Goal: Task Accomplishment & Management: Manage account settings

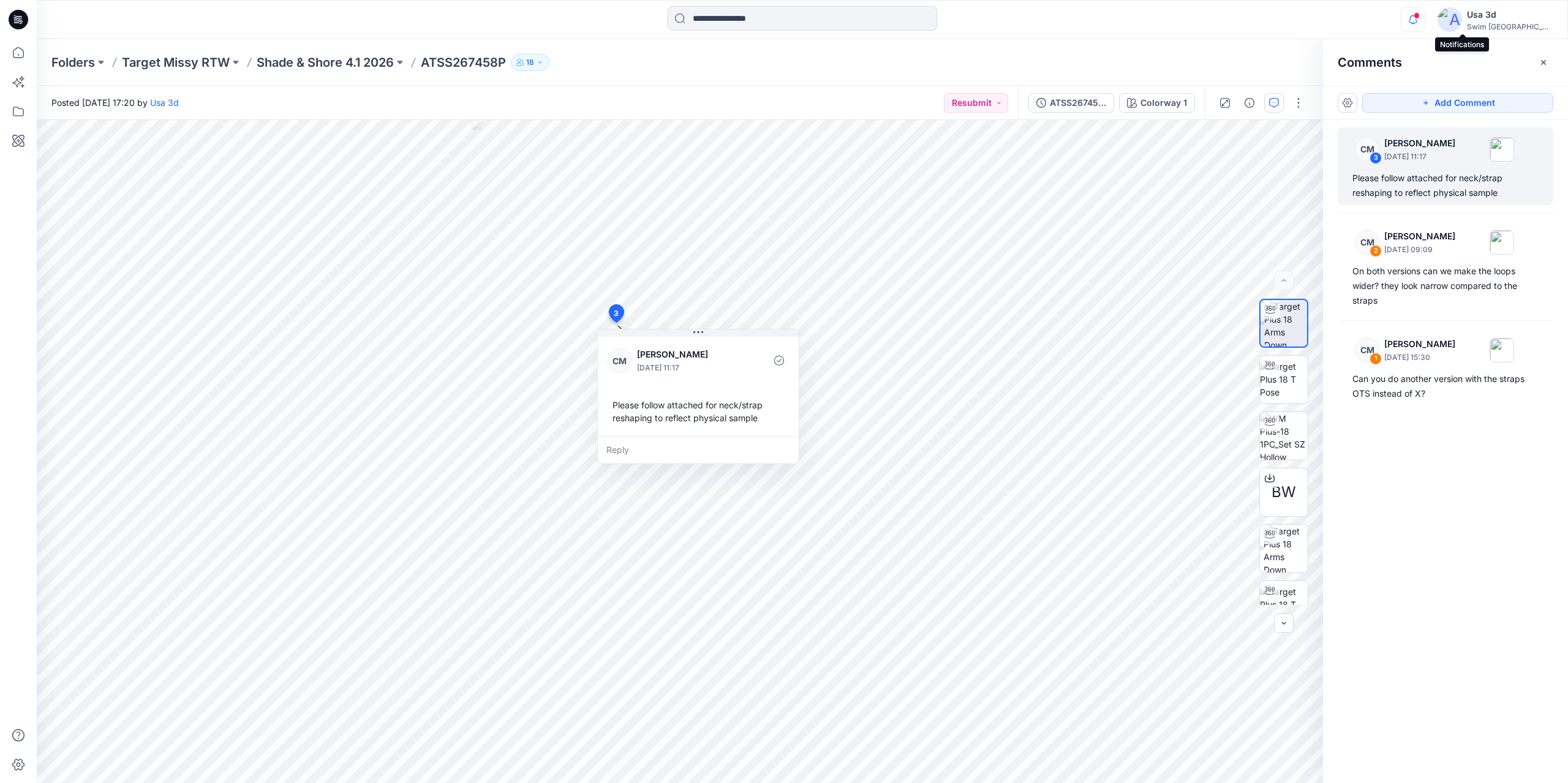
click at [1425, 25] on icon "button" at bounding box center [1413, 20] width 23 height 25
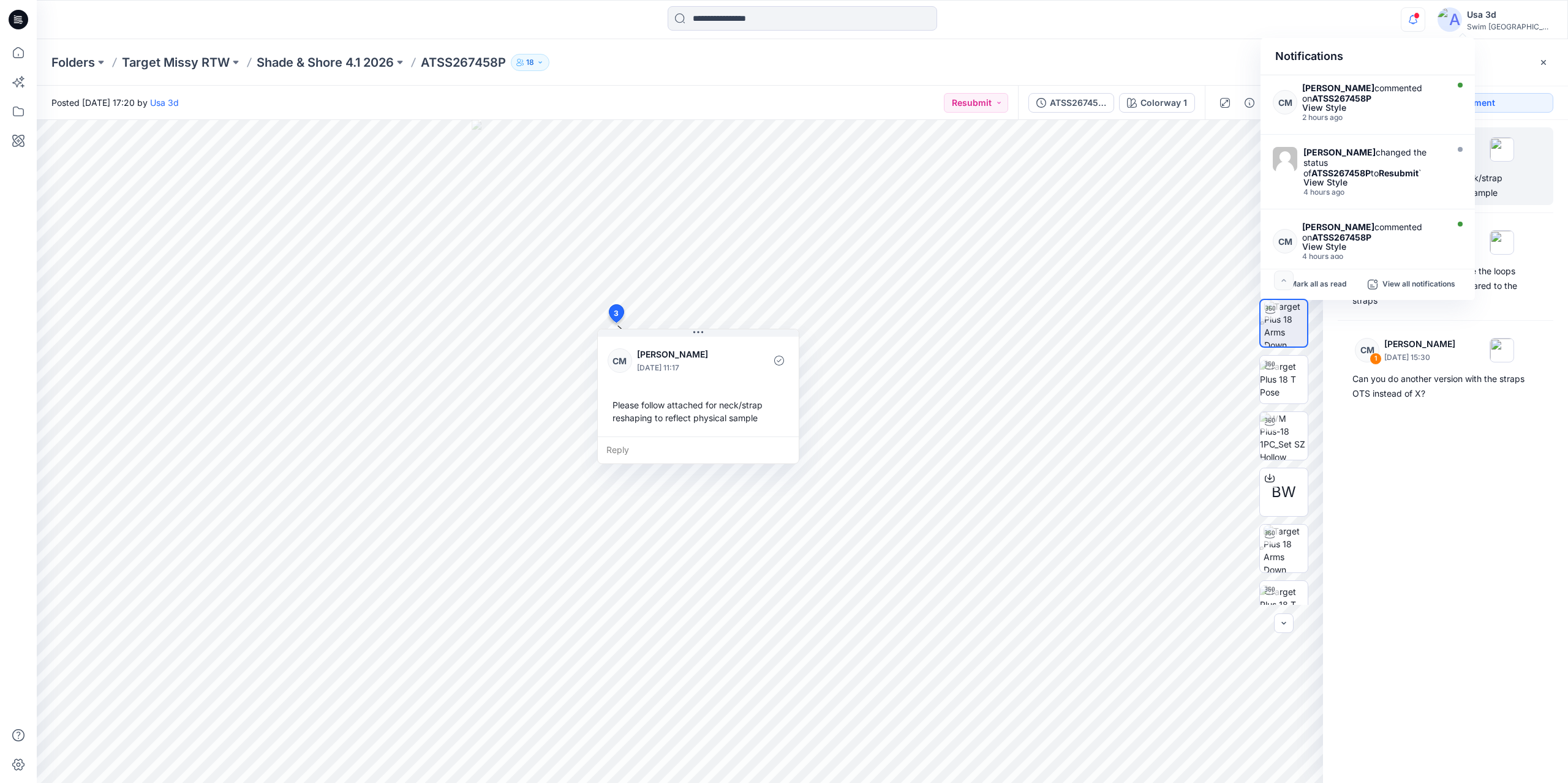
click at [1425, 21] on icon "button" at bounding box center [1413, 20] width 23 height 25
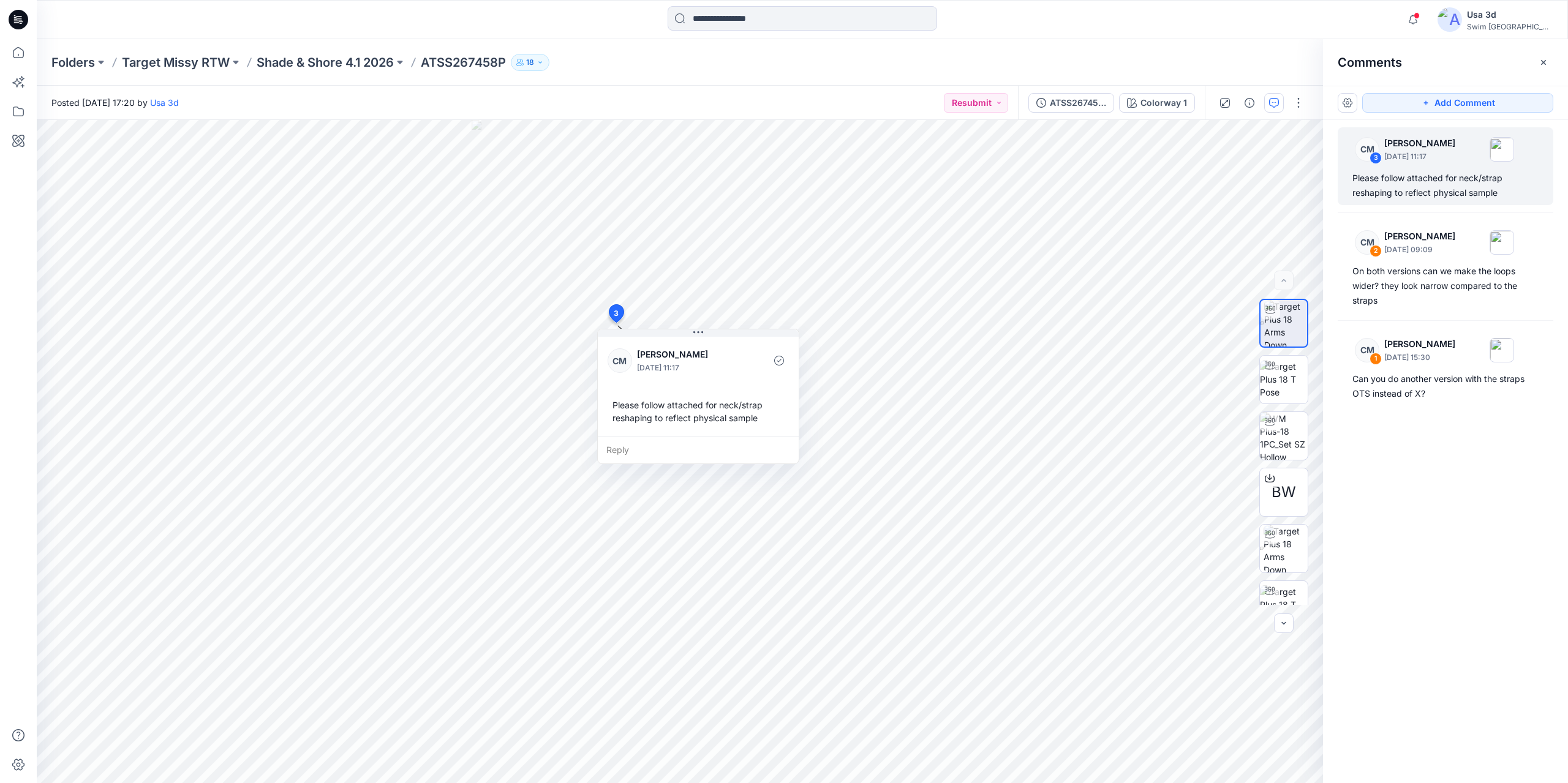
drag, startPoint x: 427, startPoint y: 100, endPoint x: 457, endPoint y: 115, distance: 33.5
click at [427, 100] on div "Posted Friday, September 19, 2025 17:20 by Usa 3d Resubmit" at bounding box center [528, 102] width 981 height 33
click at [1274, 485] on div at bounding box center [1270, 478] width 20 height 20
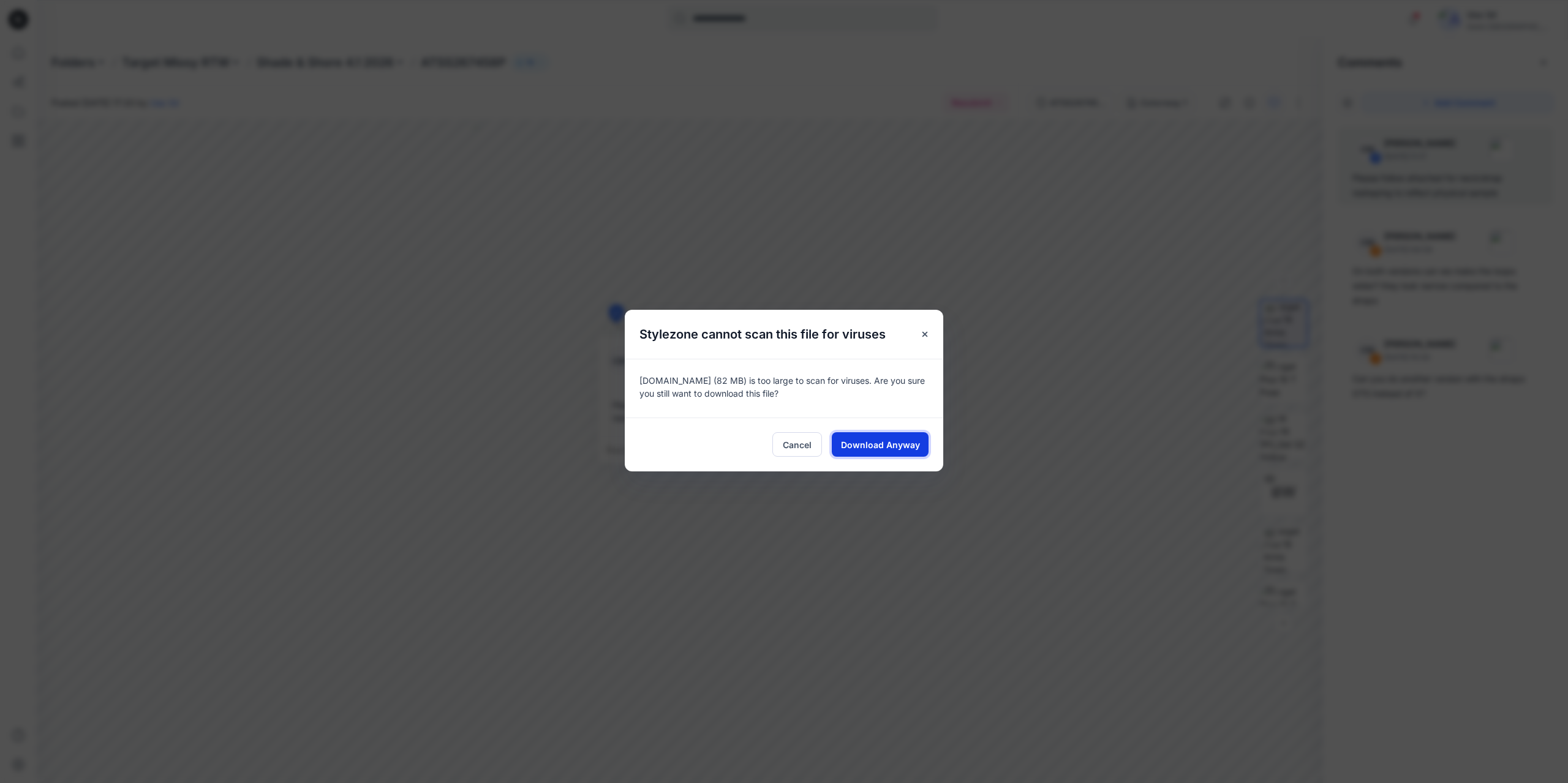
click at [885, 454] on button "Download Anyway" at bounding box center [880, 445] width 97 height 25
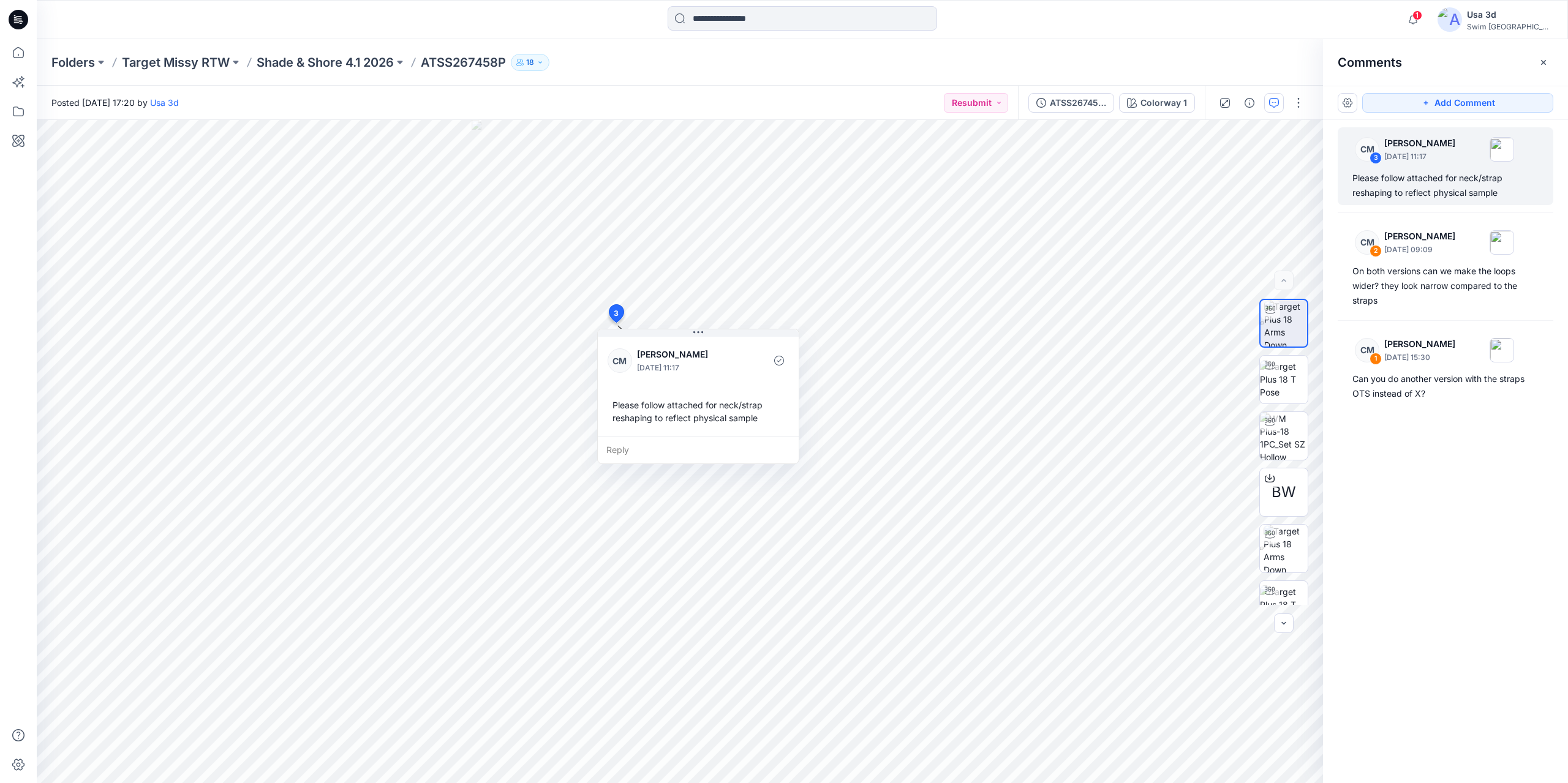
click at [489, 25] on div at bounding box center [802, 19] width 766 height 27
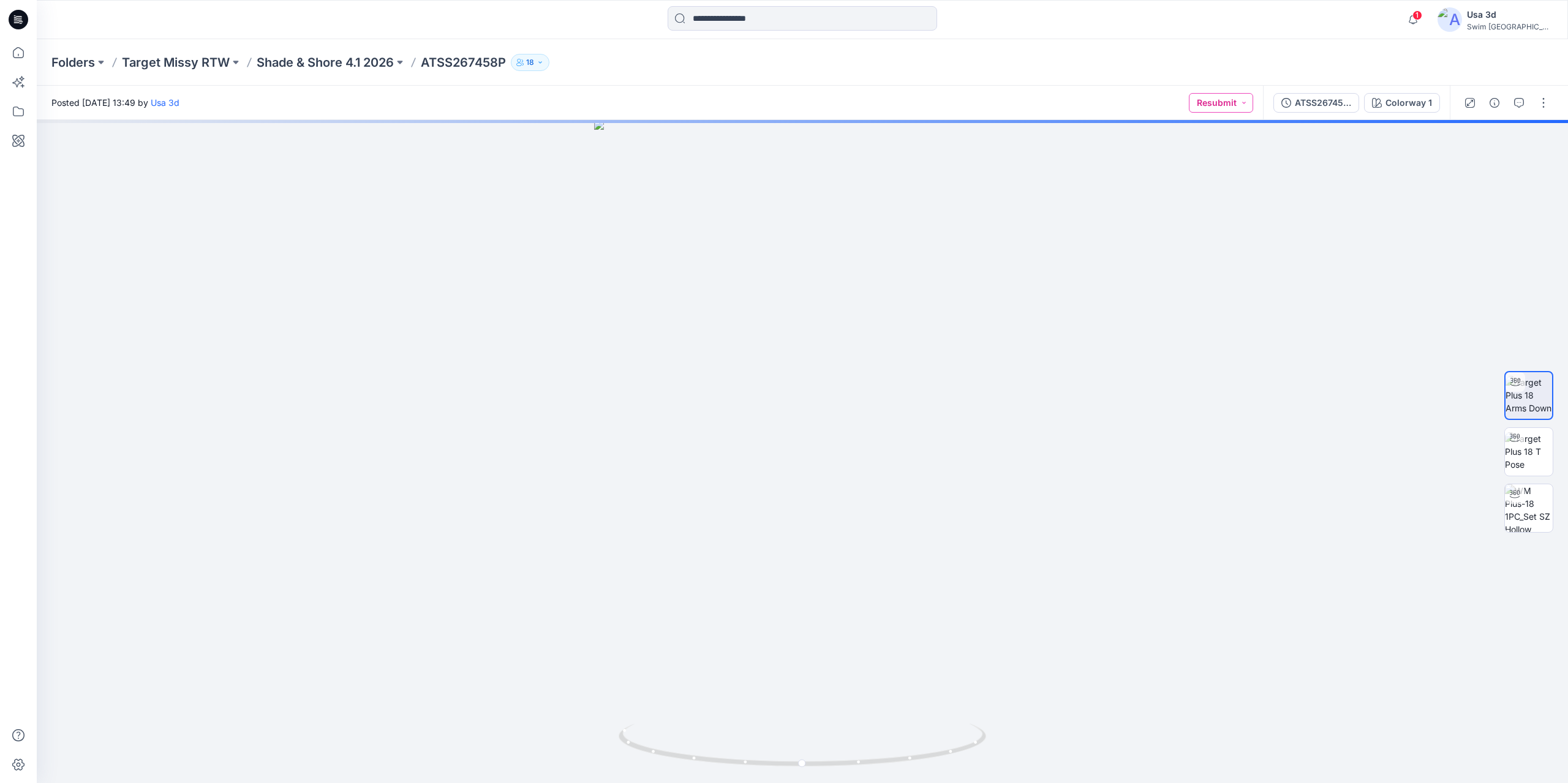
click at [1216, 110] on button "Resubmit" at bounding box center [1221, 102] width 65 height 20
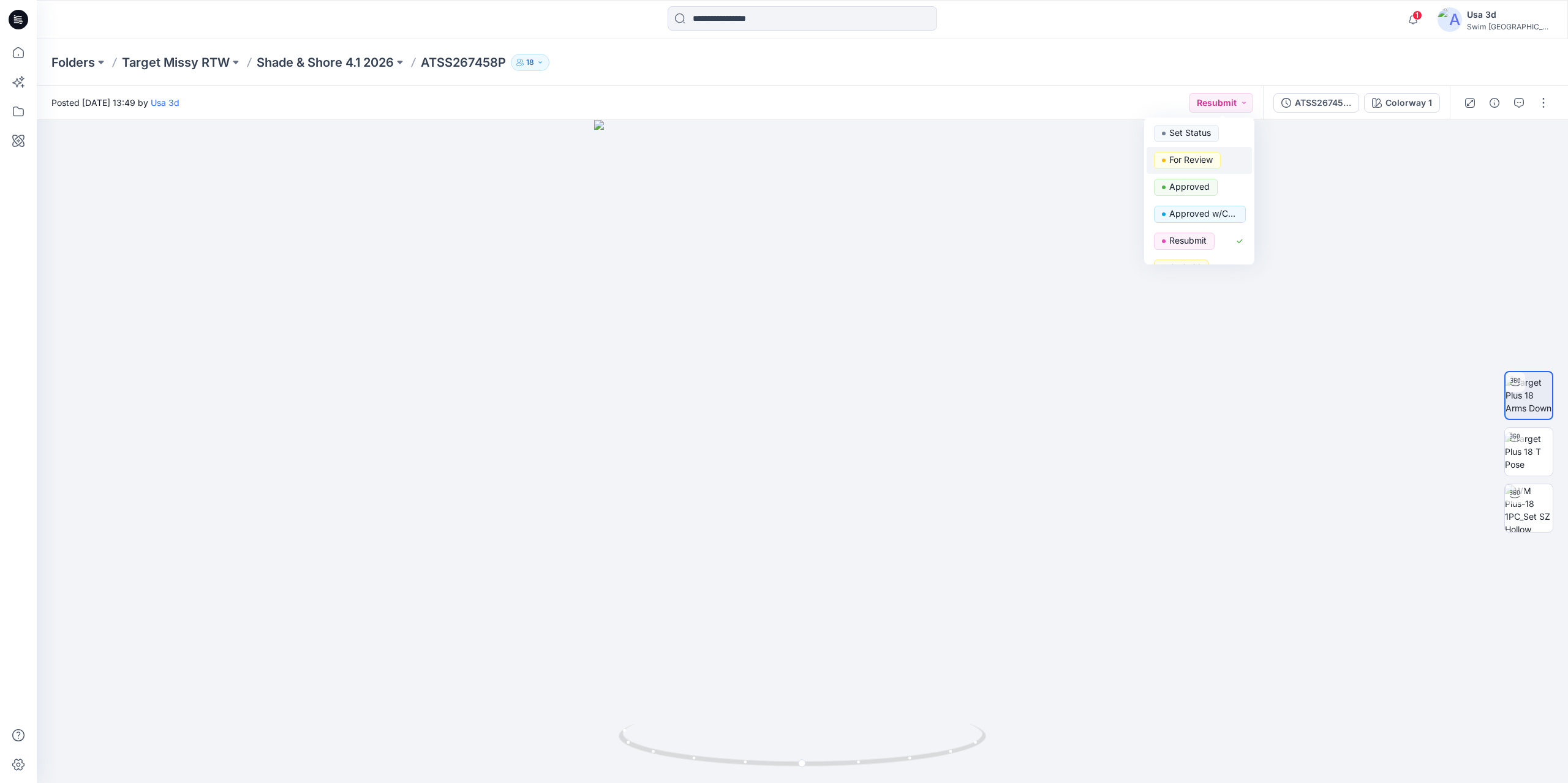
click at [1196, 155] on p "For Review" at bounding box center [1191, 160] width 44 height 16
click at [1381, 8] on div "1 Notifications Your style ATSS267458P has been updated with ATSS267458P (1) ve…" at bounding box center [802, 19] width 1531 height 27
drag, startPoint x: 823, startPoint y: 316, endPoint x: 775, endPoint y: 312, distance: 48.2
click at [804, 313] on div at bounding box center [803, 451] width 1532 height 663
drag, startPoint x: 708, startPoint y: 315, endPoint x: 756, endPoint y: 329, distance: 50.0
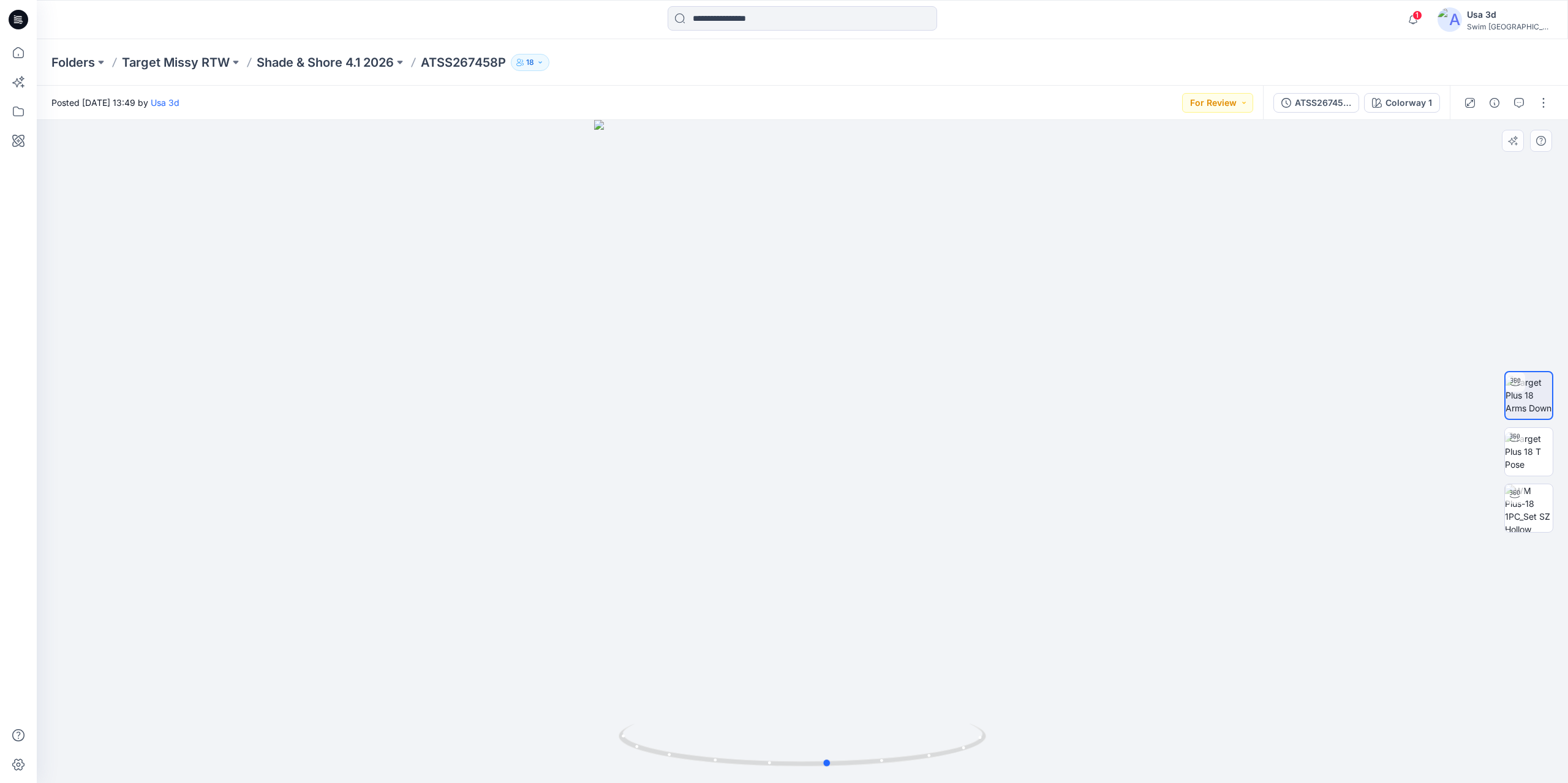
click at [756, 329] on div at bounding box center [803, 451] width 1532 height 663
click at [1425, 14] on icon "button" at bounding box center [1413, 20] width 23 height 25
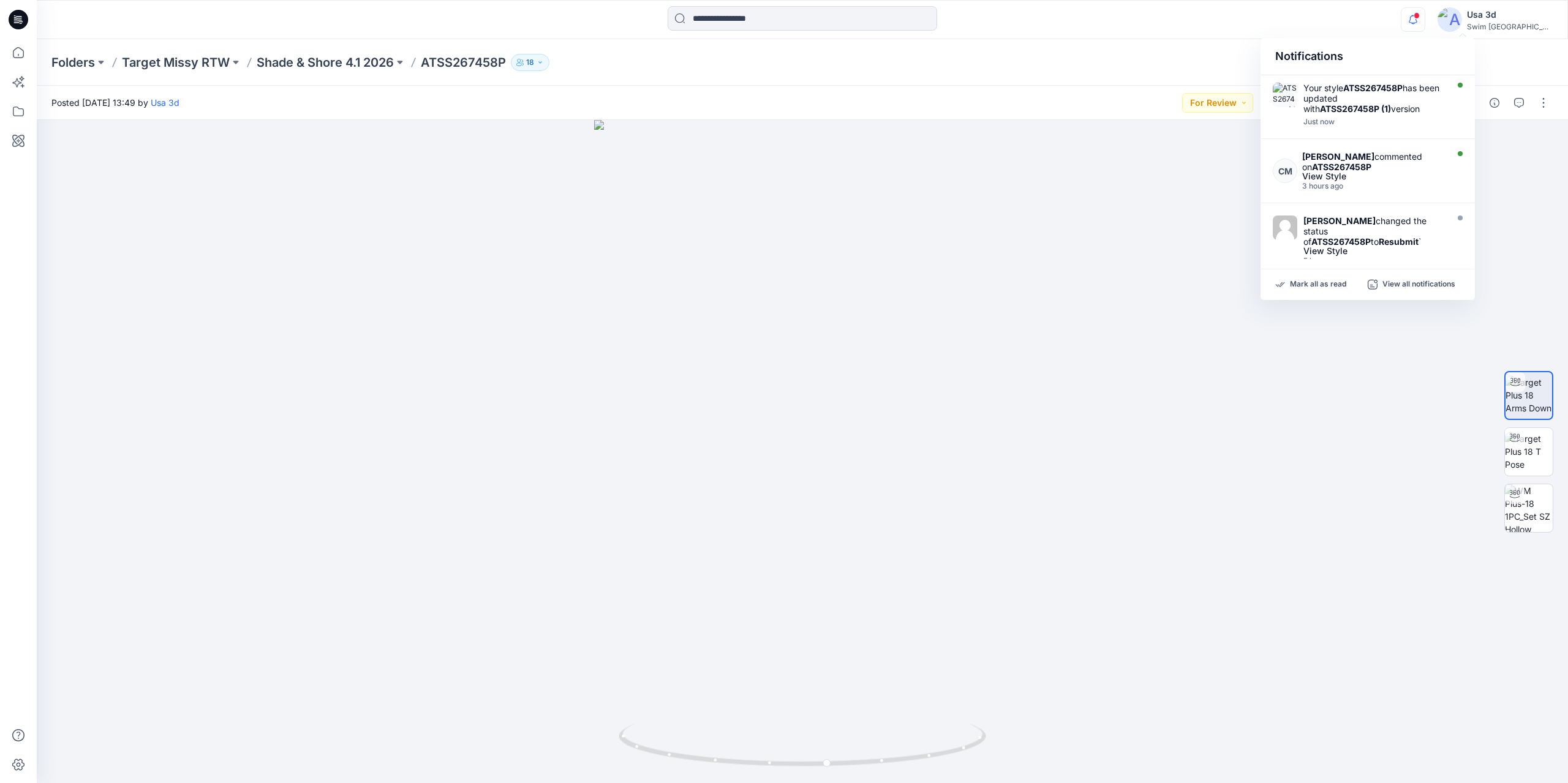
click at [1408, 42] on div "Notifications" at bounding box center [1368, 56] width 214 height 37
click at [1405, 31] on div "Notifications Your style ATSS267458P has been updated with ATSS267458P (1) vers…" at bounding box center [802, 19] width 1531 height 27
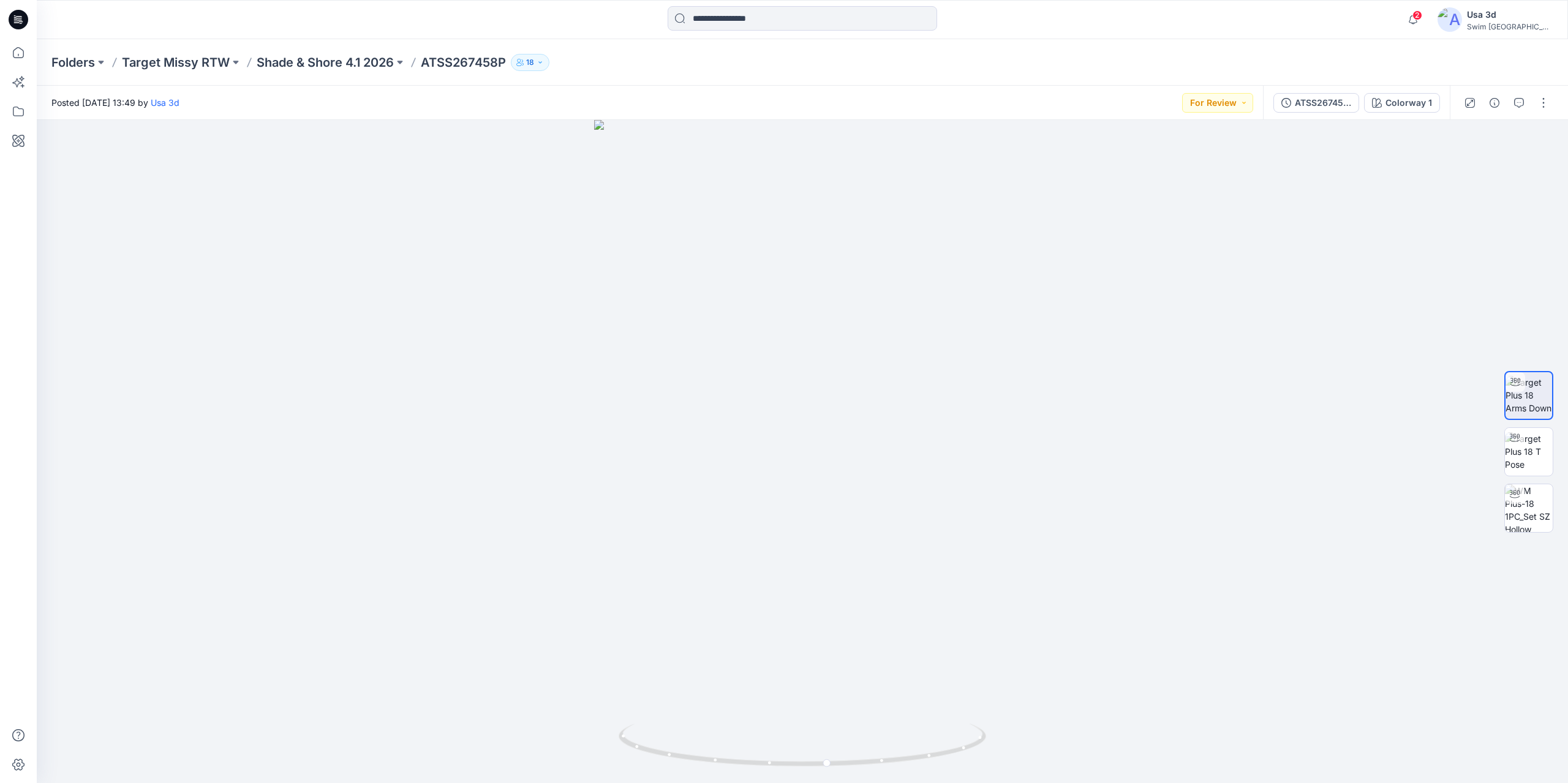
click at [1002, 80] on div "Folders Target Missy RTW Shade & Shore 4.1 2026 ATSS267458P 18" at bounding box center [803, 62] width 1532 height 46
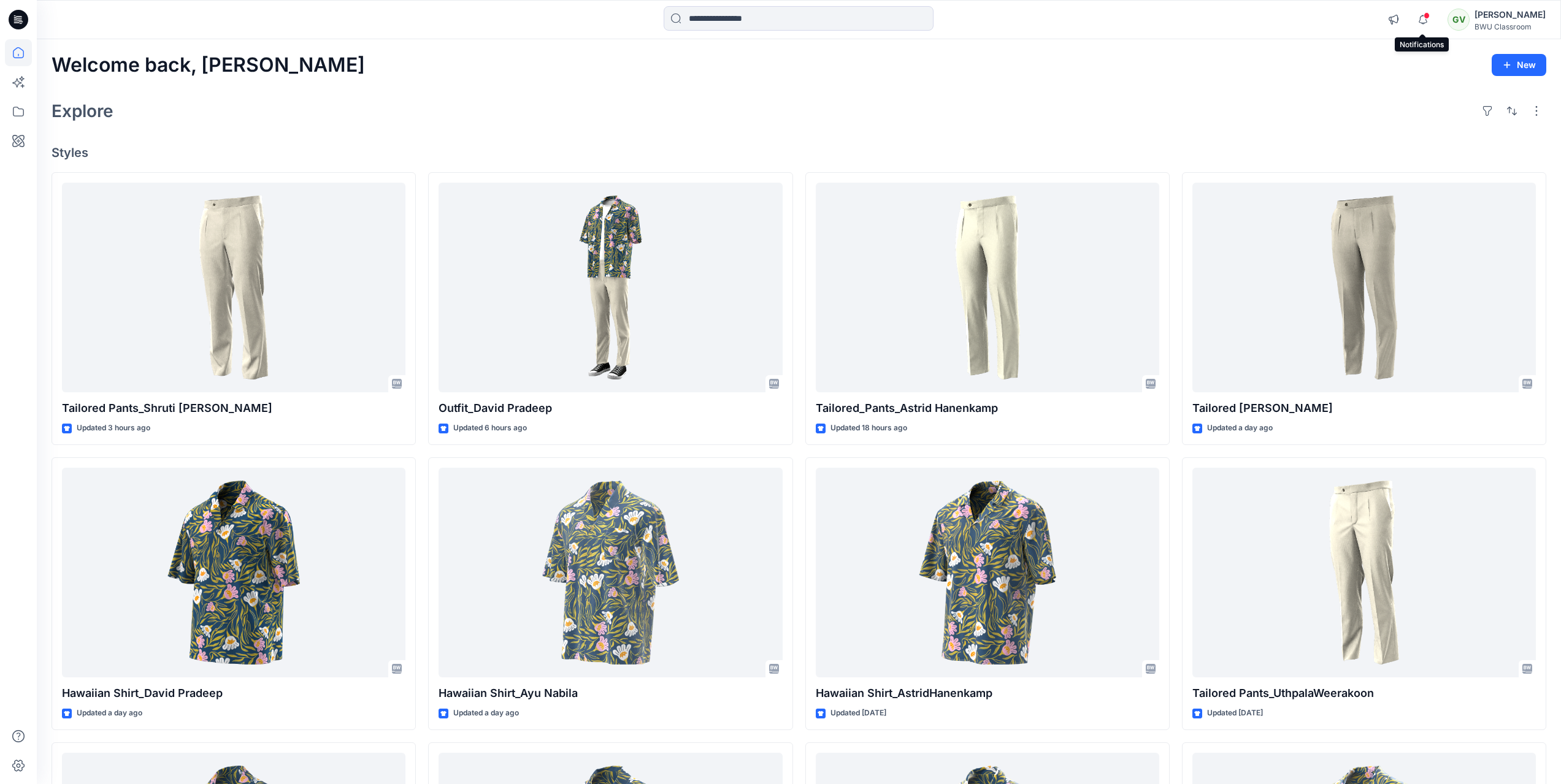
click at [805, 92] on div "Welcome back, George New Explore Styles Tailored Pants_Shruti Rathor Updated 3 …" at bounding box center [799, 557] width 1524 height 1035
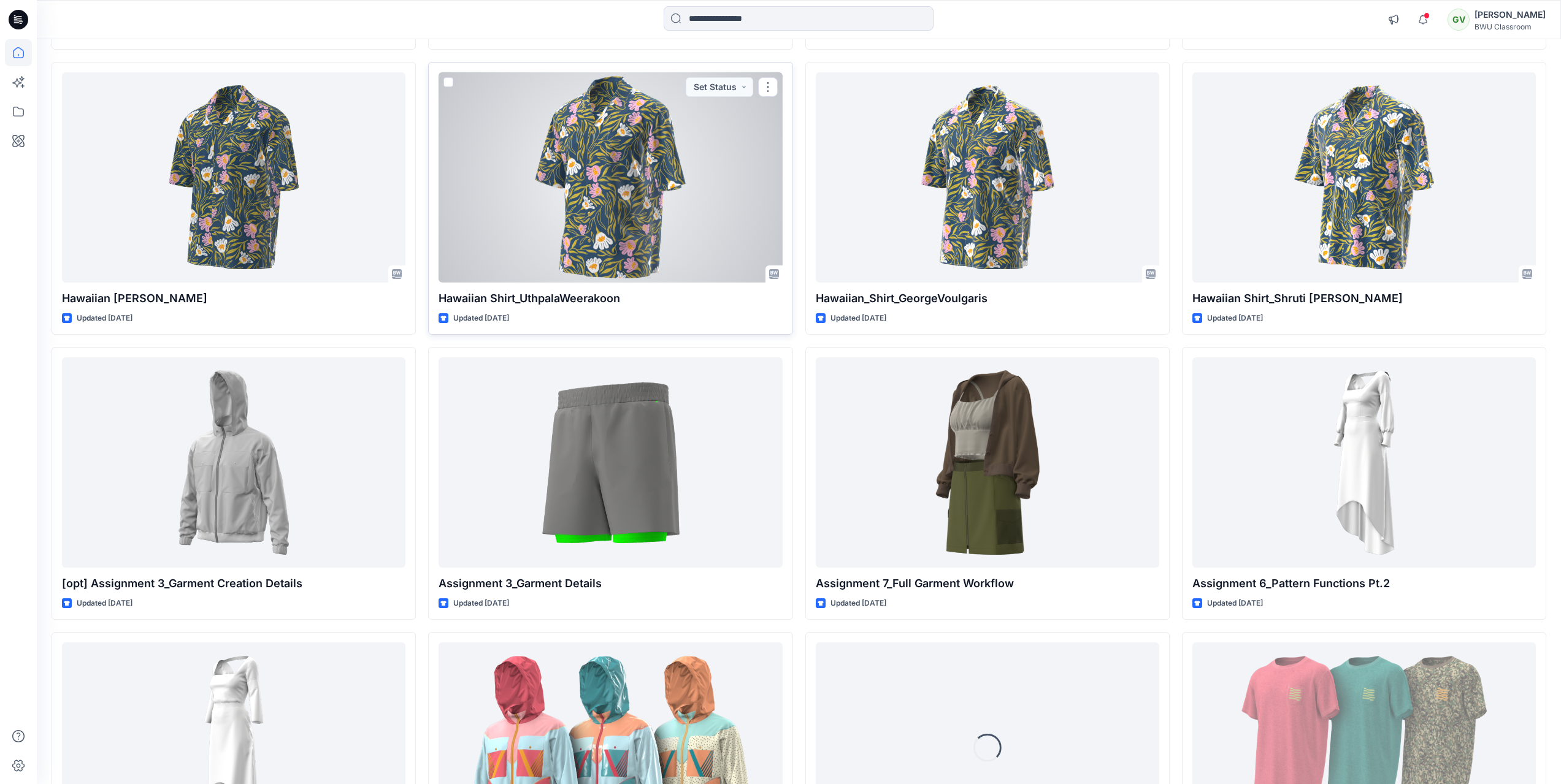
scroll to position [719, 0]
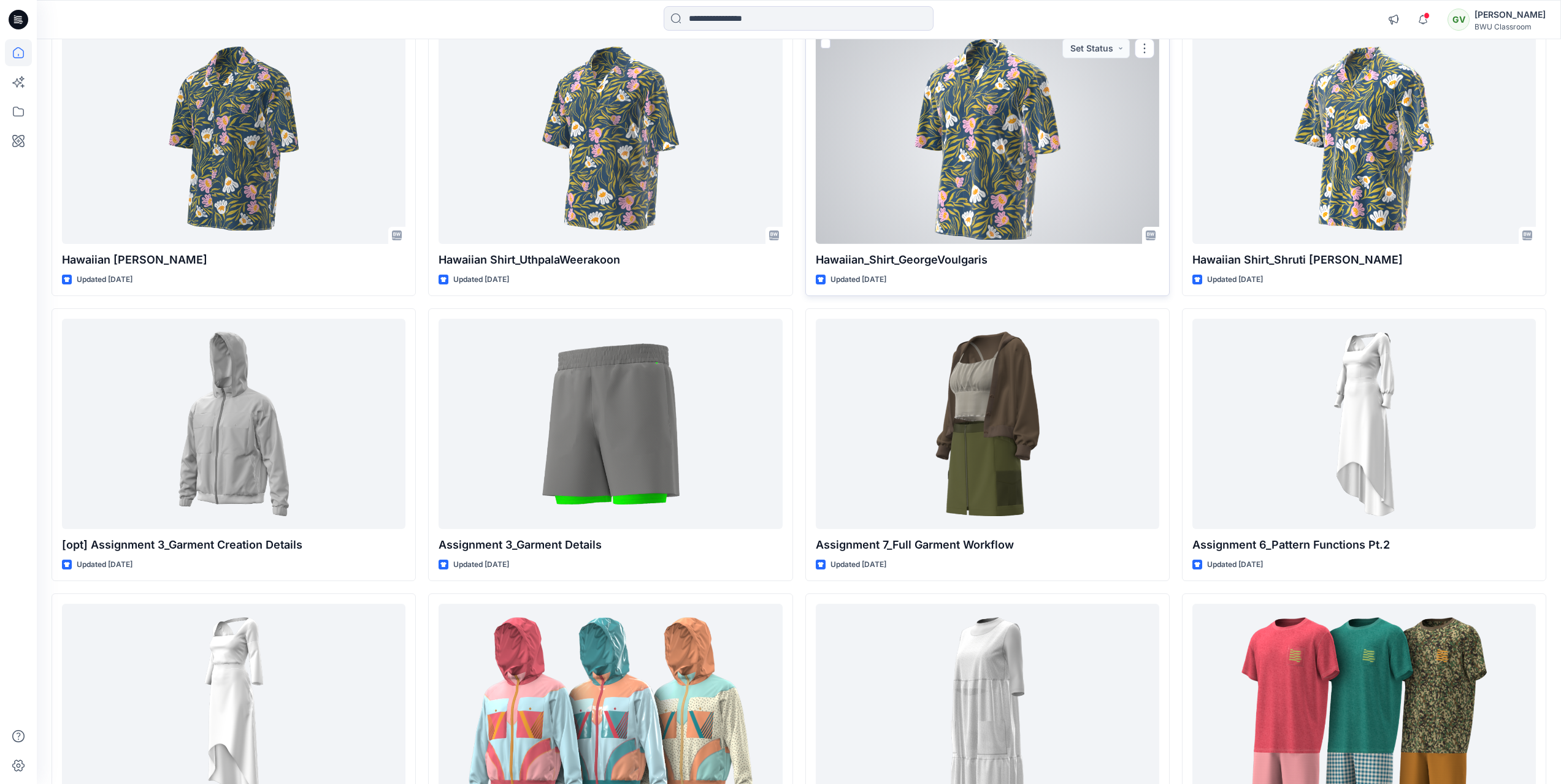
click at [913, 168] on div at bounding box center [987, 138] width 344 height 210
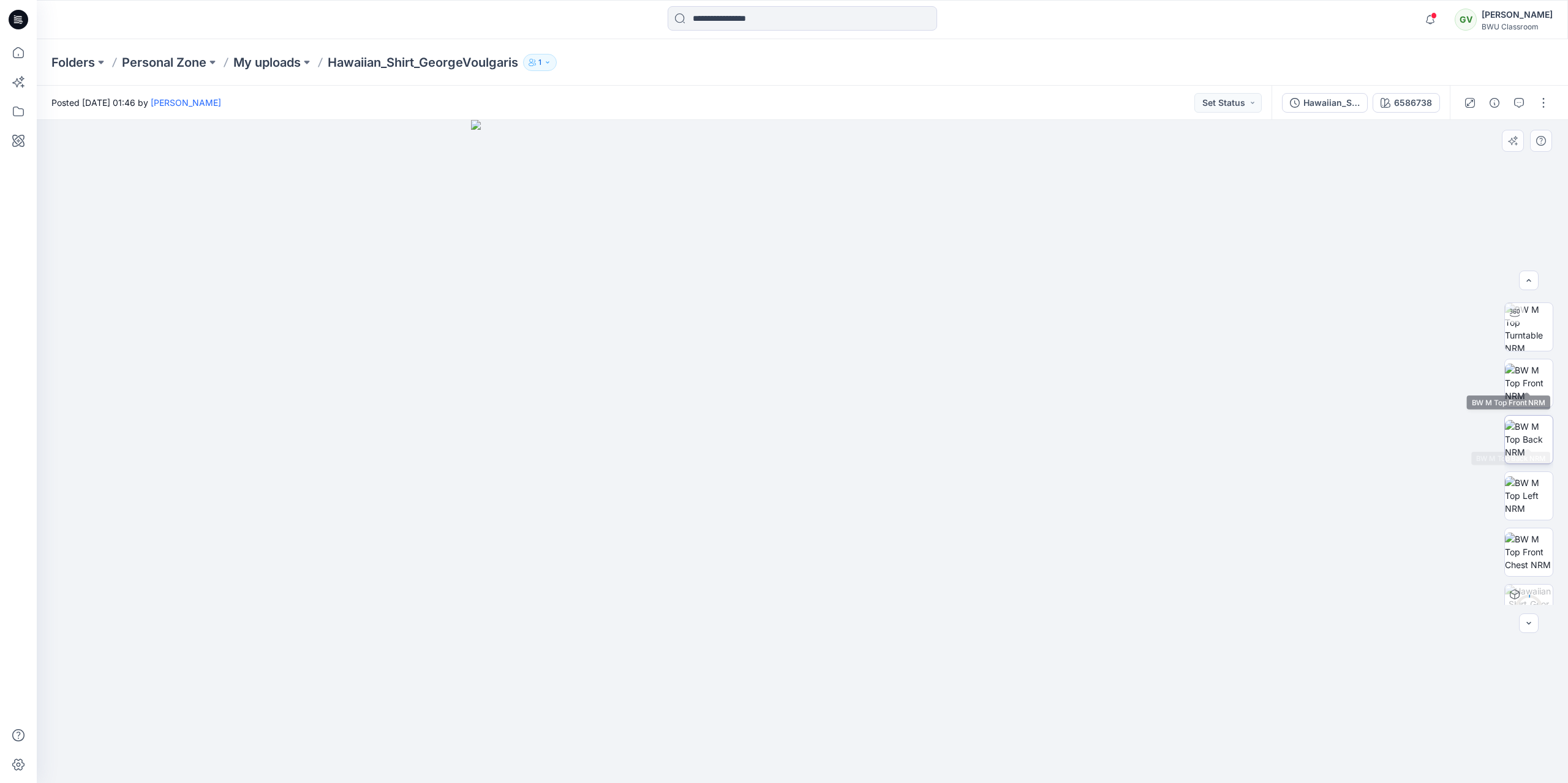
scroll to position [81, 0]
click at [1544, 357] on img at bounding box center [1529, 354] width 48 height 38
drag, startPoint x: 911, startPoint y: 424, endPoint x: 800, endPoint y: 419, distance: 111.1
click at [894, 424] on img at bounding box center [803, 451] width 663 height 663
click at [806, 419] on img at bounding box center [803, 451] width 663 height 663
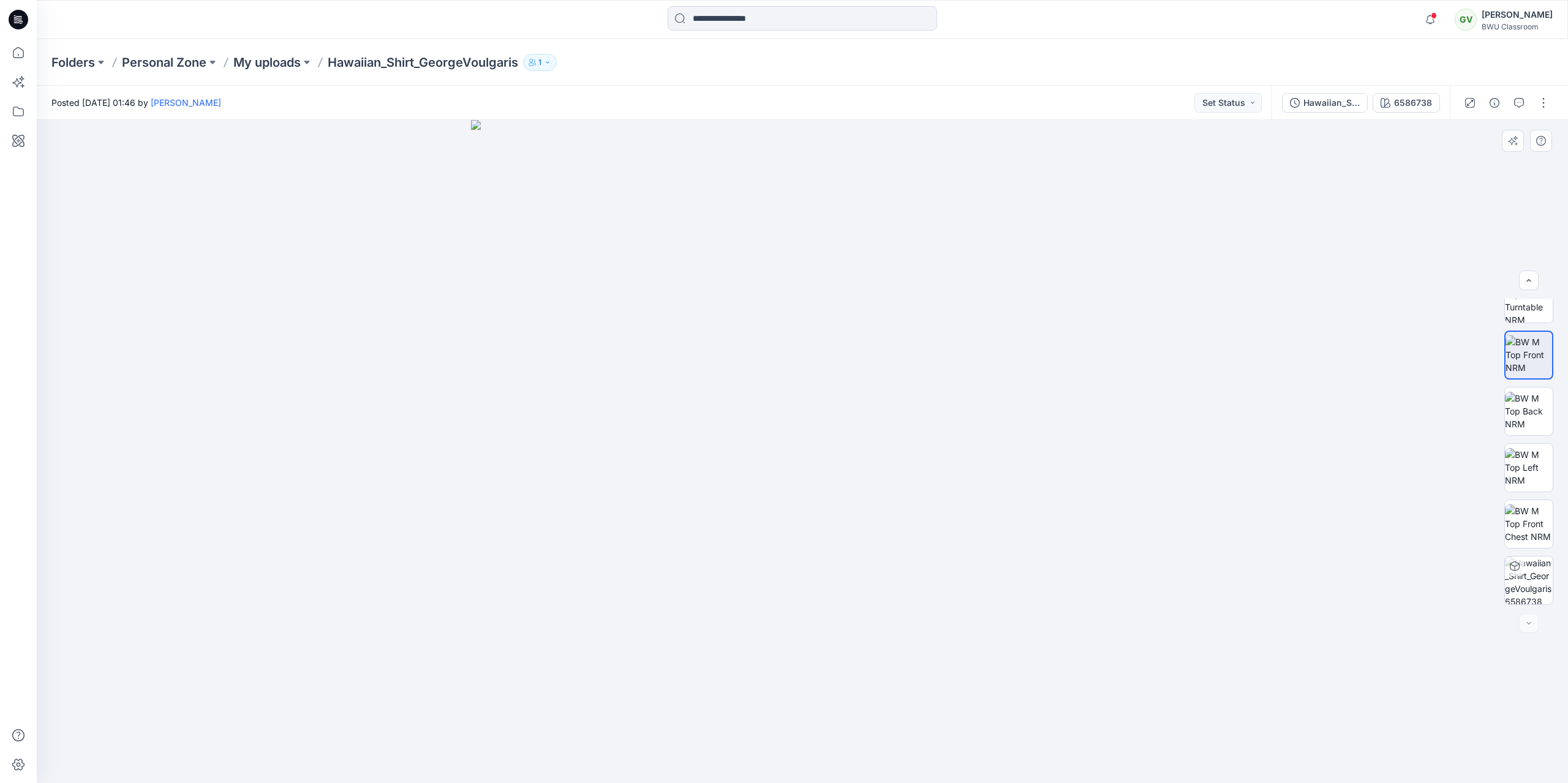
drag, startPoint x: 775, startPoint y: 415, endPoint x: 748, endPoint y: 414, distance: 27.0
click at [748, 414] on img at bounding box center [803, 451] width 663 height 663
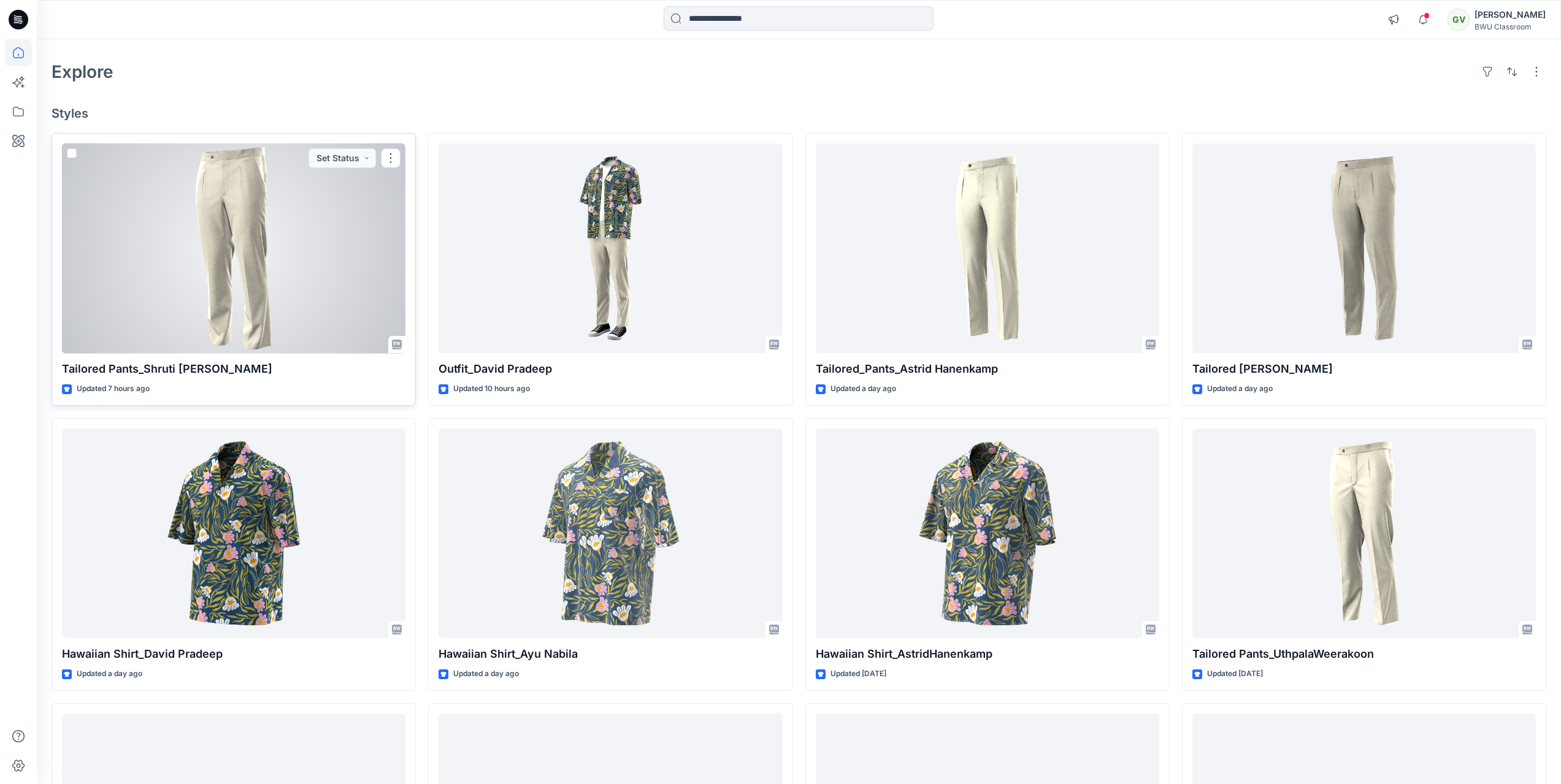
scroll to position [61, 0]
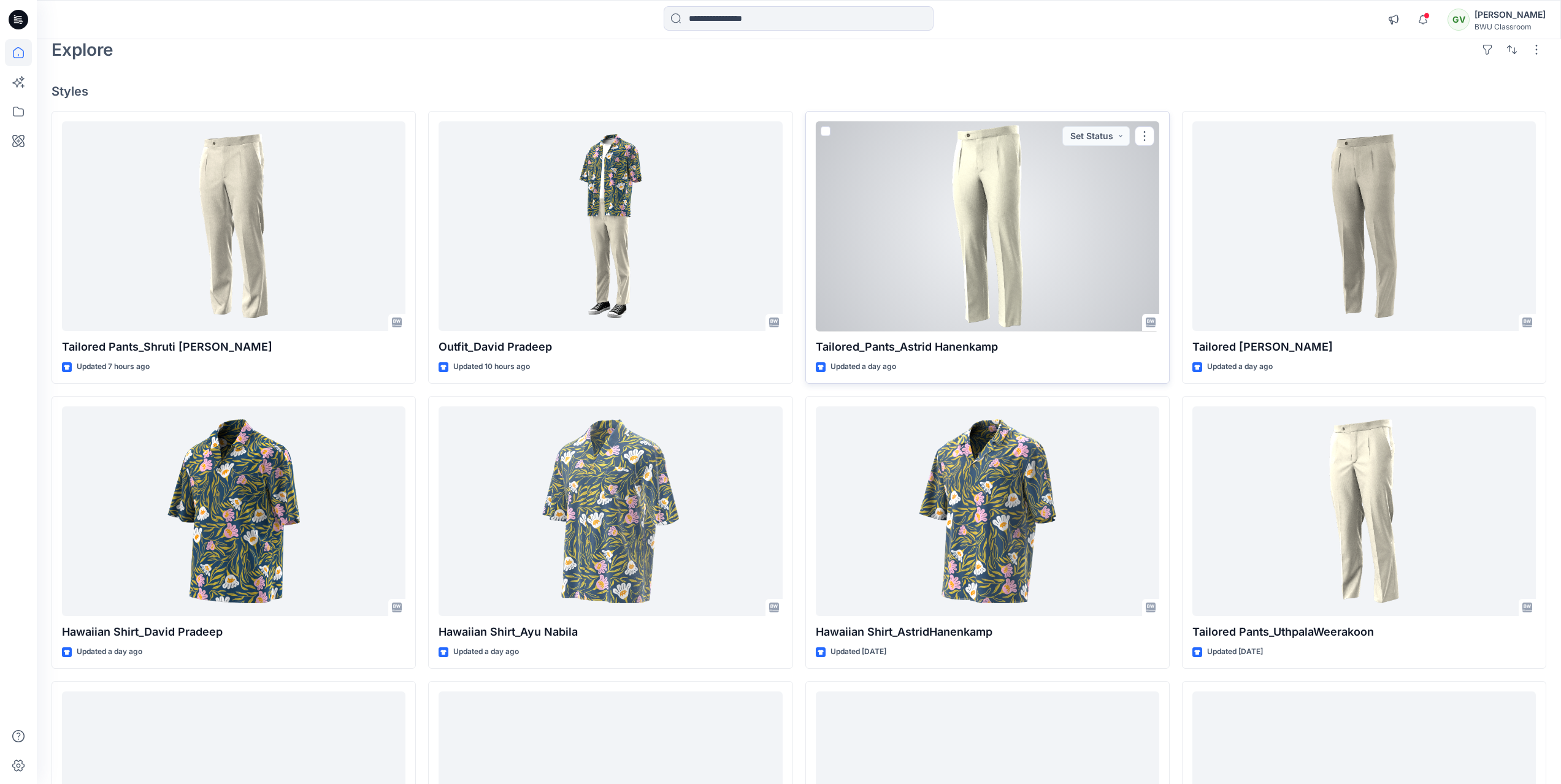
click at [921, 285] on div at bounding box center [987, 226] width 344 height 210
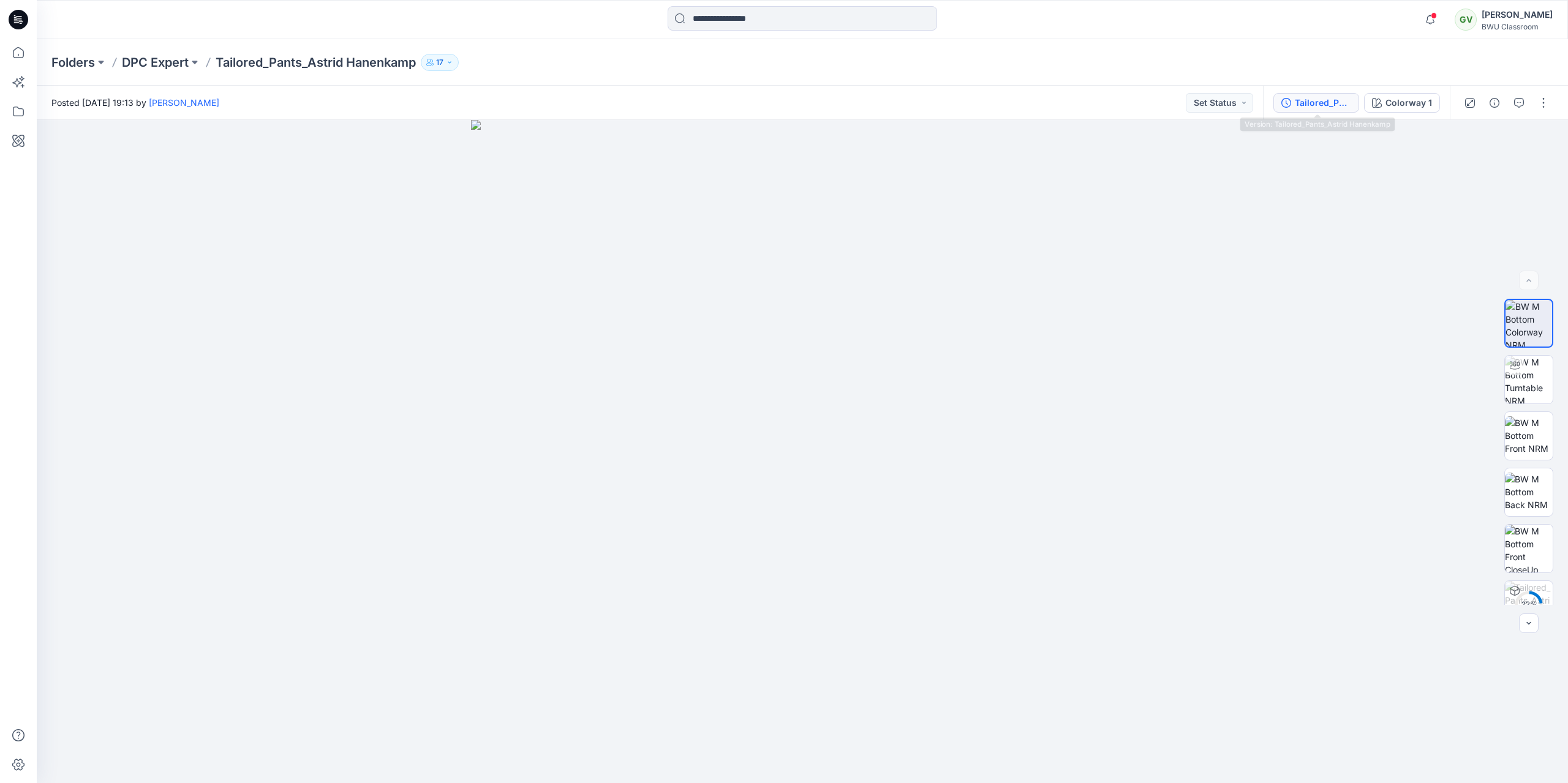
click at [1338, 112] on button "Tailored_Pants_Astrid Hanenkamp" at bounding box center [1316, 102] width 86 height 20
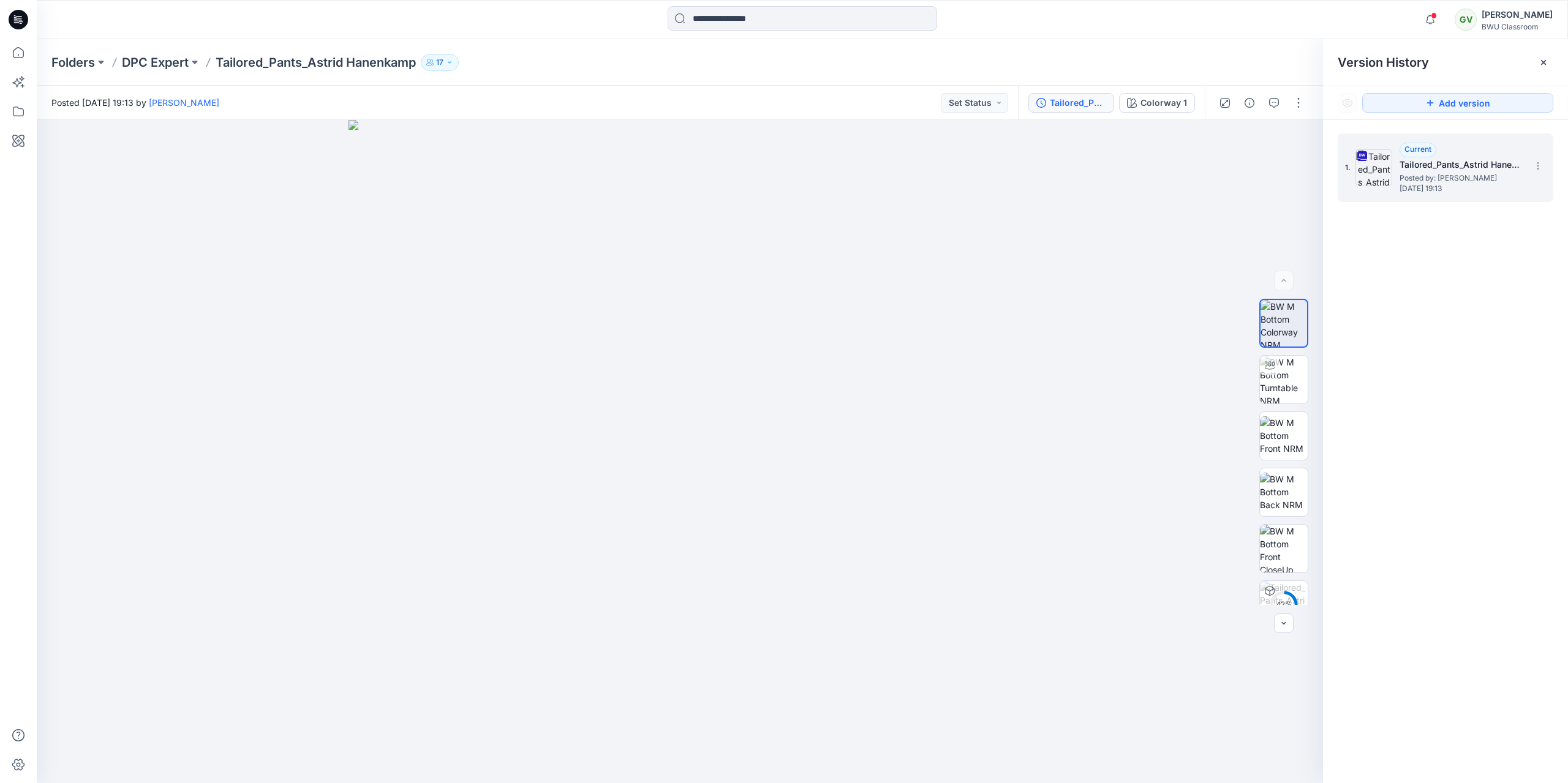
click at [1365, 155] on icon at bounding box center [1363, 156] width 10 height 10
click at [1535, 165] on icon at bounding box center [1538, 166] width 10 height 10
click at [1500, 193] on span "Download Source BW File" at bounding box center [1477, 189] width 103 height 15
click at [138, 63] on p "DPC Expert" at bounding box center [155, 62] width 67 height 17
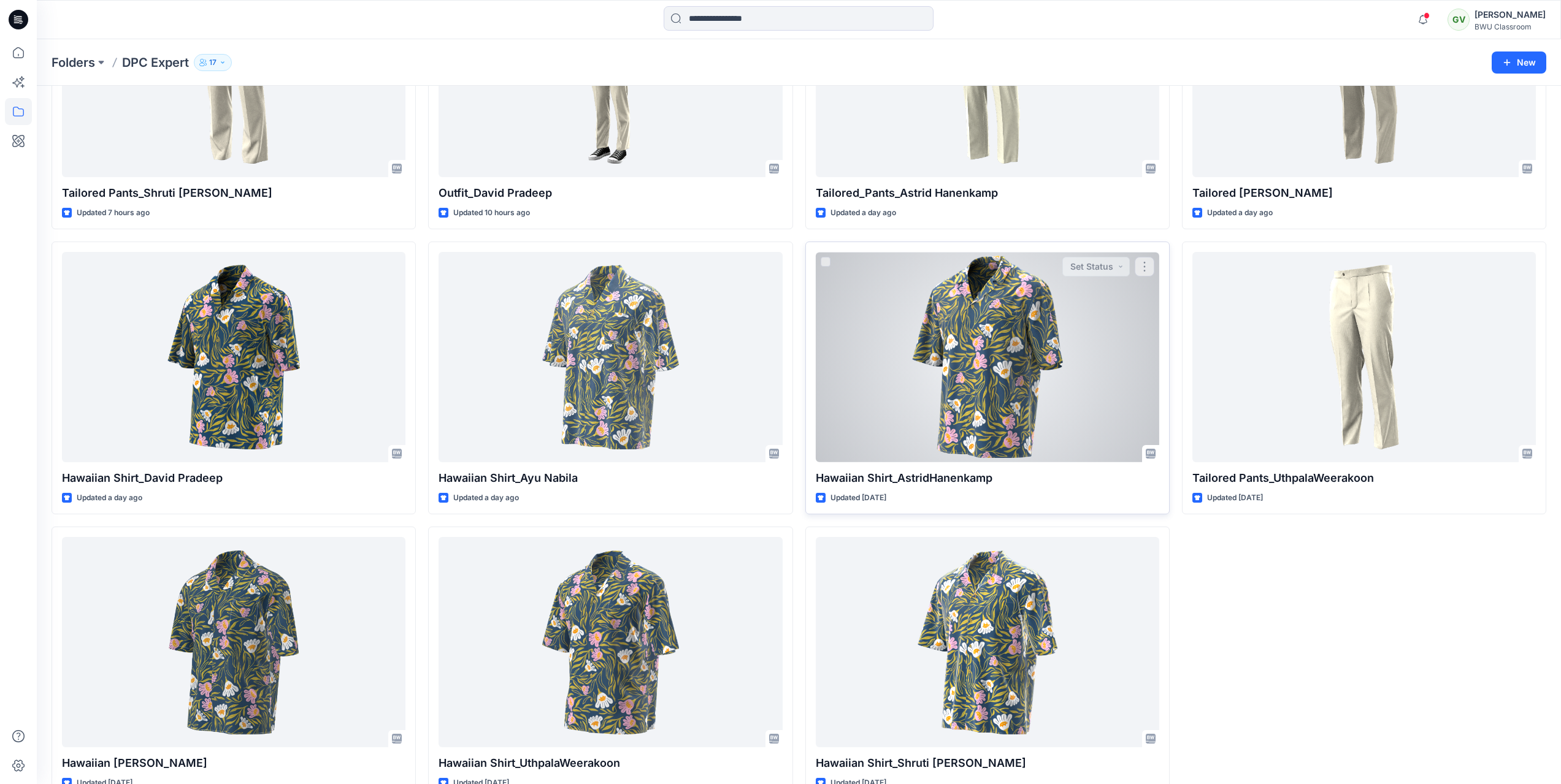
scroll to position [184, 0]
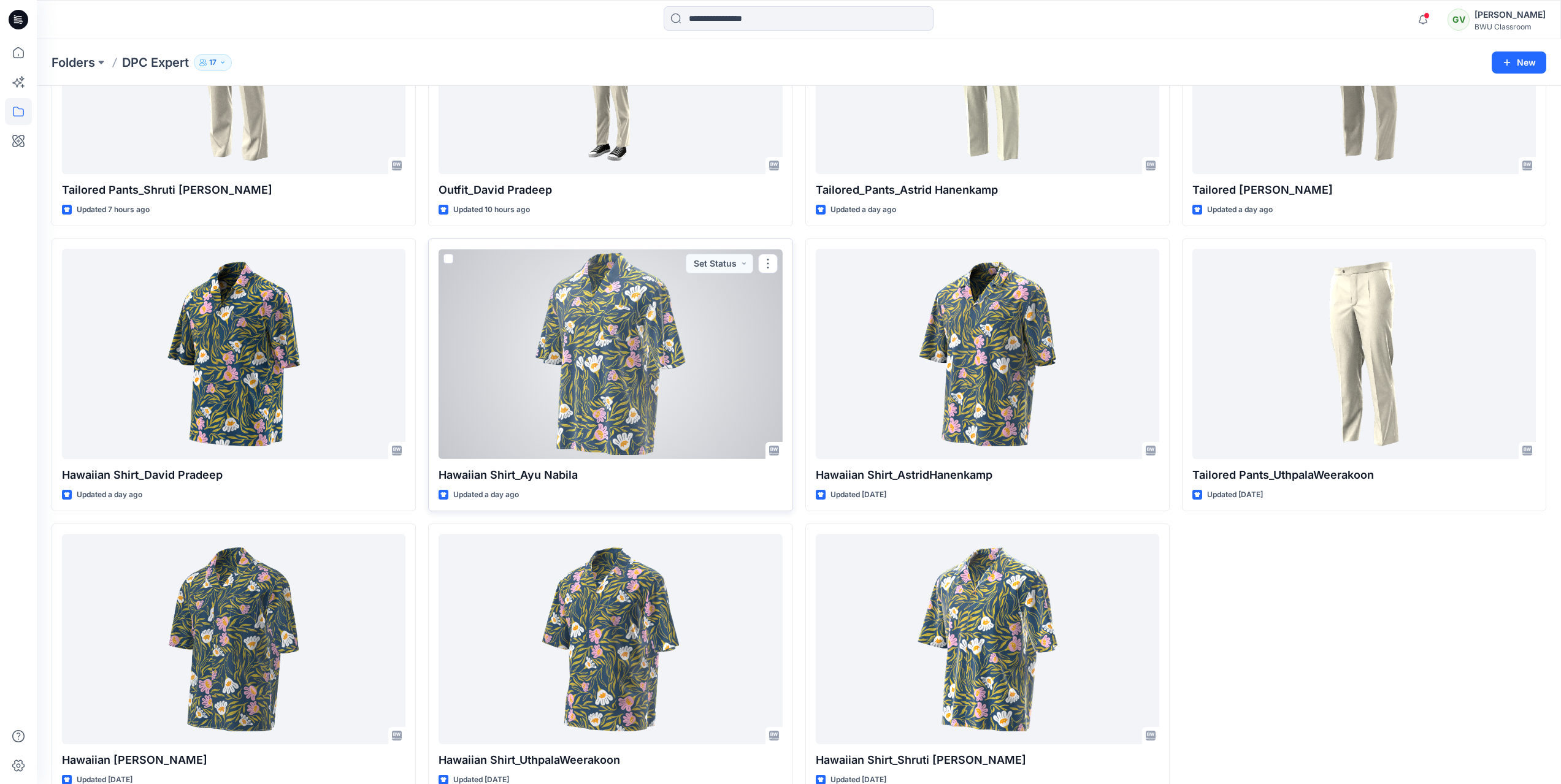
click at [657, 387] on div at bounding box center [610, 354] width 344 height 210
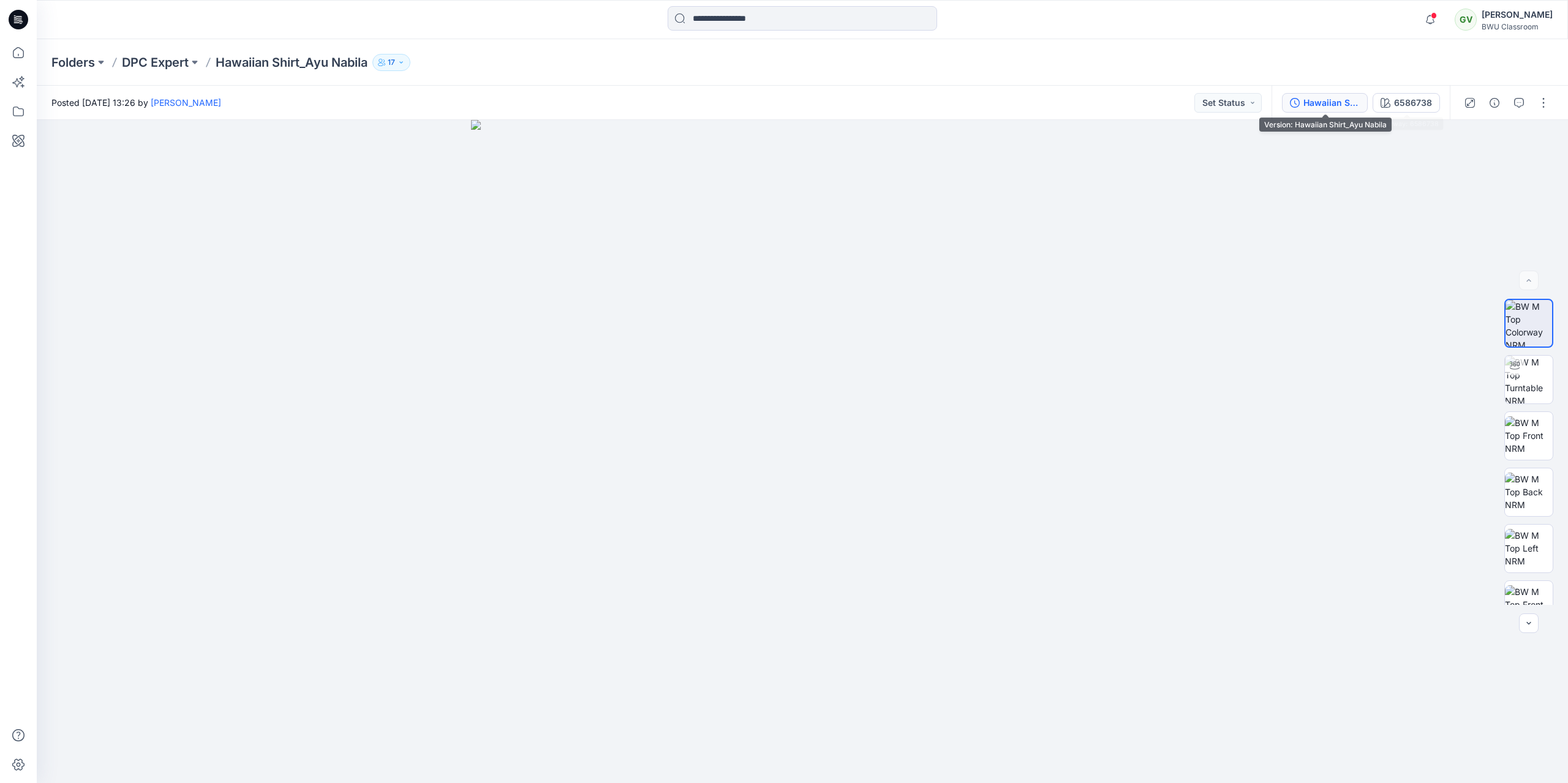
click at [1339, 104] on div "Hawaiian Shirt_Ayu Nabila" at bounding box center [1332, 102] width 57 height 14
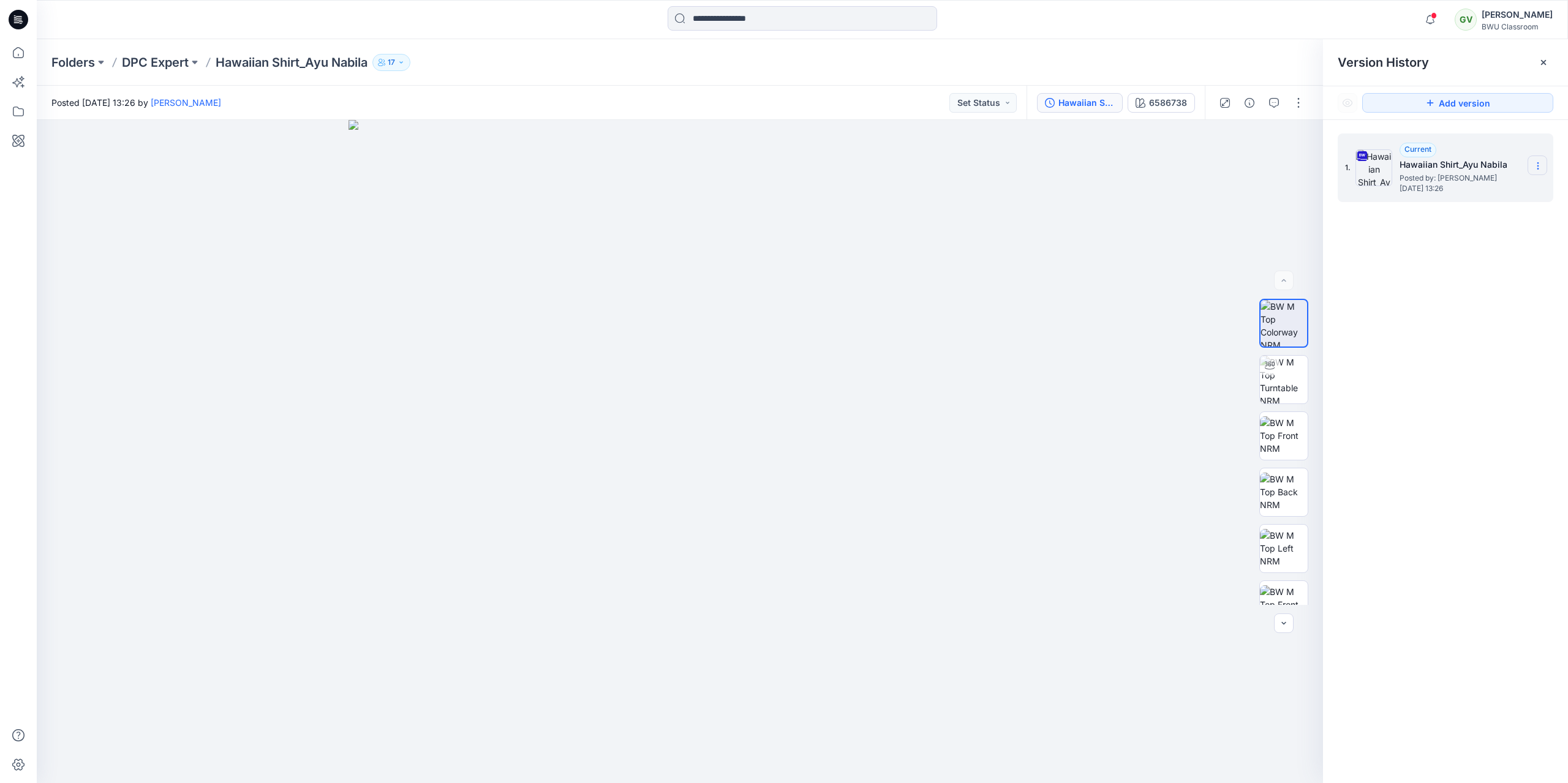
click at [1543, 169] on icon at bounding box center [1538, 166] width 10 height 10
click at [1467, 410] on div "1. Current Hawaiian Shirt_Ayu Nabila Posted by: Ayu Nabila Tuesday, September 3…" at bounding box center [1446, 460] width 245 height 681
click at [166, 58] on p "DPC Expert" at bounding box center [155, 62] width 67 height 17
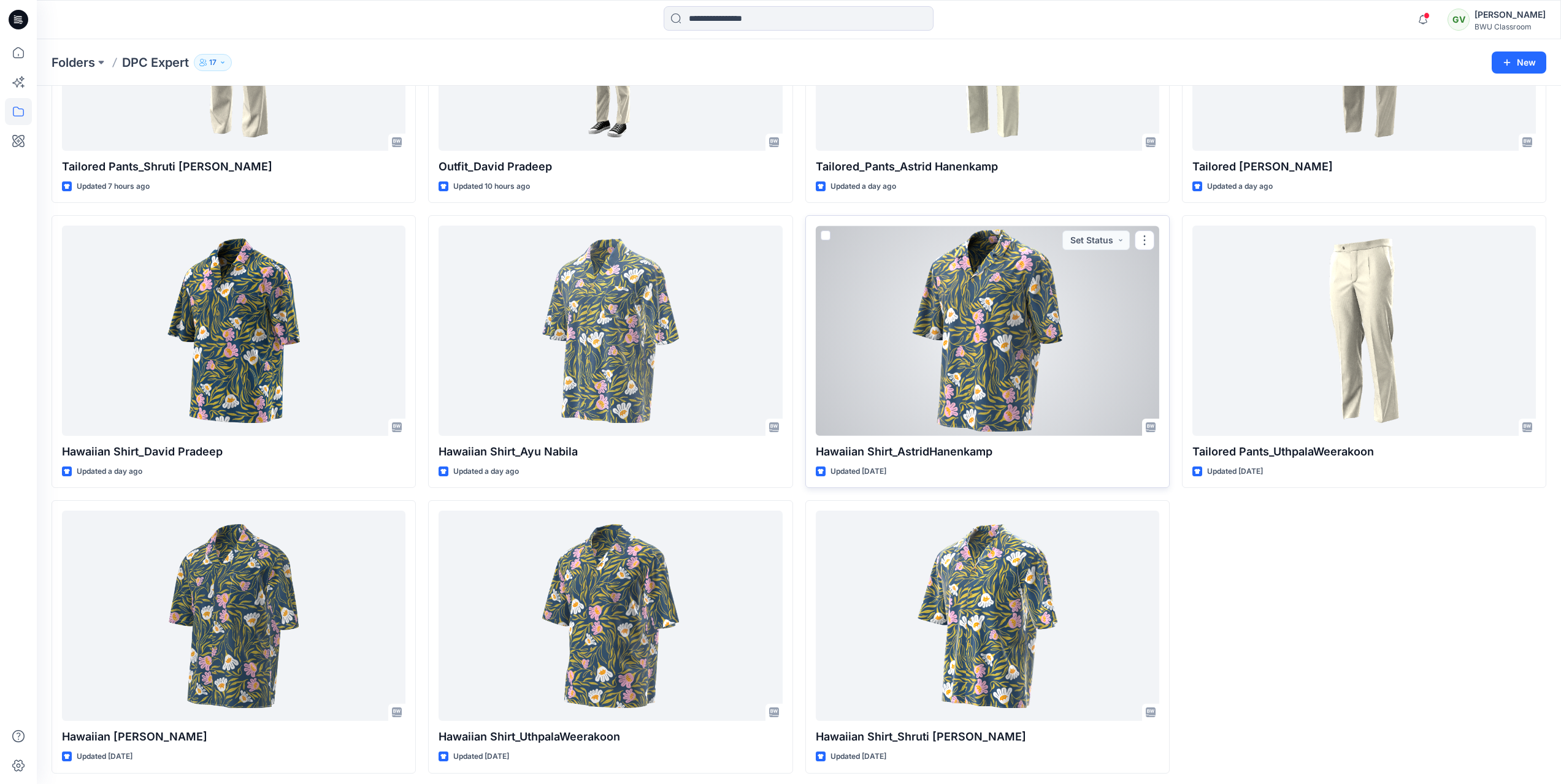
scroll to position [211, 0]
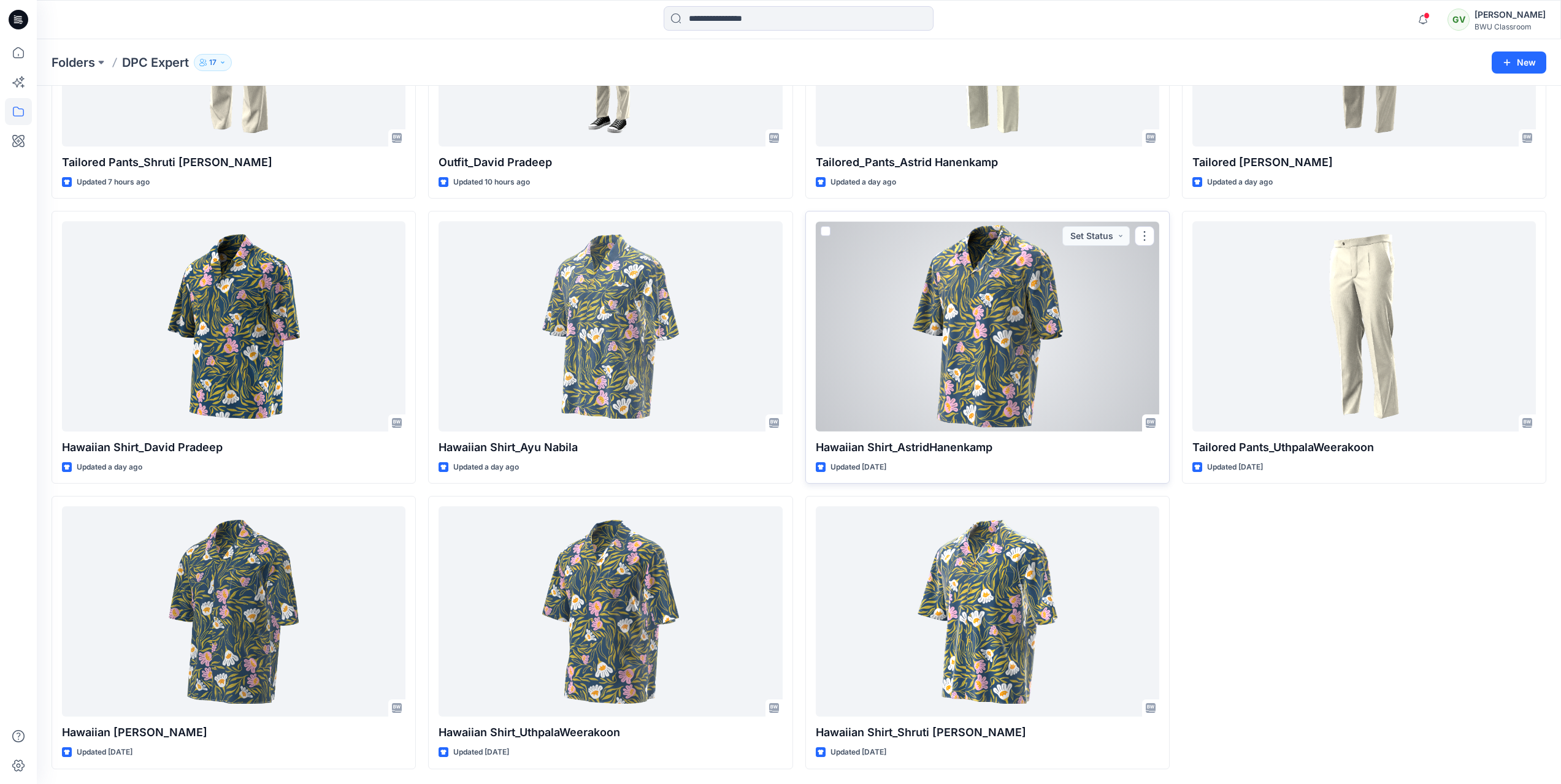
click at [1062, 303] on div at bounding box center [987, 326] width 344 height 210
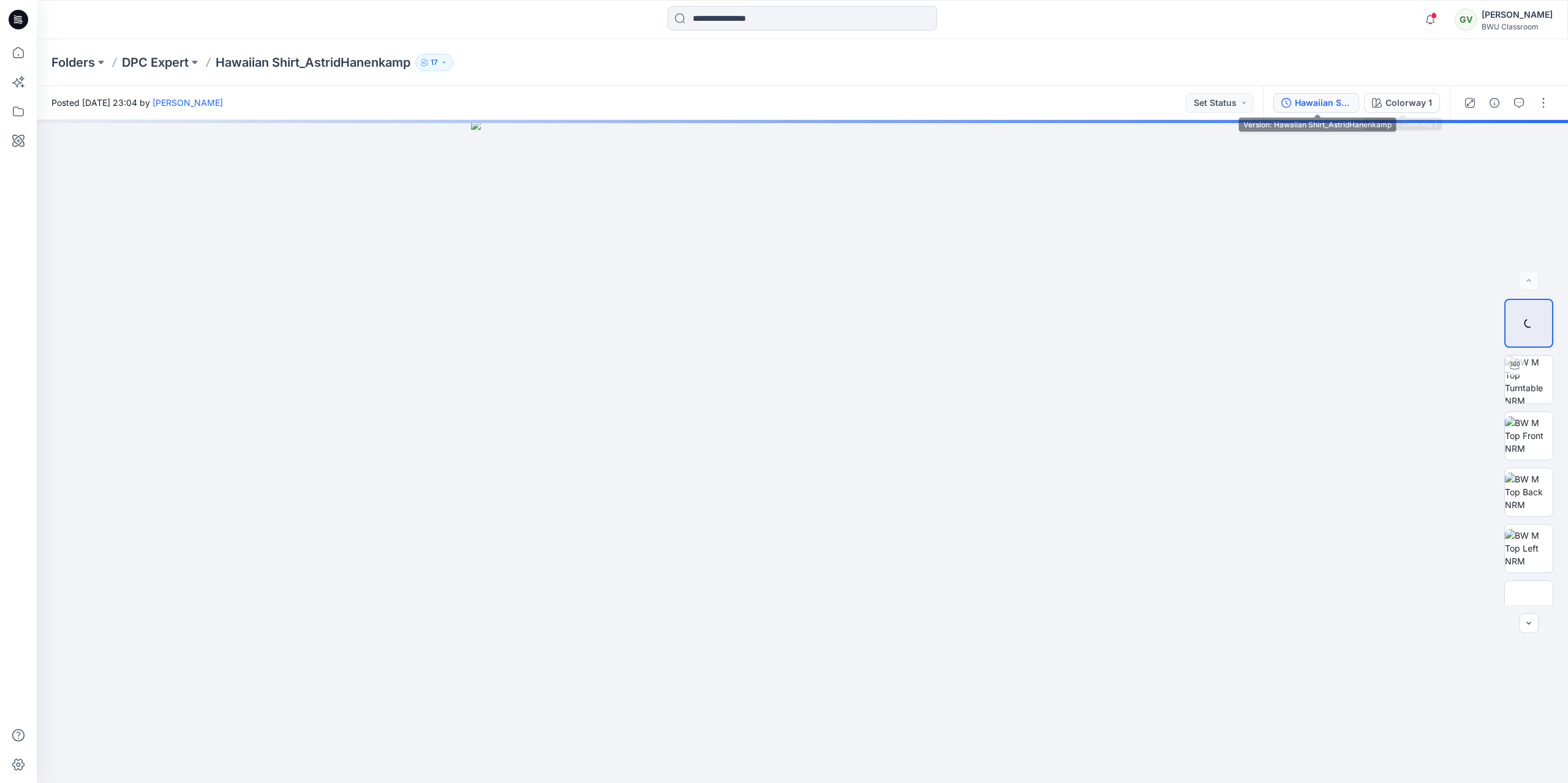
click at [1334, 104] on div "Hawaiian Shirt_AstridHanenkamp" at bounding box center [1323, 102] width 57 height 14
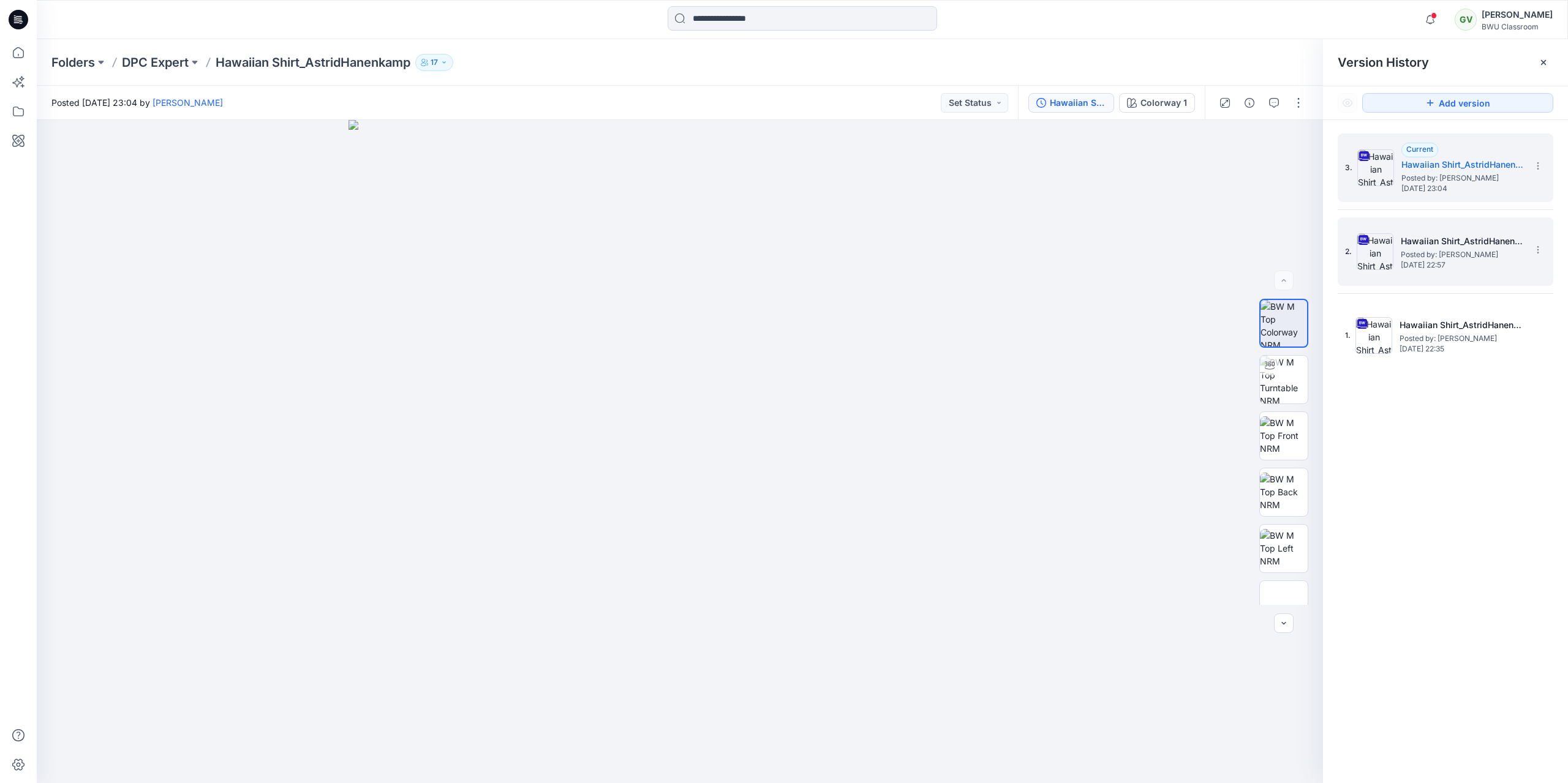
click at [1453, 238] on h5 "Hawaiian Shirt_AstridHanenkamp" at bounding box center [1462, 241] width 123 height 15
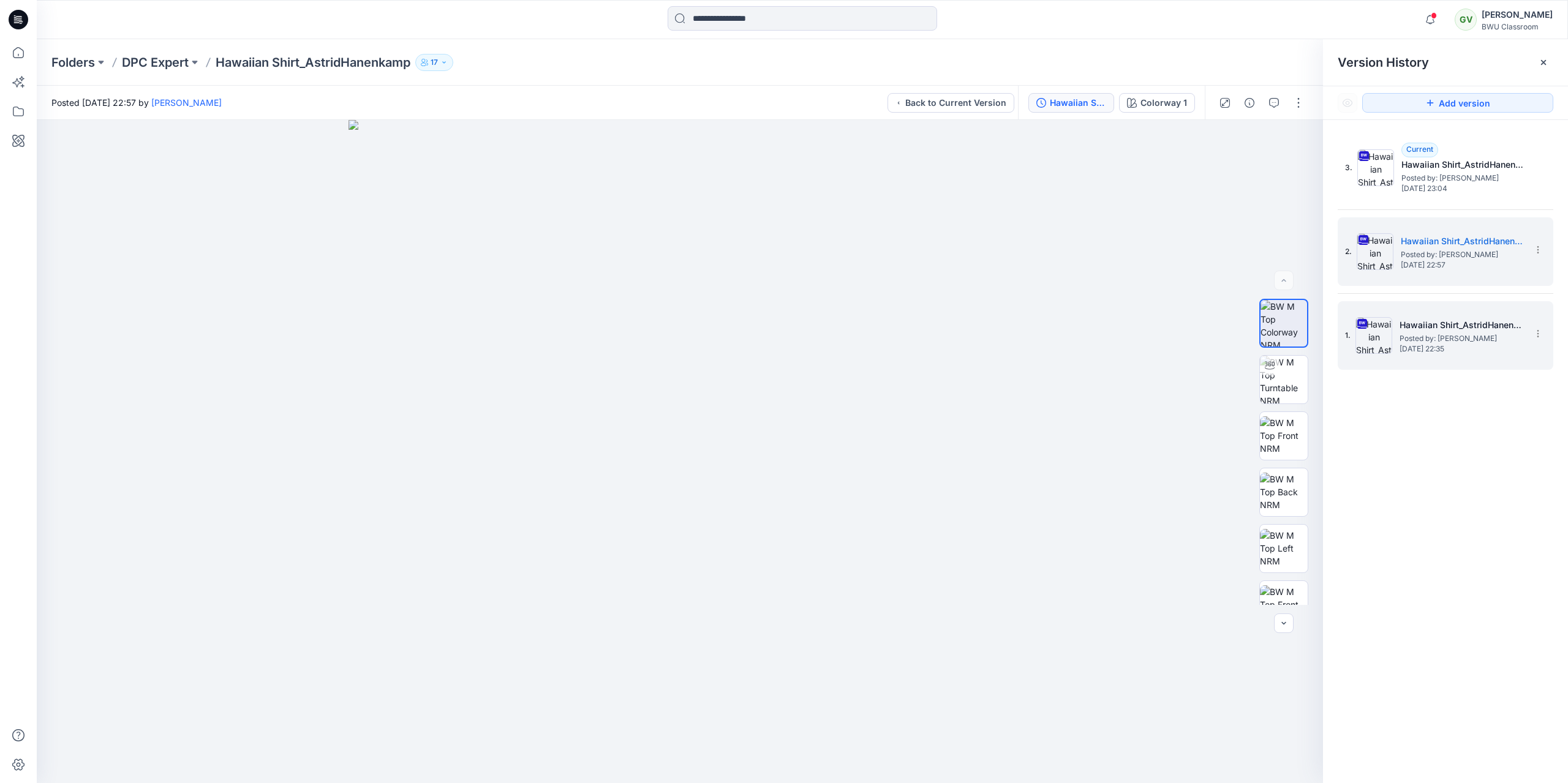
click at [1453, 336] on span "Posted by: Astrid Hanenkamp" at bounding box center [1461, 338] width 123 height 12
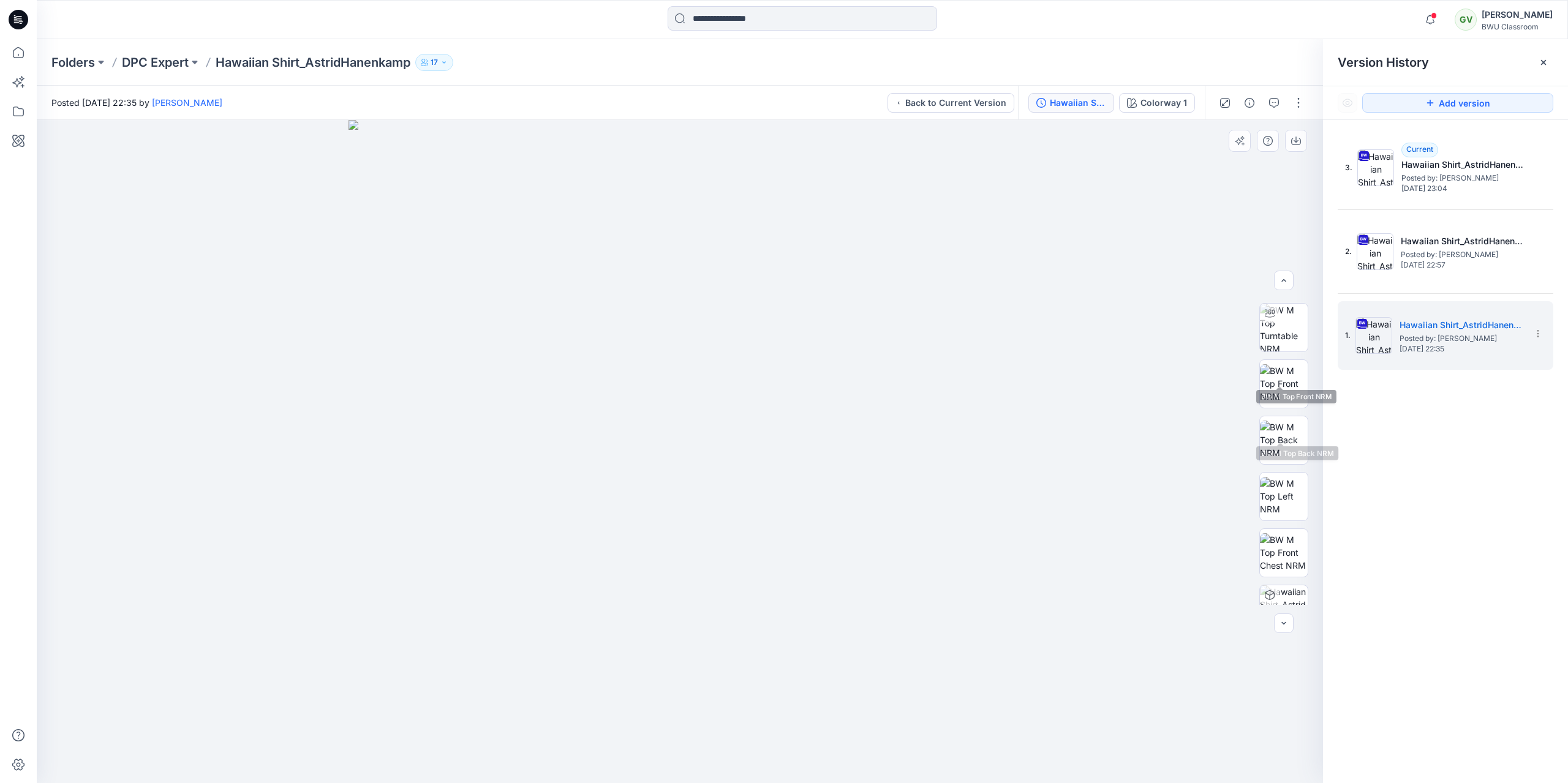
scroll to position [81, 0]
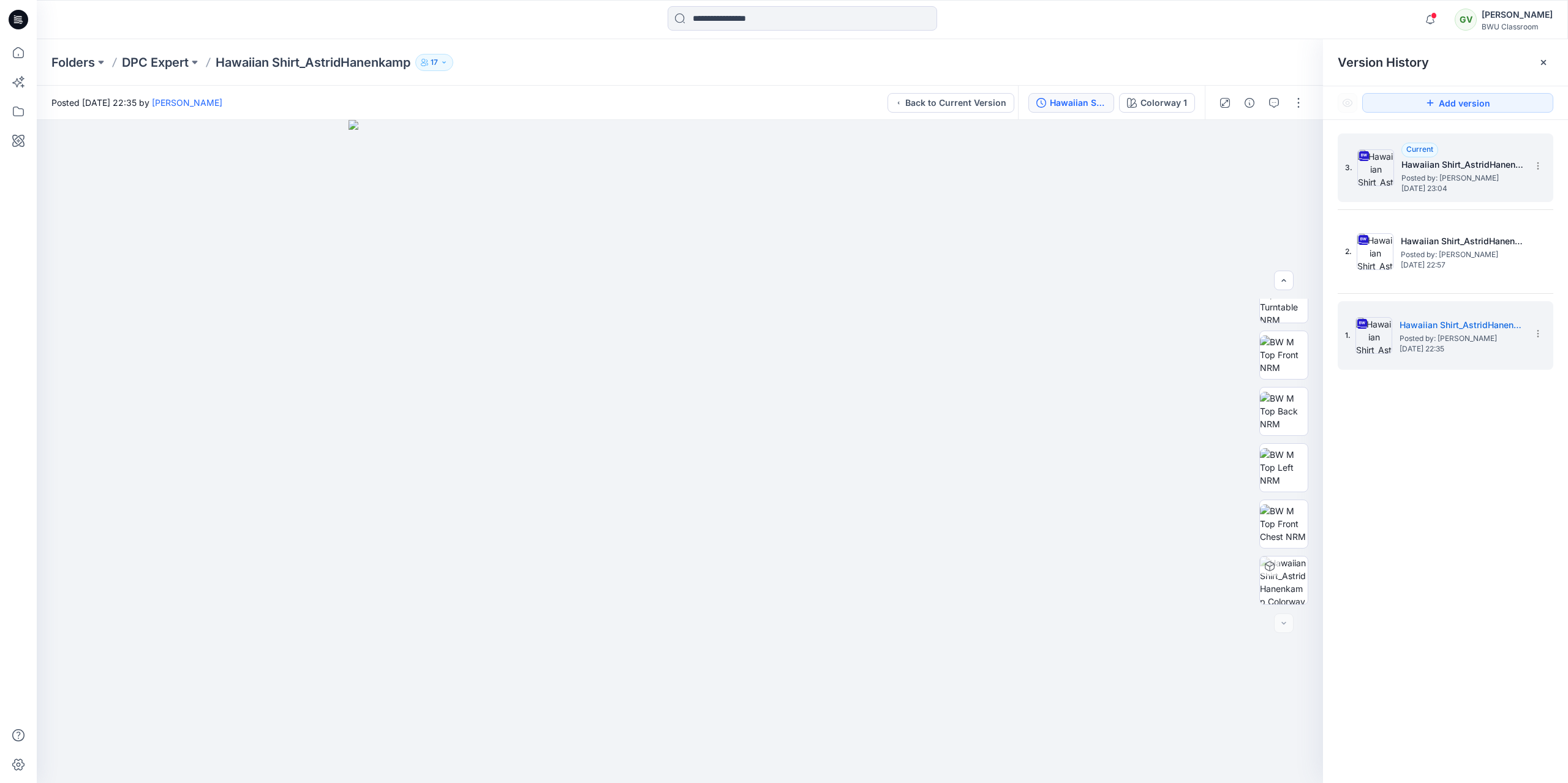
click at [1461, 192] on span "Monday, September 29, 2025 23:04" at bounding box center [1463, 189] width 123 height 9
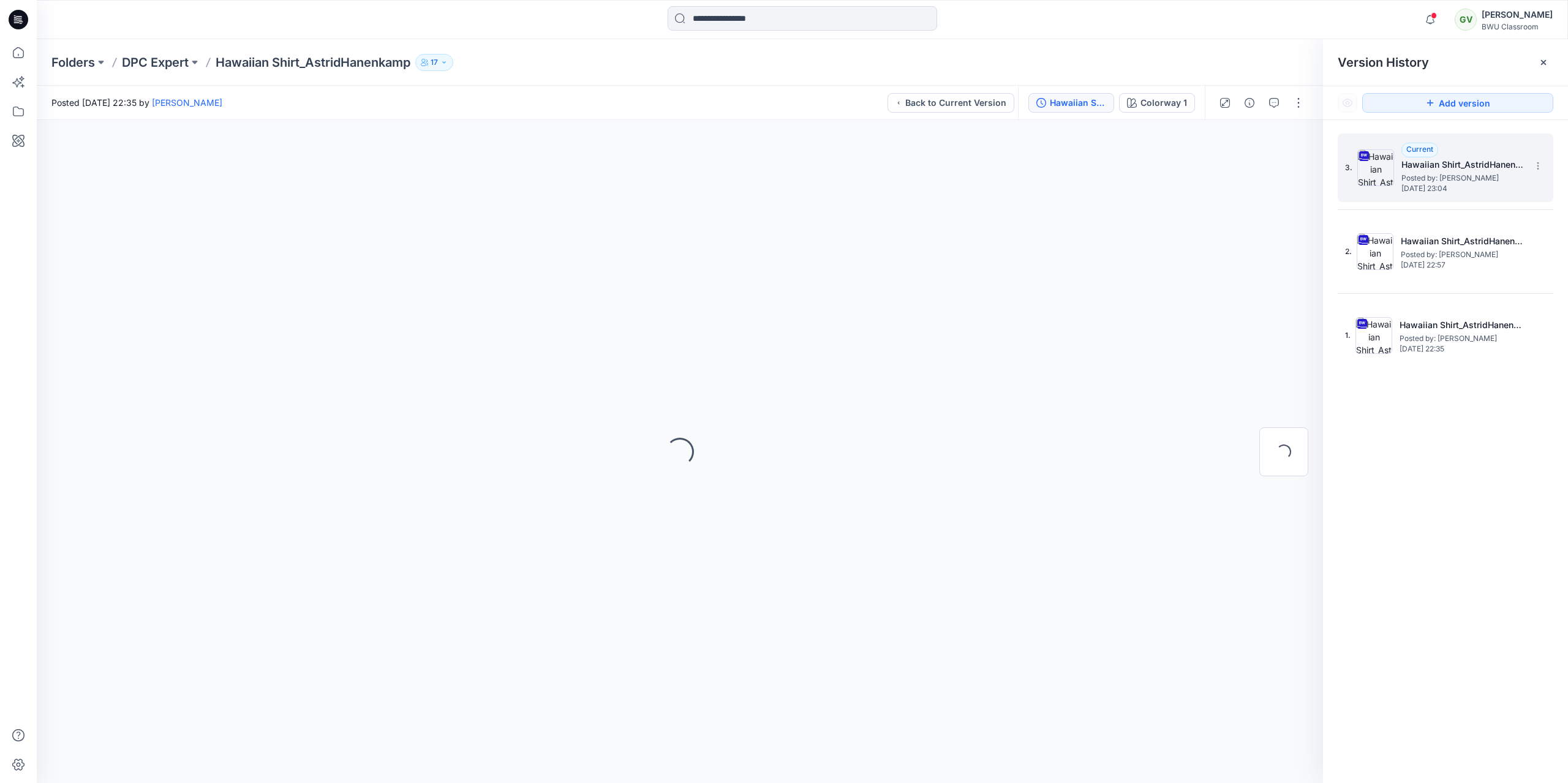
scroll to position [0, 0]
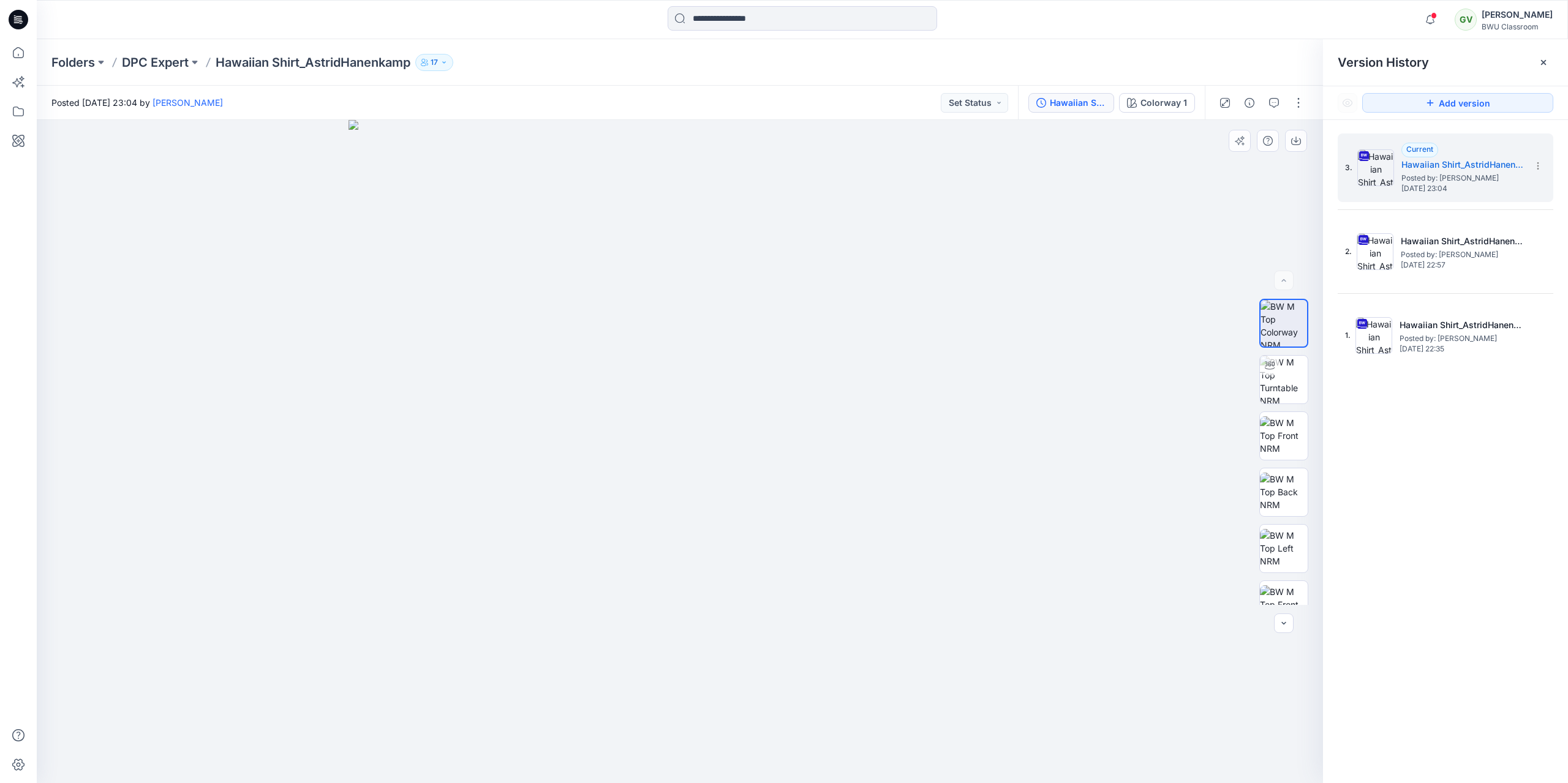
click at [746, 367] on img at bounding box center [680, 451] width 663 height 663
click at [1284, 491] on img at bounding box center [1284, 491] width 48 height 38
click at [1471, 158] on h5 "Hawaiian Shirt_AstridHanenkamp" at bounding box center [1463, 165] width 123 height 15
click at [1538, 163] on icon at bounding box center [1538, 163] width 1 height 1
click at [1490, 154] on div "Current Hawaiian Shirt_AstridHanenkamp Posted by: Astrid Hanenkamp Monday, Sept…" at bounding box center [1463, 168] width 123 height 50
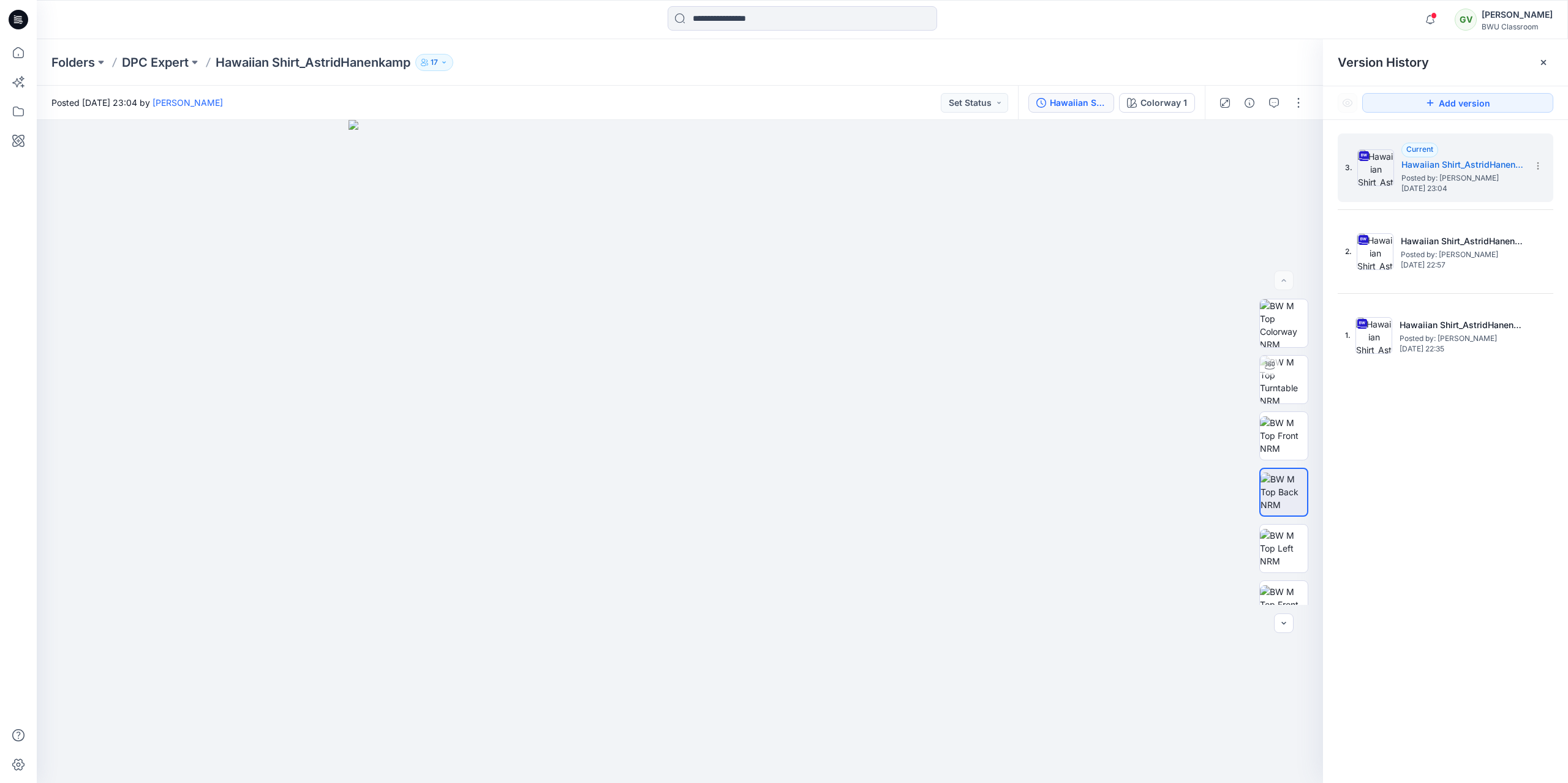
click at [1081, 97] on div "Hawaiian Shirt_AstridHanenkamp" at bounding box center [1078, 102] width 57 height 14
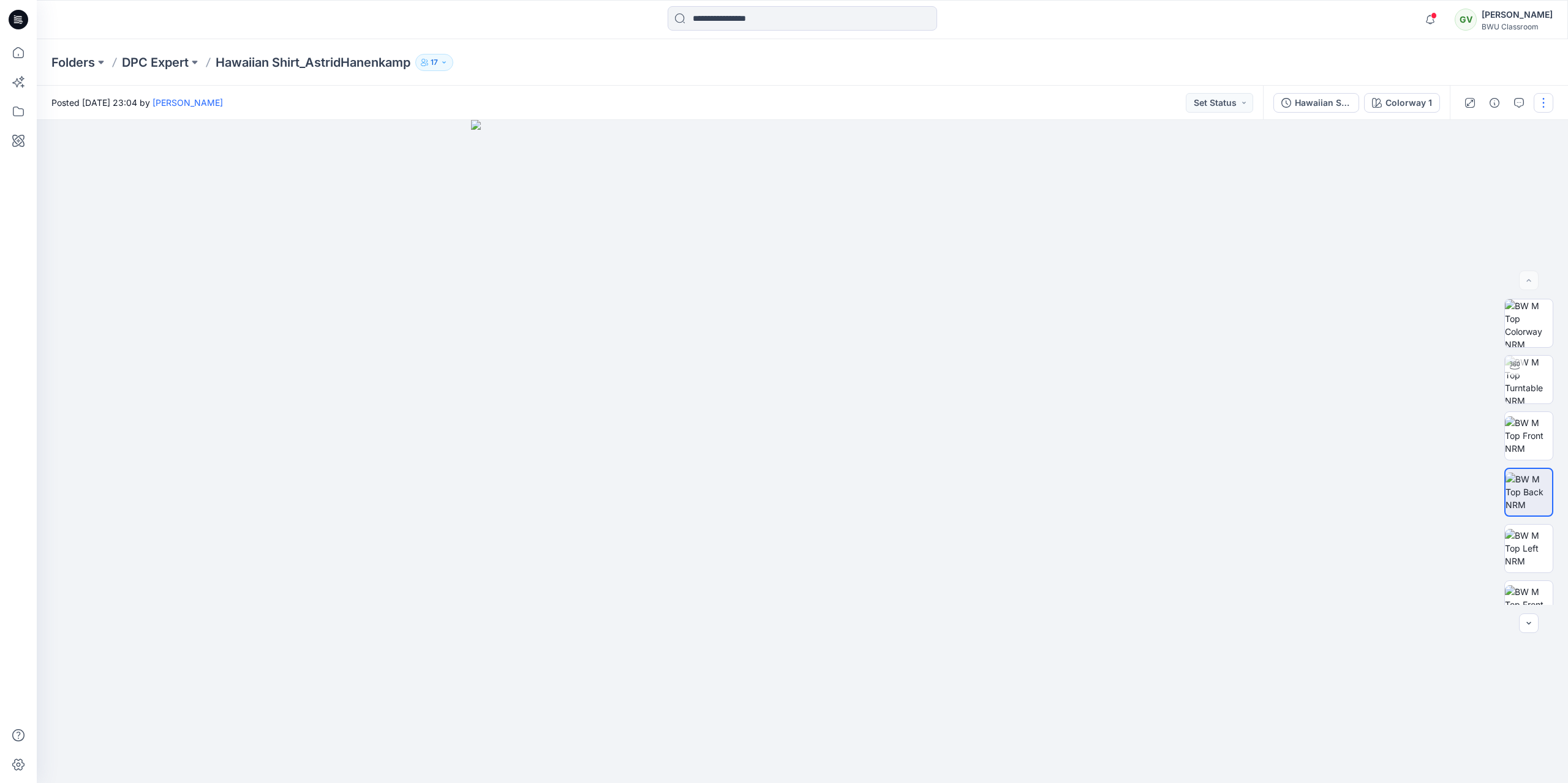
click at [1540, 96] on button "button" at bounding box center [1543, 102] width 20 height 20
click at [1297, 284] on div at bounding box center [803, 451] width 1532 height 663
click at [1323, 99] on div "Hawaiian Shirt_AstridHanenkamp" at bounding box center [1323, 102] width 57 height 14
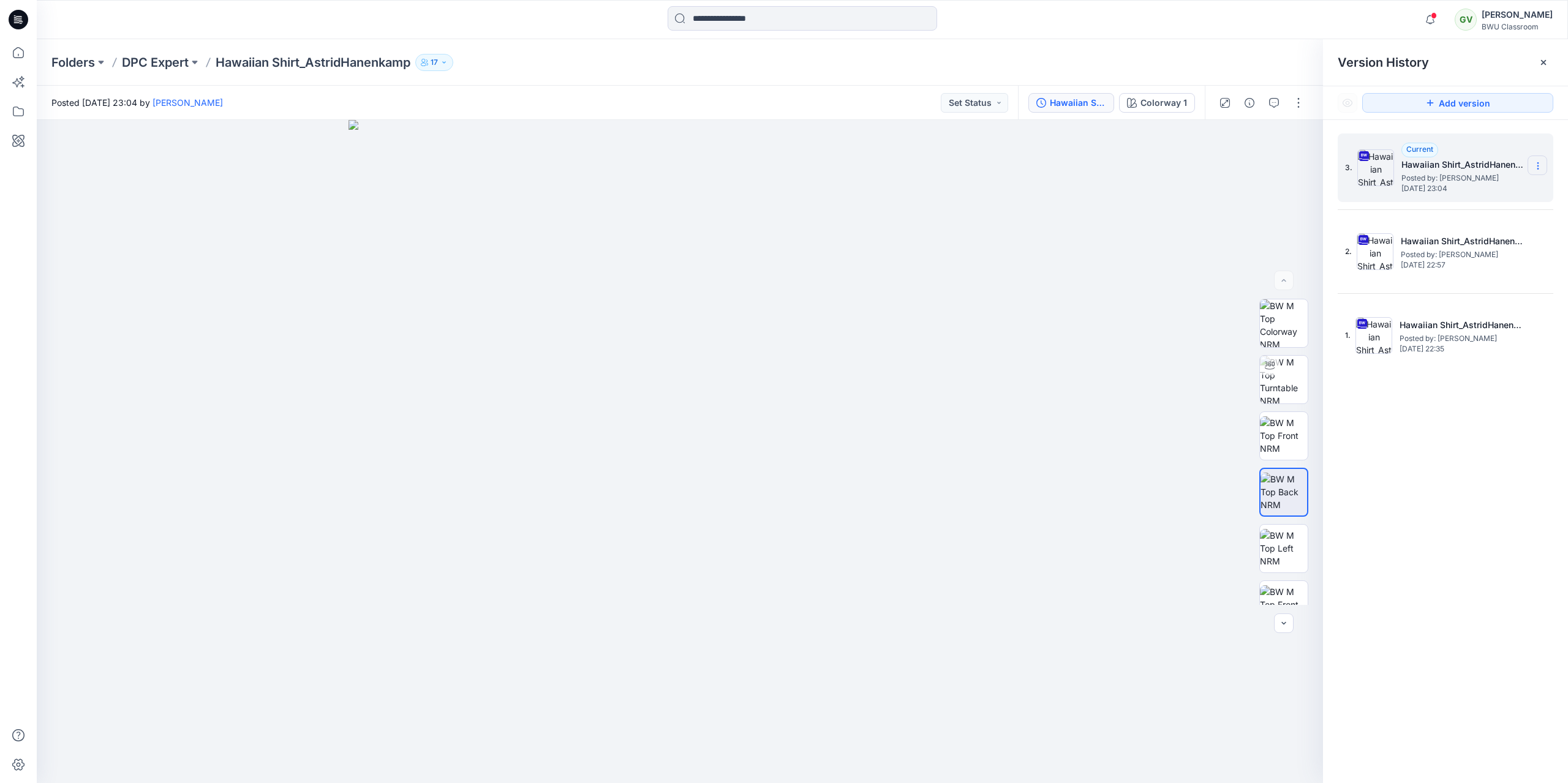
click at [1540, 171] on icon at bounding box center [1538, 166] width 10 height 10
click at [1491, 196] on span "Download Source BW File" at bounding box center [1477, 189] width 103 height 15
click at [154, 57] on p "DPC Expert" at bounding box center [155, 62] width 67 height 17
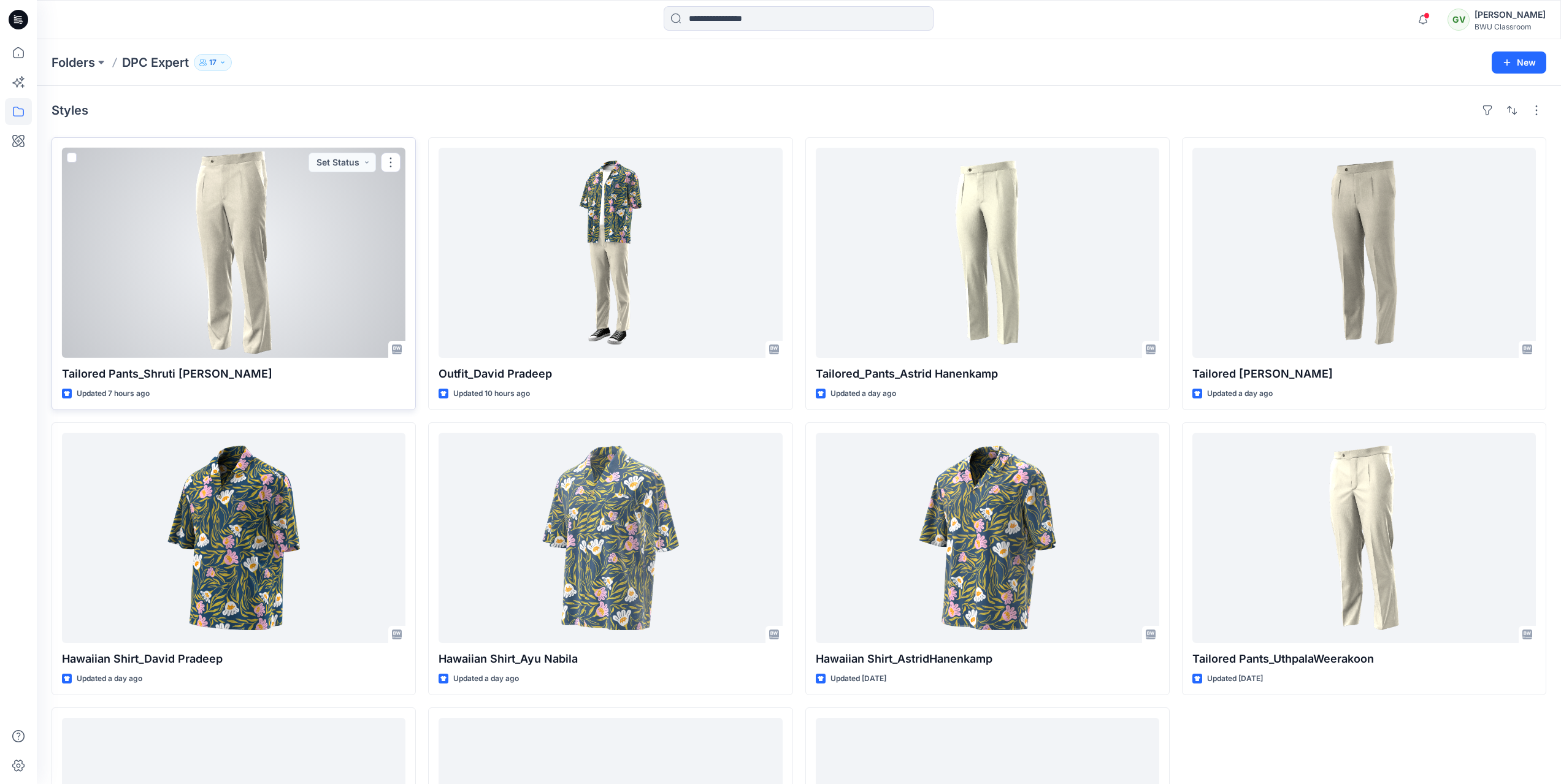
click at [270, 249] on div at bounding box center [233, 252] width 344 height 210
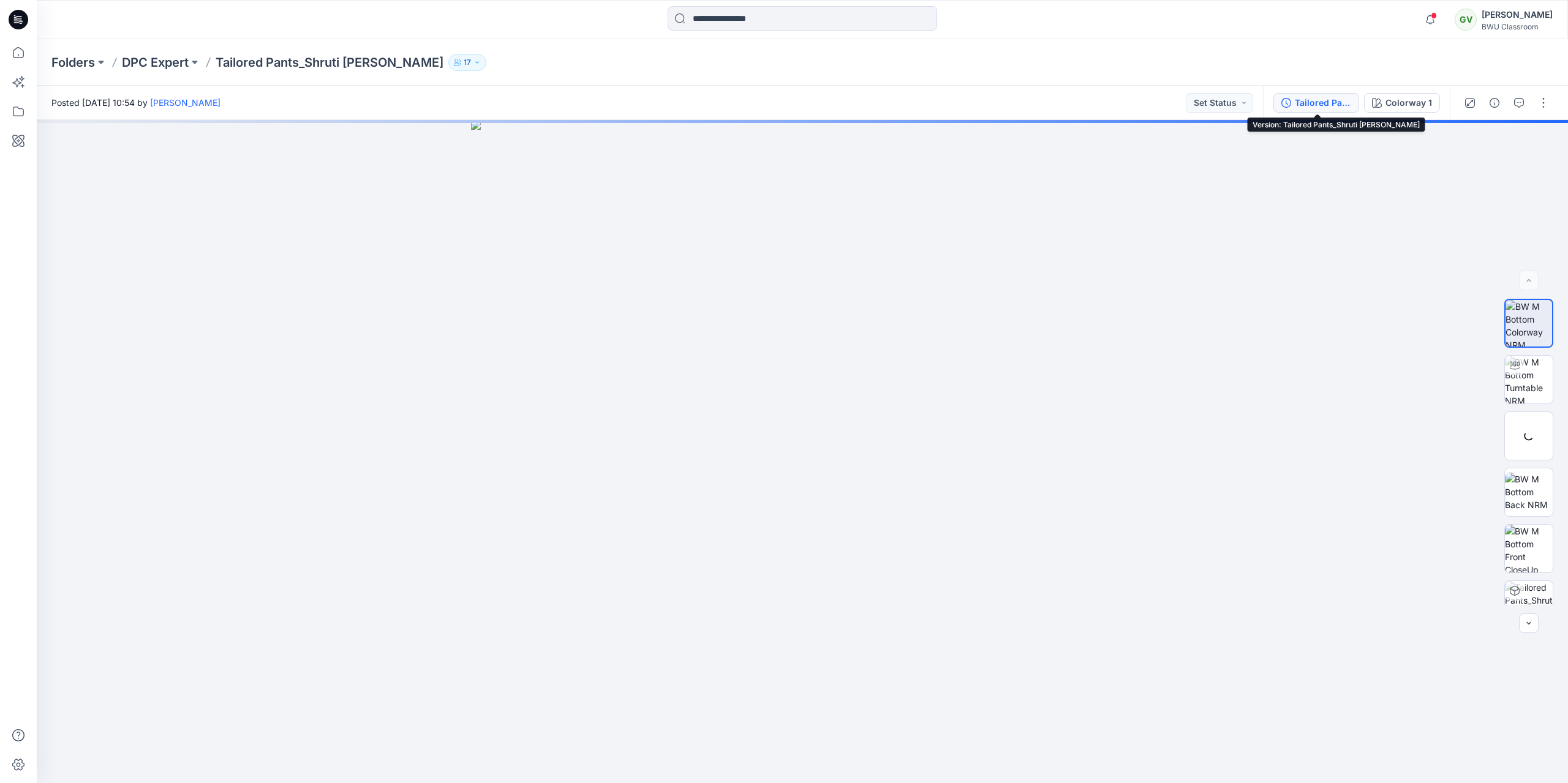
click at [1328, 104] on div "Tailored Pants_Shruti Rathor" at bounding box center [1323, 102] width 57 height 14
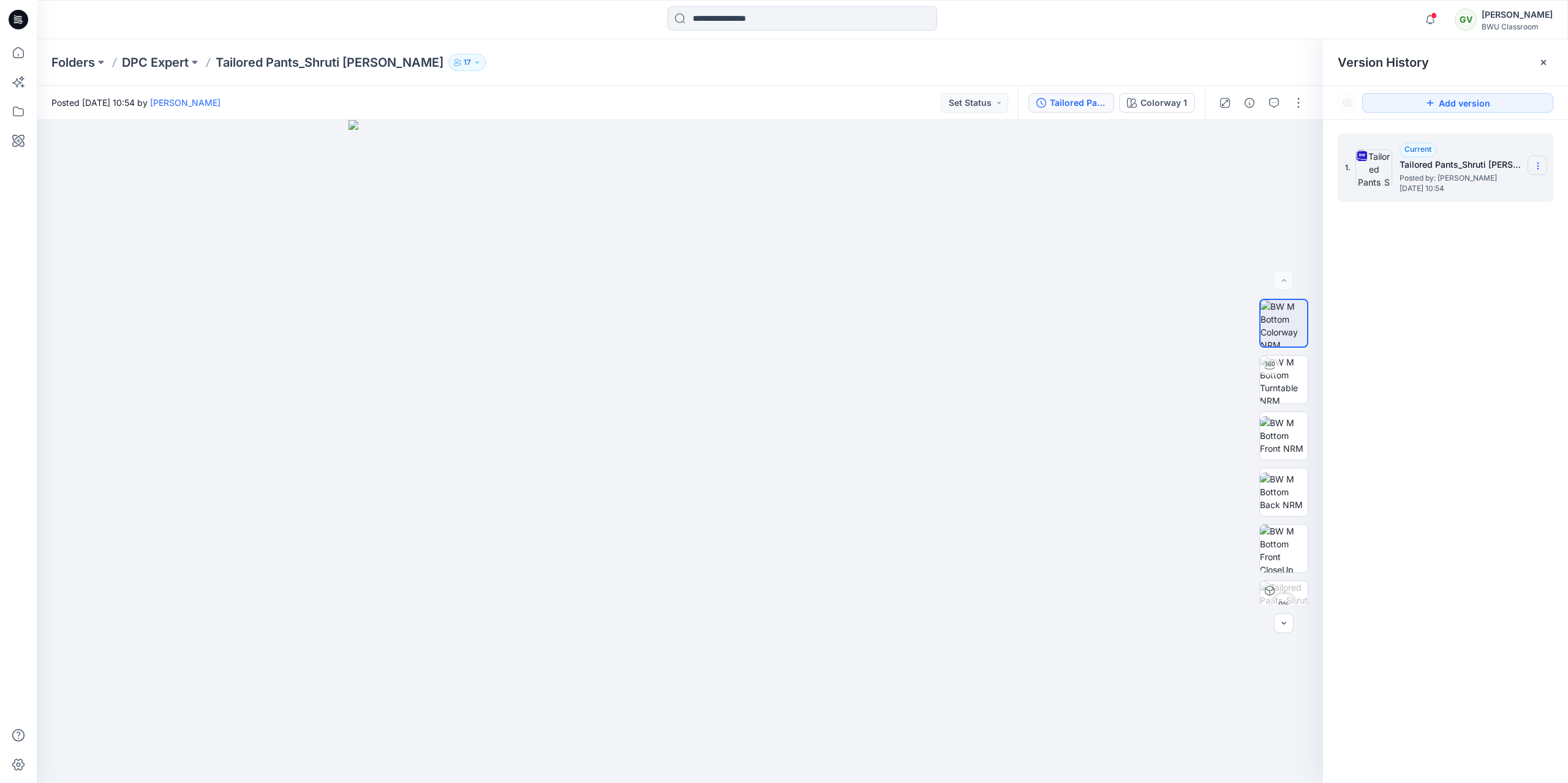
click at [1540, 166] on icon at bounding box center [1538, 166] width 10 height 10
click at [1458, 385] on div "1. Current Tailored Pants_Shruti Rathor Posted by: Shruti Rathor Wednesday, Oct…" at bounding box center [1446, 460] width 245 height 681
click at [870, 372] on img at bounding box center [680, 451] width 663 height 663
click at [1281, 388] on img at bounding box center [1284, 380] width 48 height 48
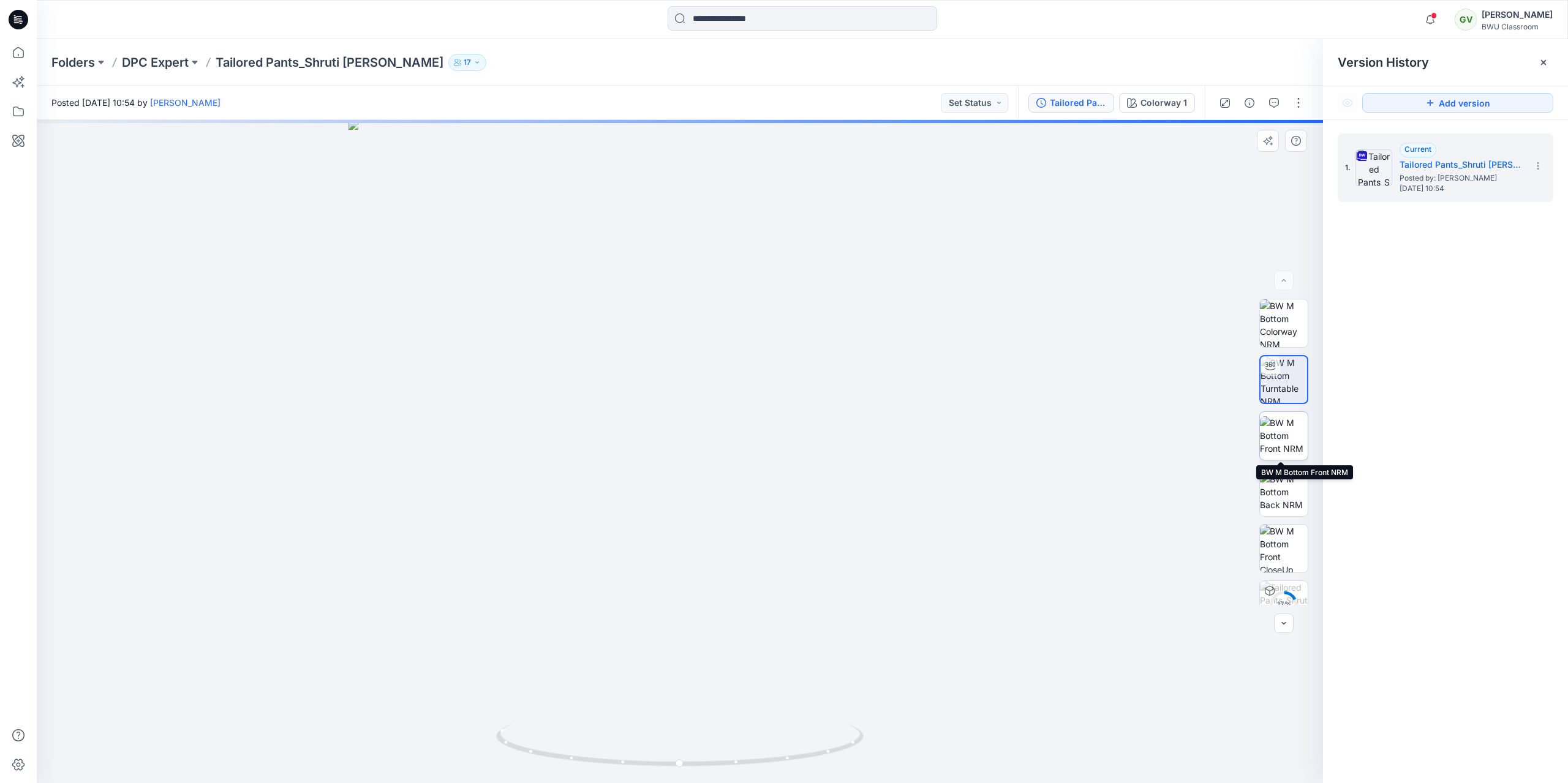
click at [1289, 441] on img at bounding box center [1284, 435] width 48 height 38
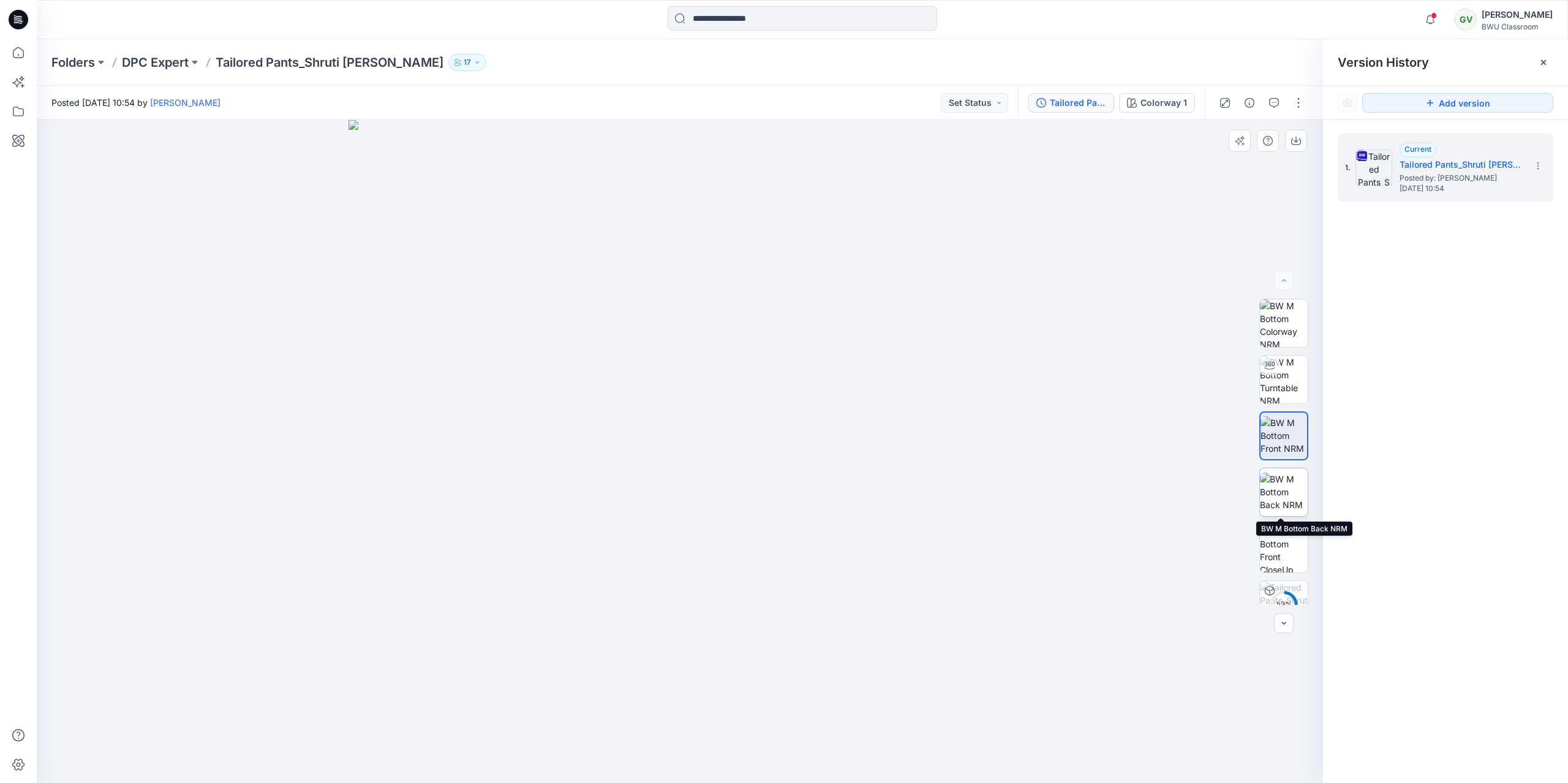
click at [1282, 494] on img at bounding box center [1284, 491] width 48 height 38
click at [1289, 549] on img at bounding box center [1284, 549] width 48 height 48
click at [14, 14] on icon at bounding box center [18, 20] width 20 height 20
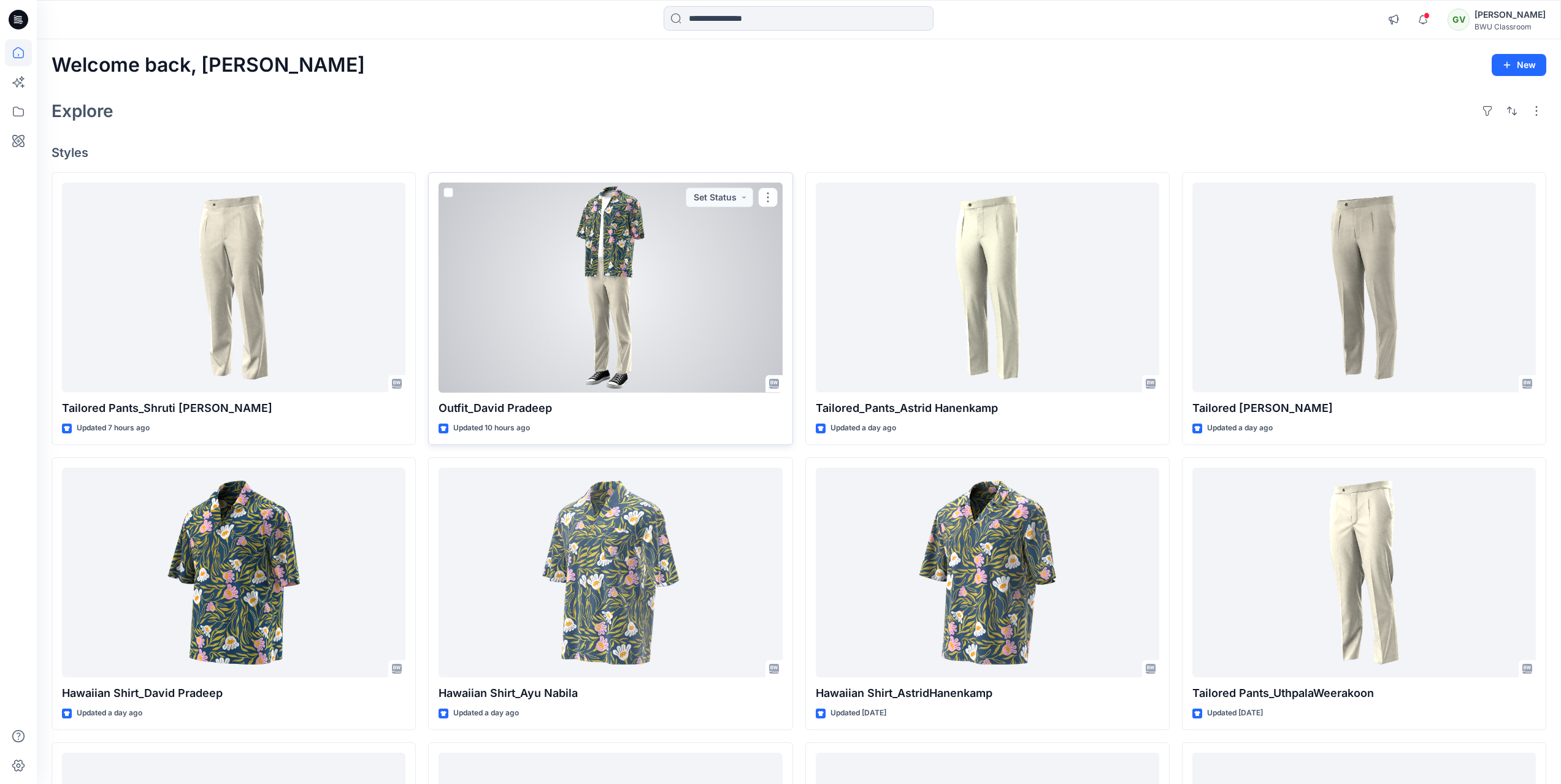
click at [618, 290] on div at bounding box center [610, 287] width 344 height 210
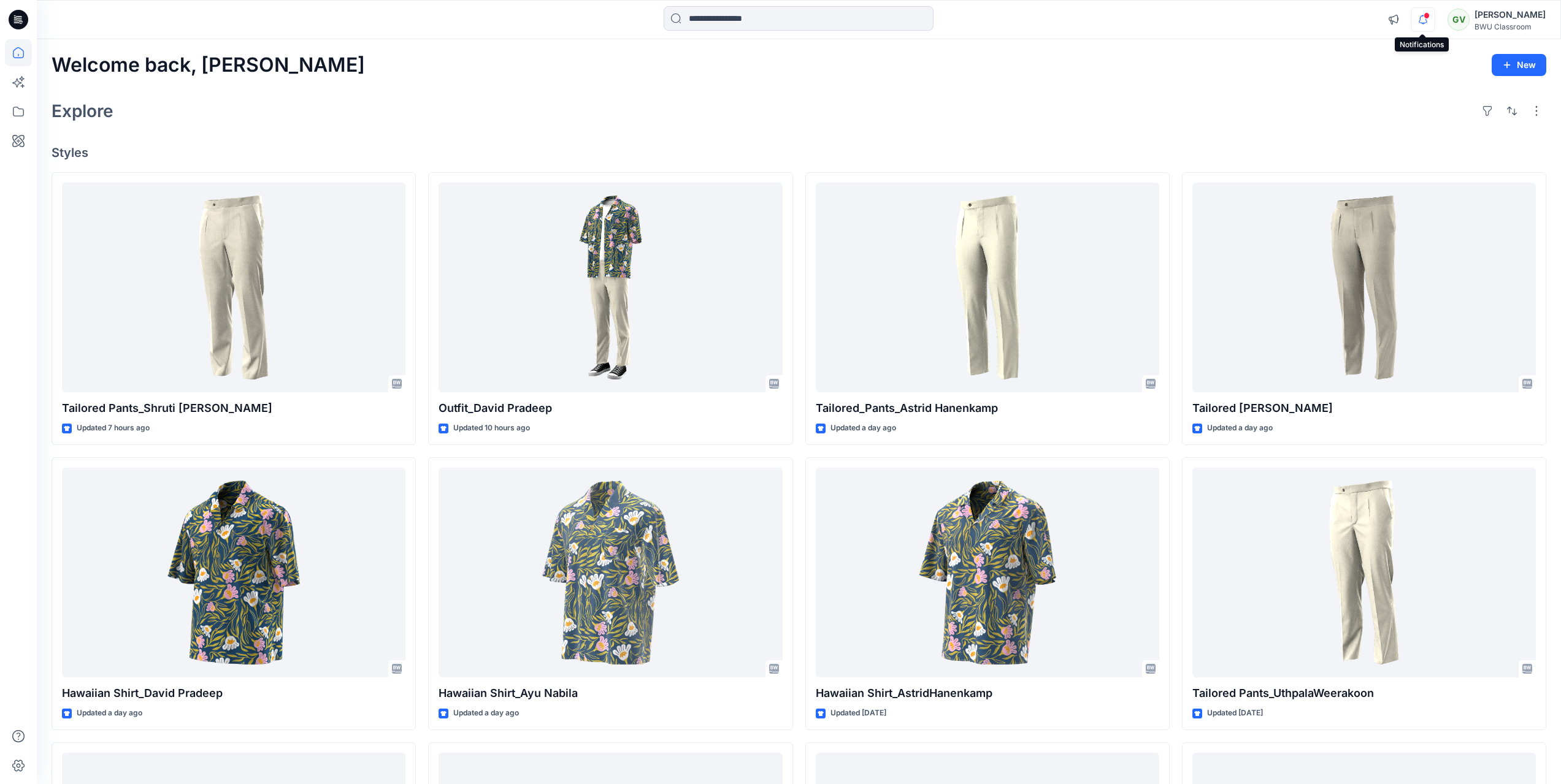
click at [1421, 20] on icon "button" at bounding box center [1423, 20] width 23 height 25
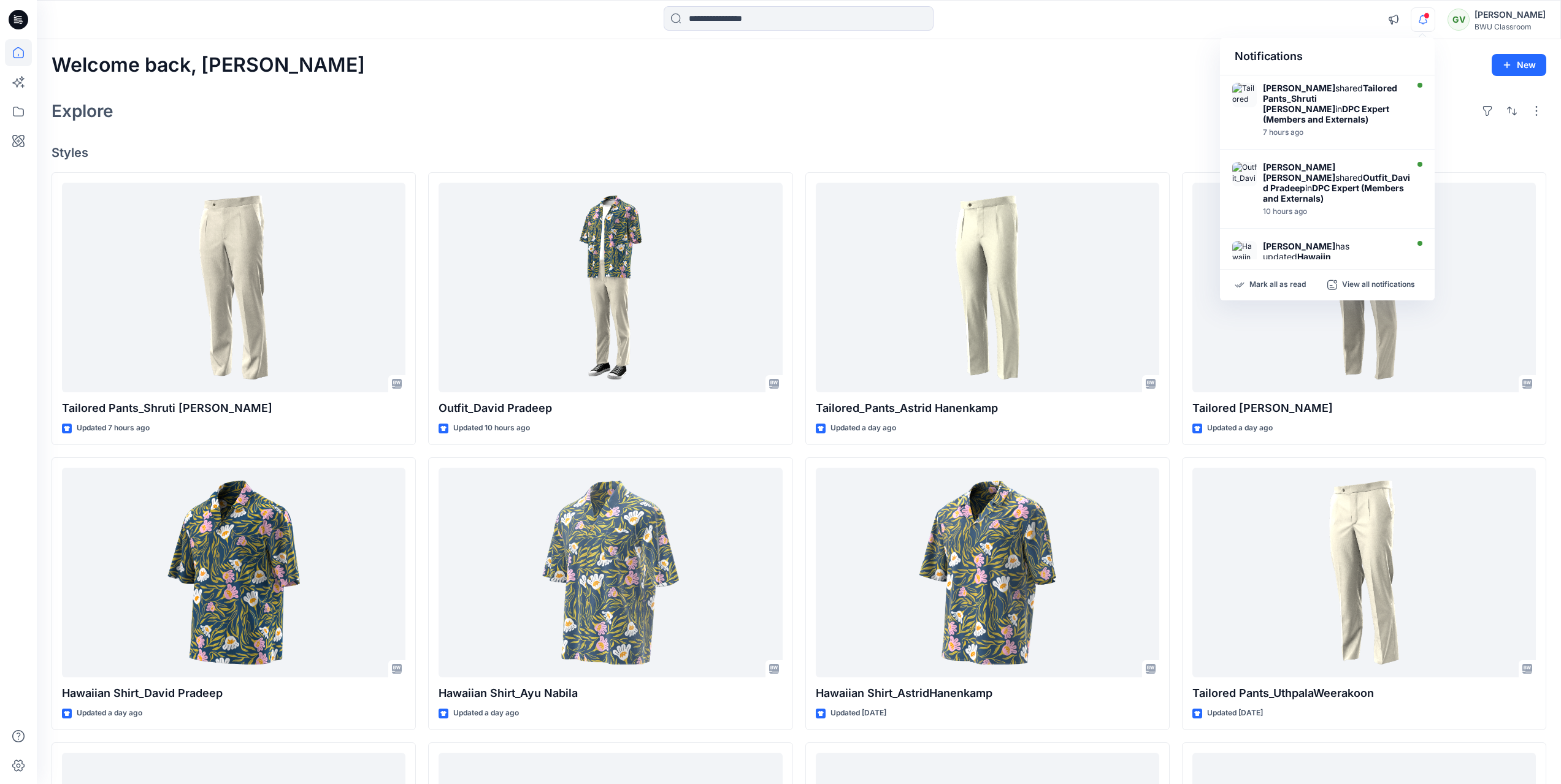
click at [1421, 20] on icon "button" at bounding box center [1423, 20] width 23 height 25
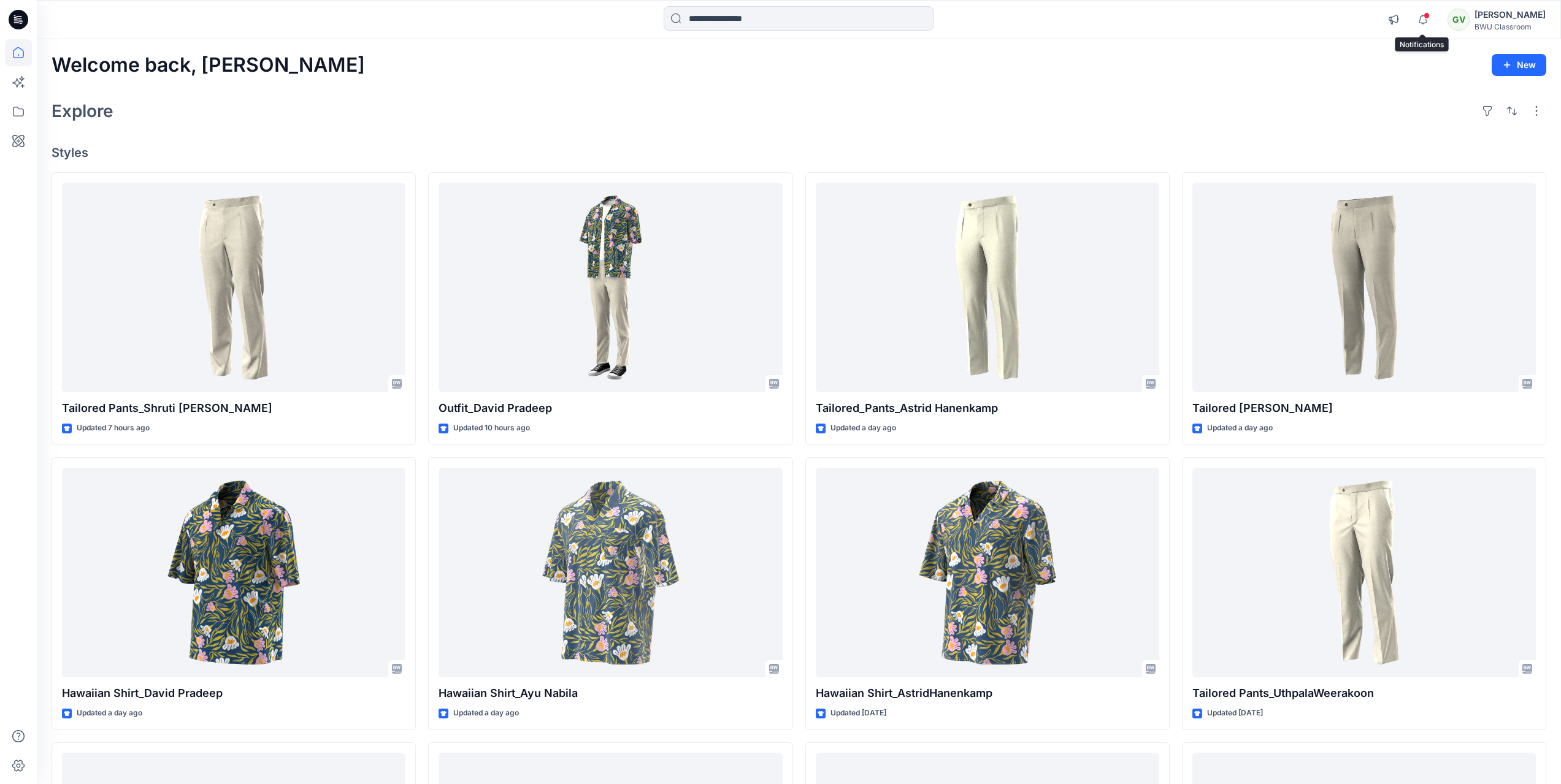
click at [1300, 120] on div "Explore" at bounding box center [799, 110] width 1494 height 30
click at [18, 114] on icon at bounding box center [18, 111] width 27 height 27
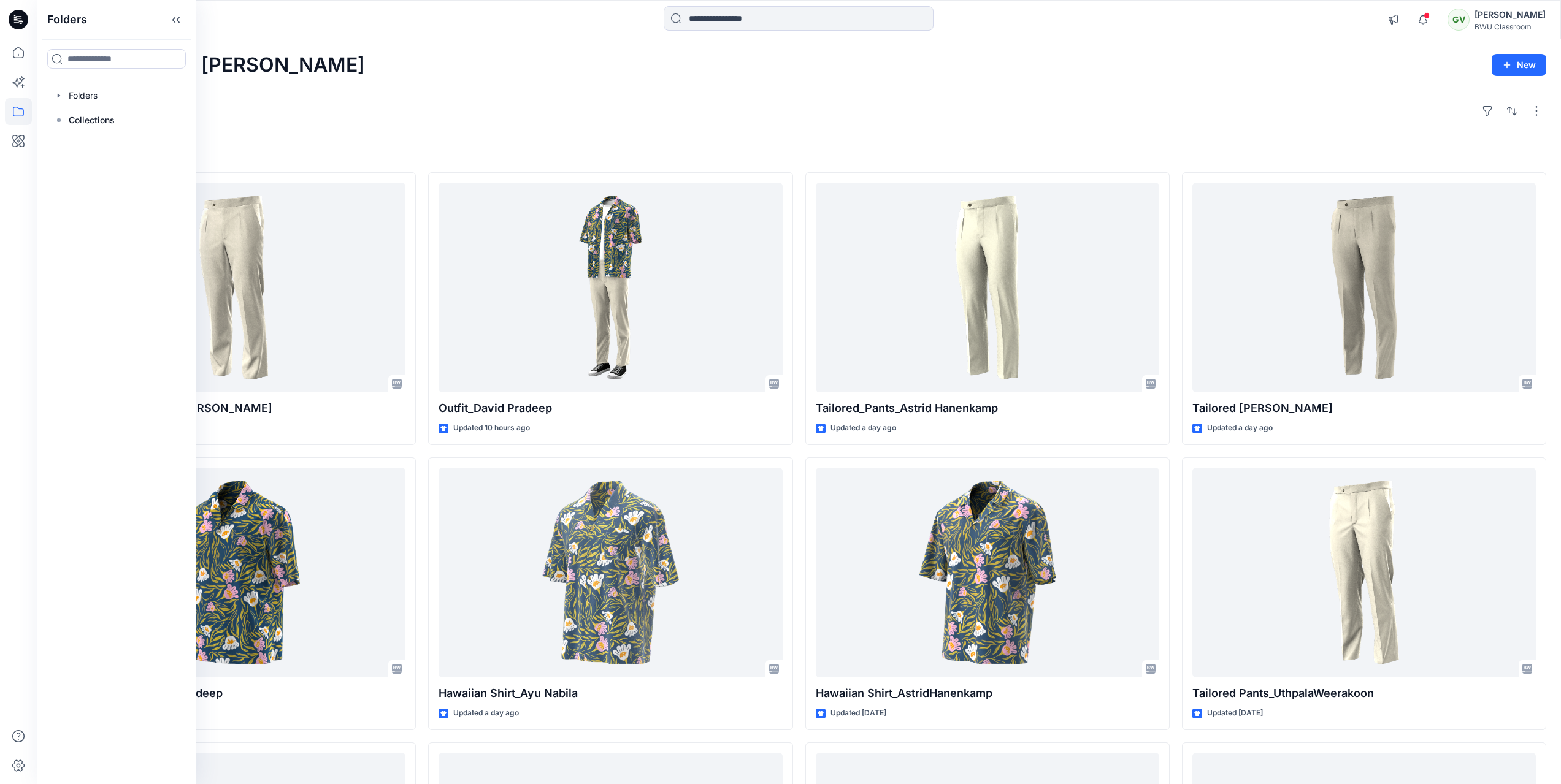
click at [579, 115] on div "Explore" at bounding box center [799, 110] width 1494 height 30
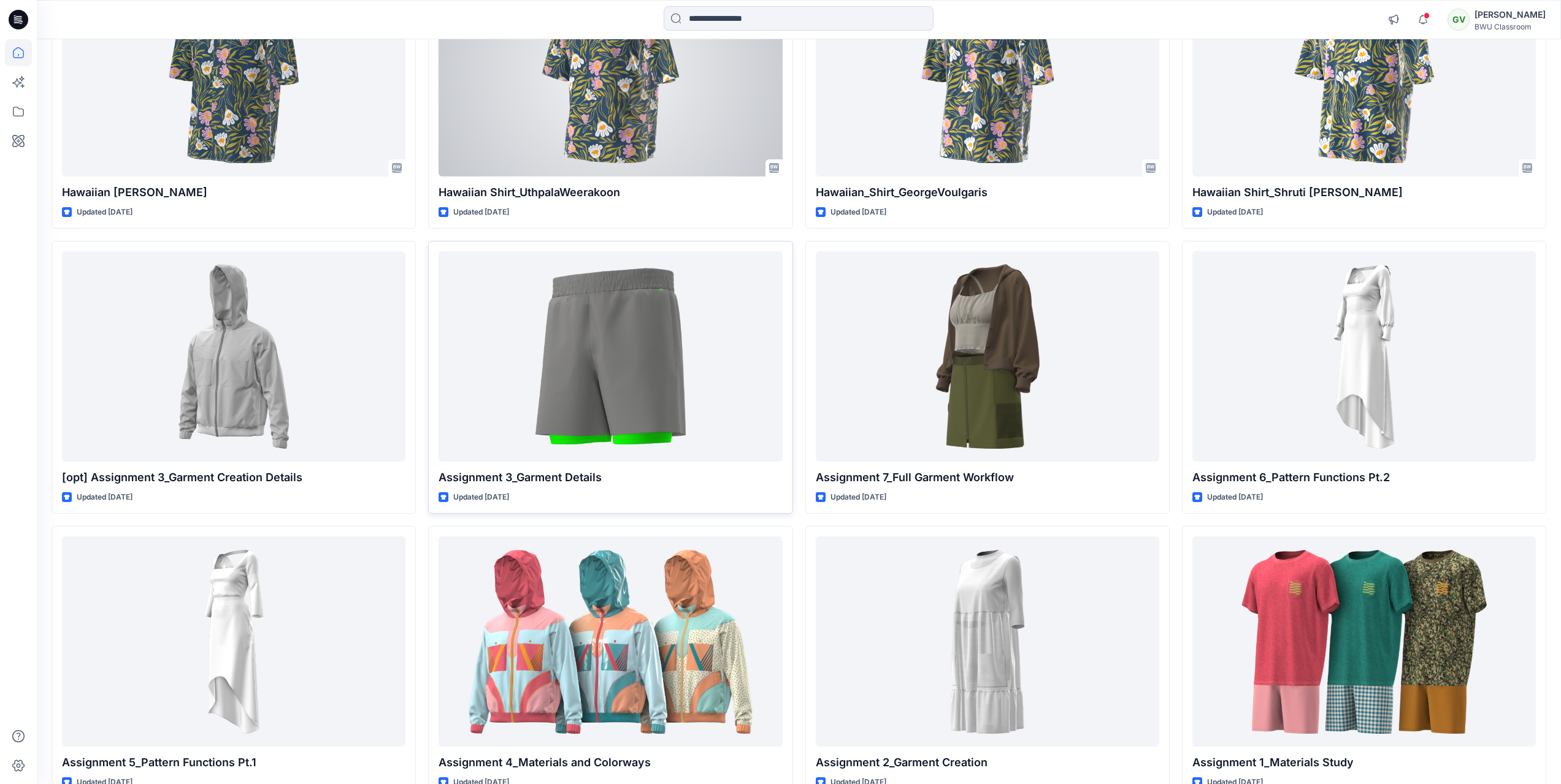
scroll to position [817, 0]
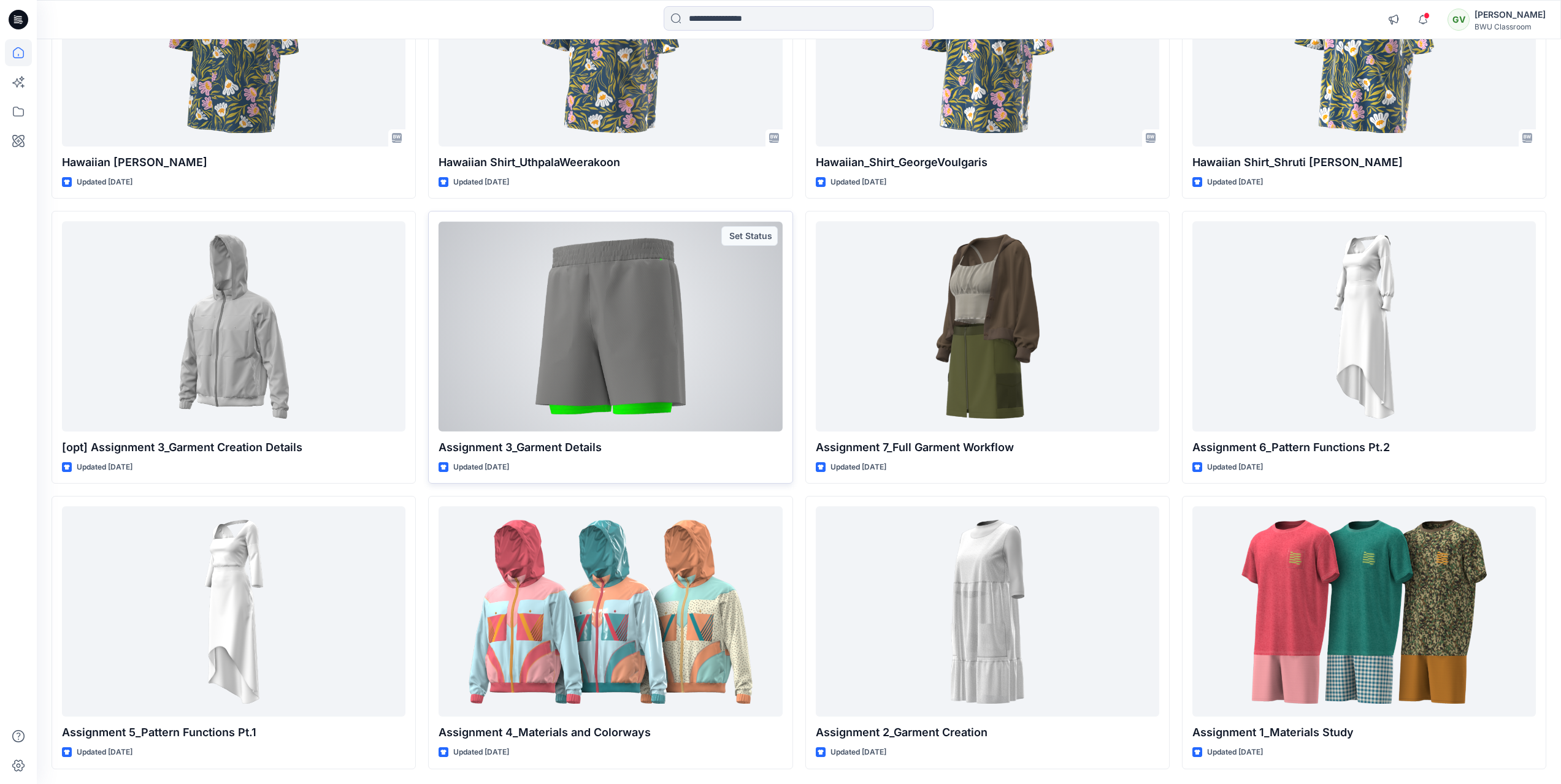
click at [710, 387] on div at bounding box center [610, 326] width 344 height 210
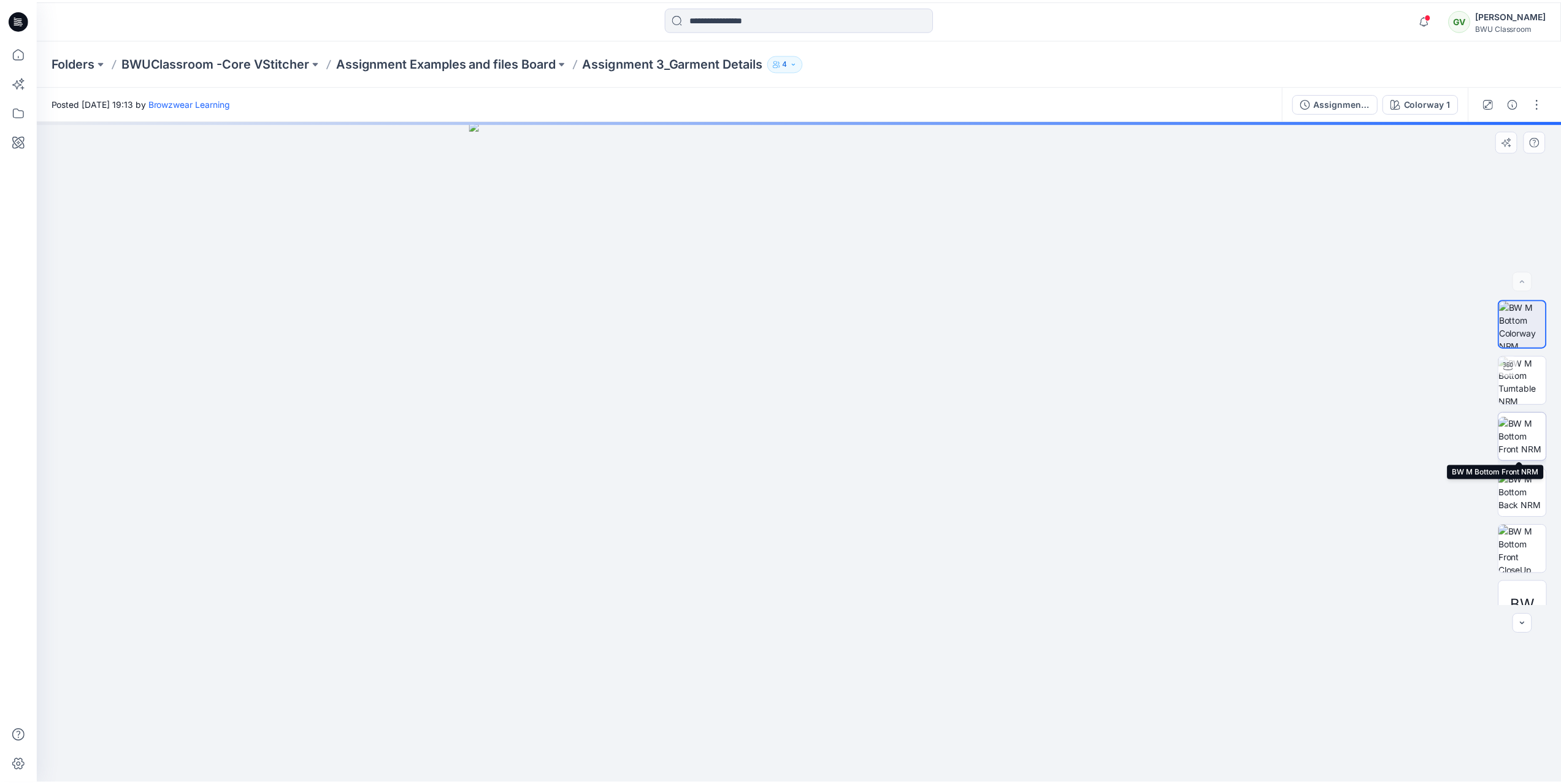
scroll to position [25, 0]
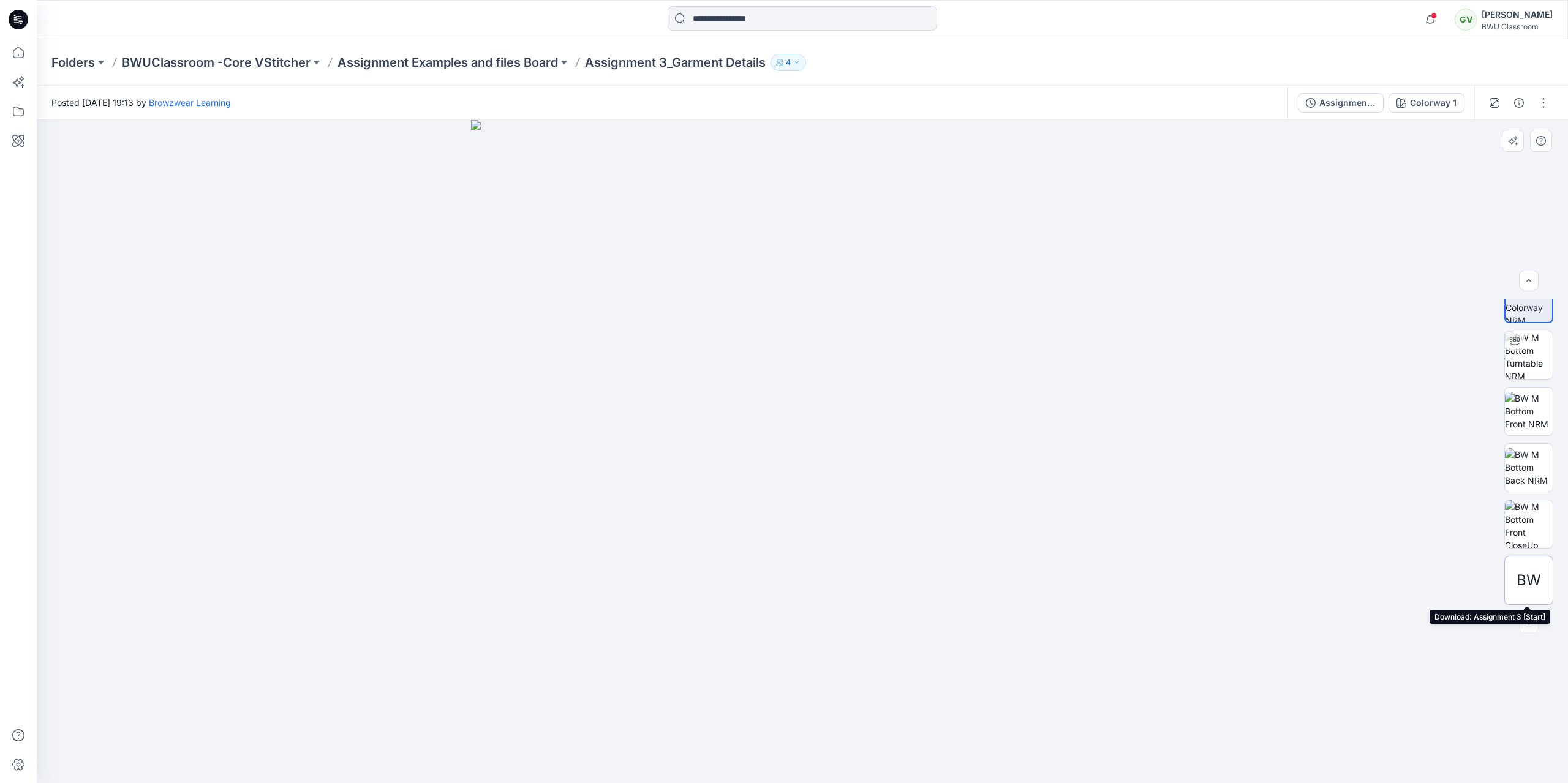
click at [1530, 583] on span "BW" at bounding box center [1529, 581] width 25 height 22
click at [1541, 103] on button "button" at bounding box center [1543, 102] width 20 height 20
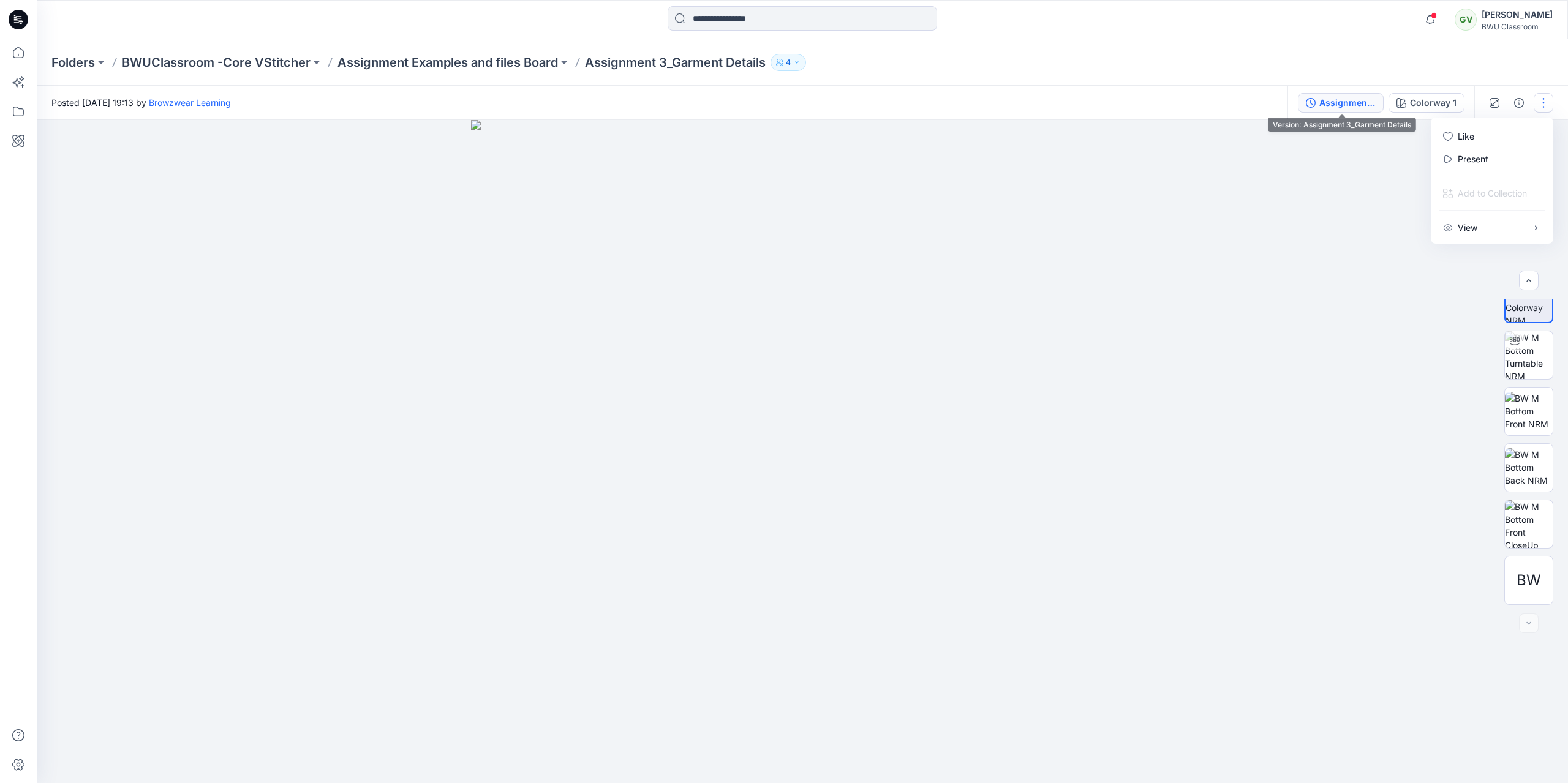
click at [1361, 100] on div "Assignment 3_Garment Details" at bounding box center [1348, 102] width 57 height 14
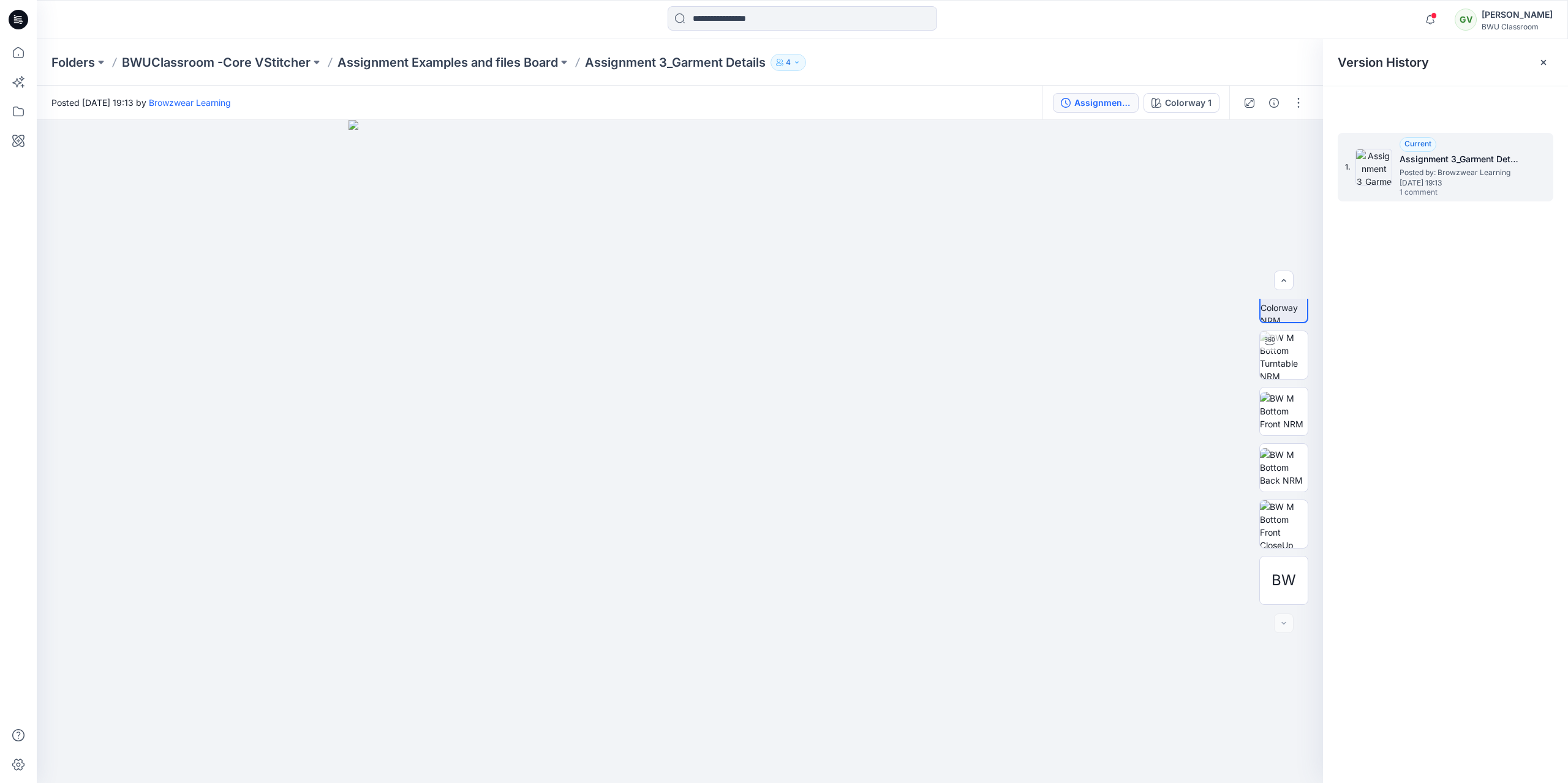
click at [1532, 171] on div "1. Current Assignment 3_Garment Details Posted by: Browzwear Learning Tuesday, …" at bounding box center [1445, 167] width 216 height 69
click at [1120, 102] on div "Assignment 3_Garment Details" at bounding box center [1103, 102] width 57 height 14
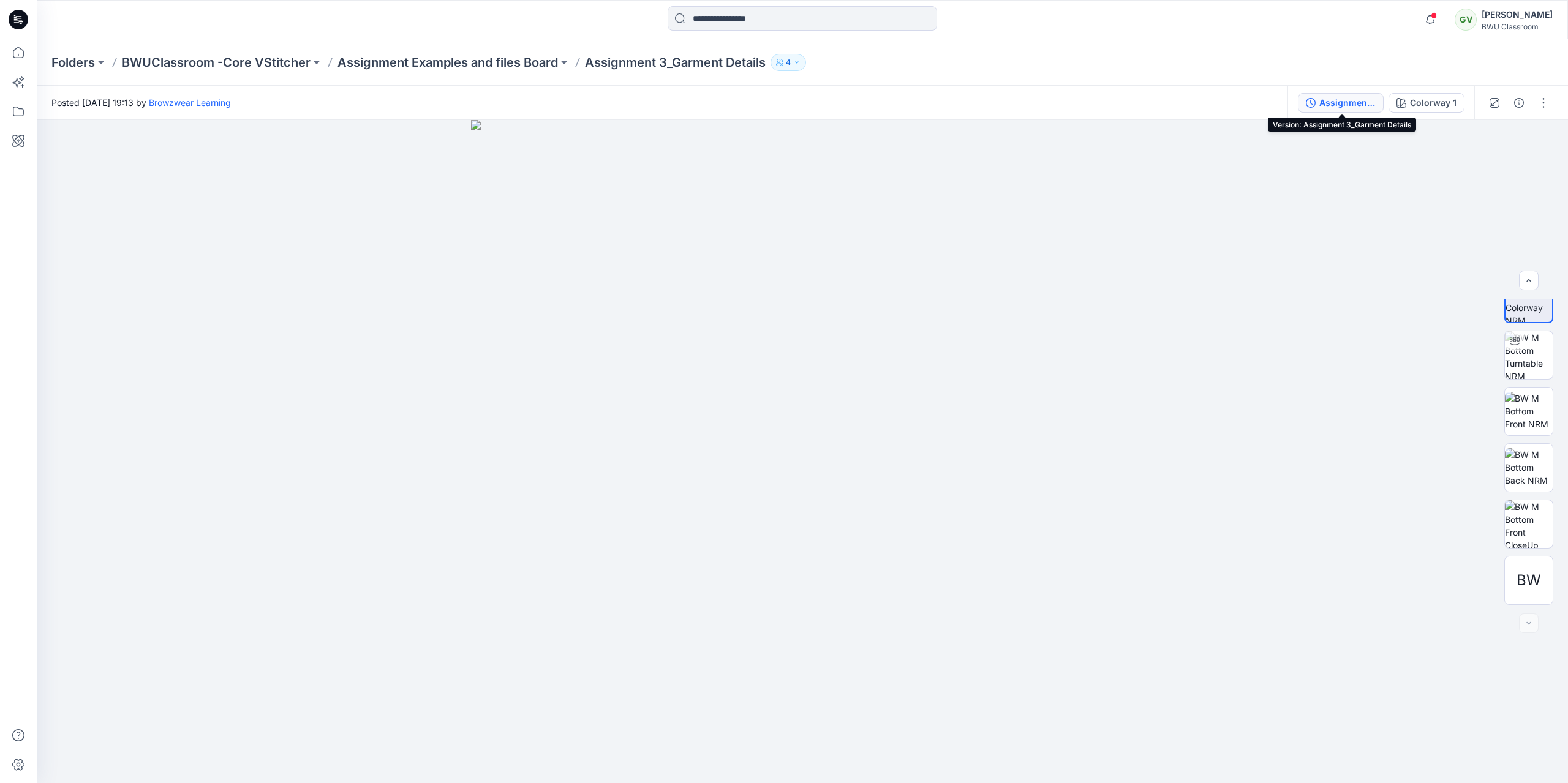
click at [1355, 104] on div "Assignment 3_Garment Details" at bounding box center [1348, 102] width 57 height 14
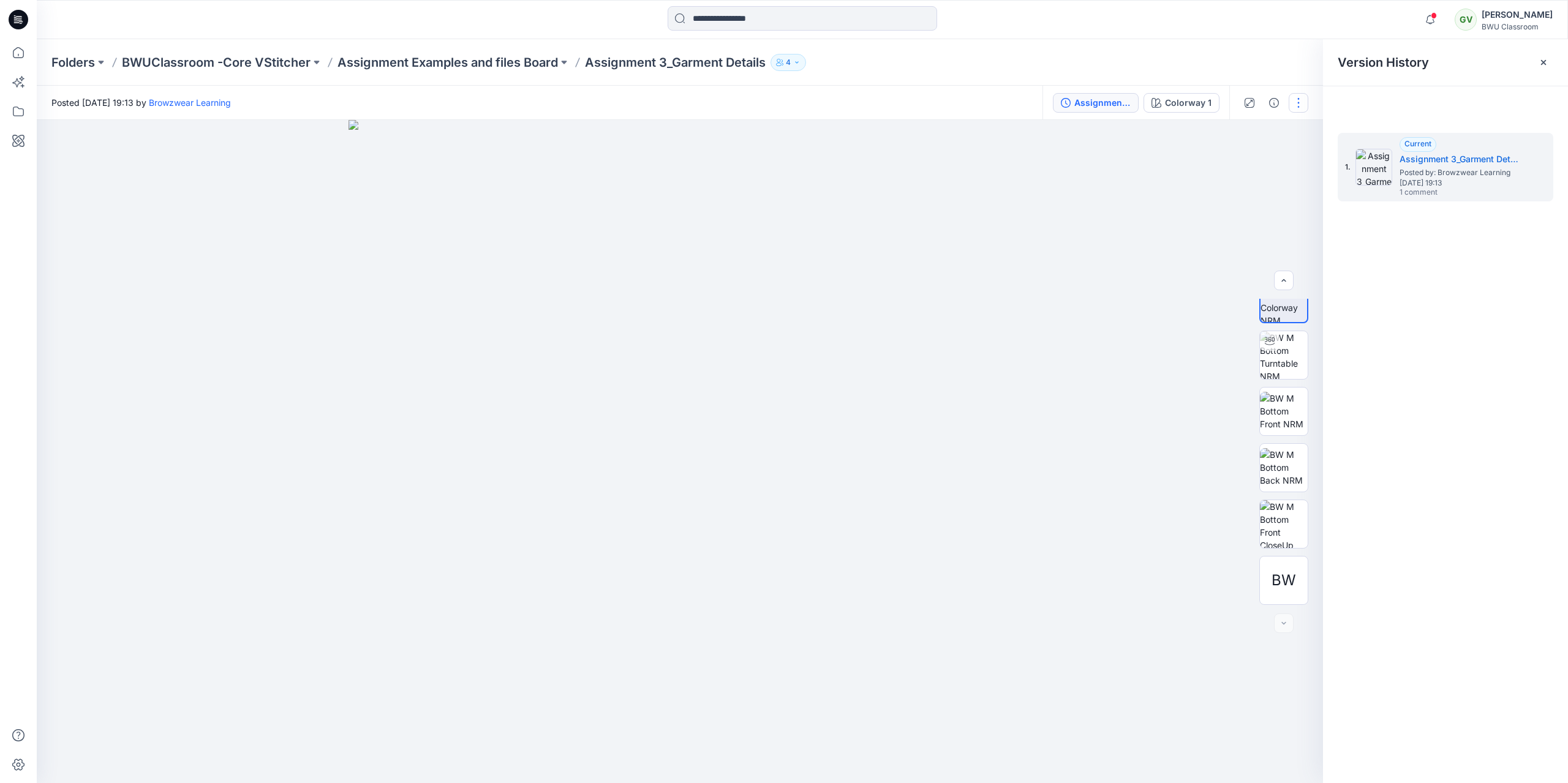
click at [1299, 101] on button "button" at bounding box center [1298, 102] width 20 height 20
click at [1489, 194] on div "Current Assignment 3_Garment Details Posted by: Browzwear Learning Tuesday, Jun…" at bounding box center [1461, 168] width 123 height 61
click at [1285, 623] on div at bounding box center [1283, 623] width 20 height 20
click at [171, 62] on p "BWUClassroom -Core VStitcher" at bounding box center [216, 62] width 189 height 17
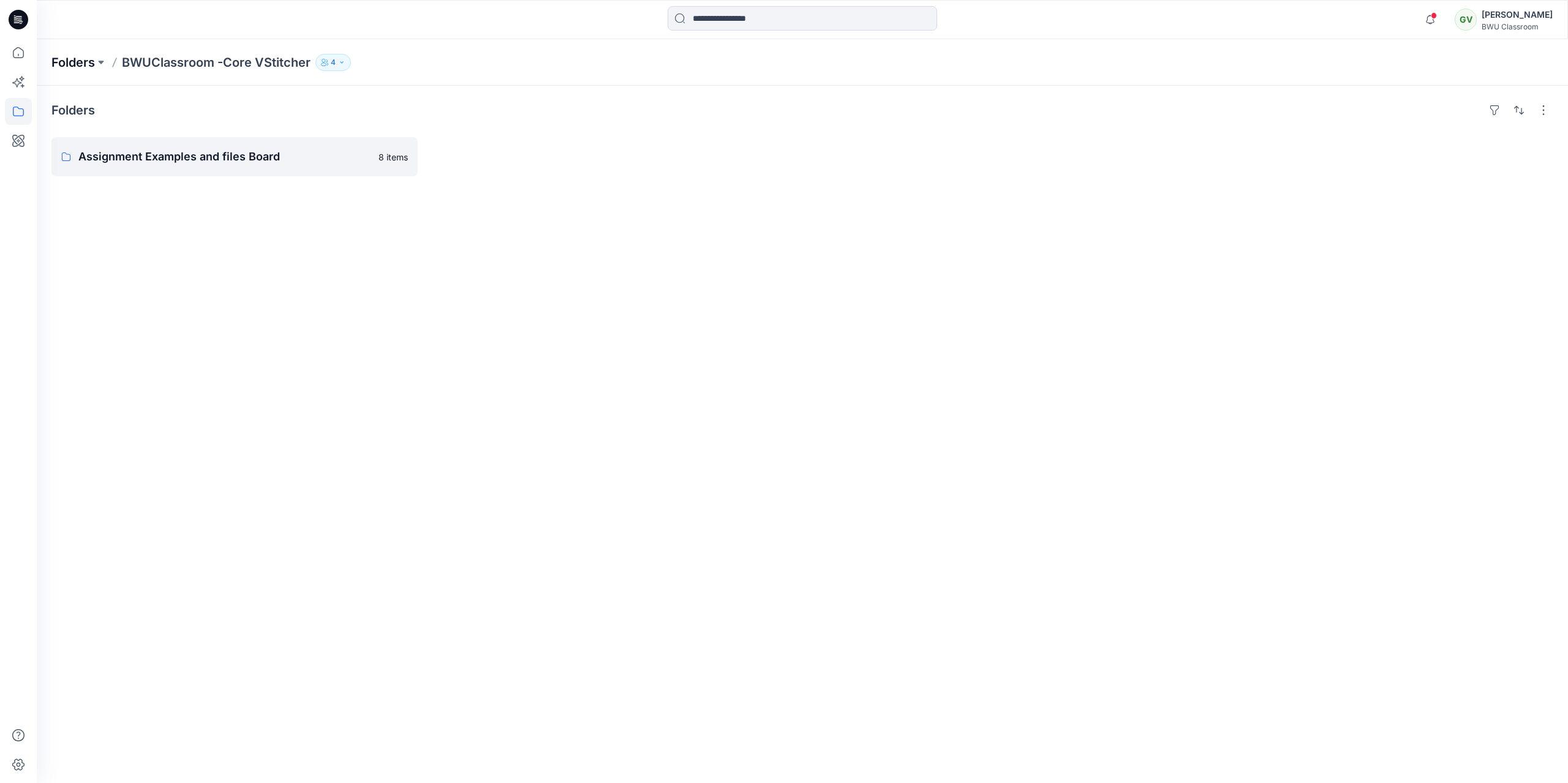
click at [89, 57] on p "Folders" at bounding box center [73, 62] width 44 height 17
click at [136, 149] on p "DPC Expert" at bounding box center [224, 155] width 291 height 17
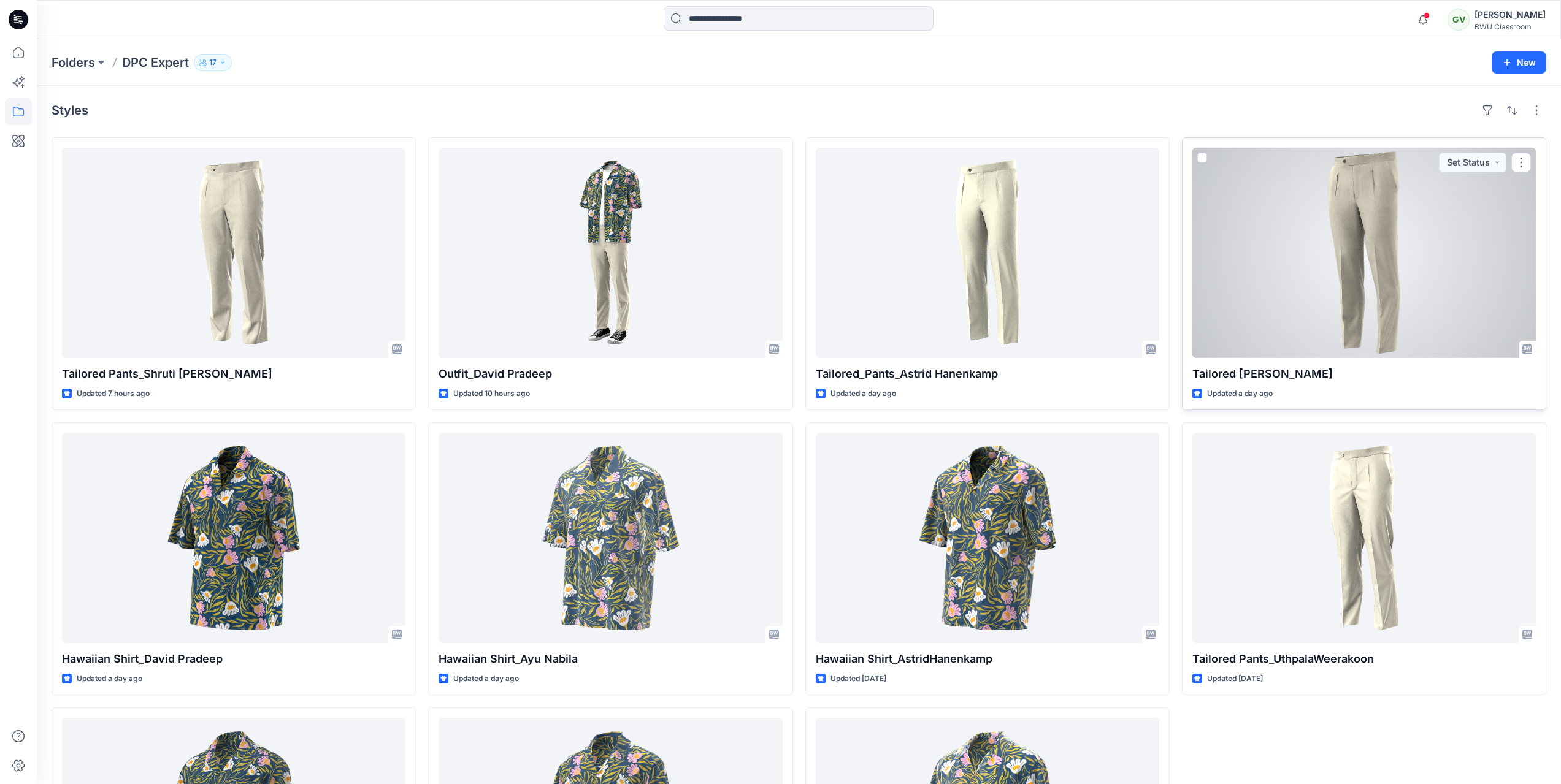
click at [1414, 274] on div at bounding box center [1363, 252] width 344 height 210
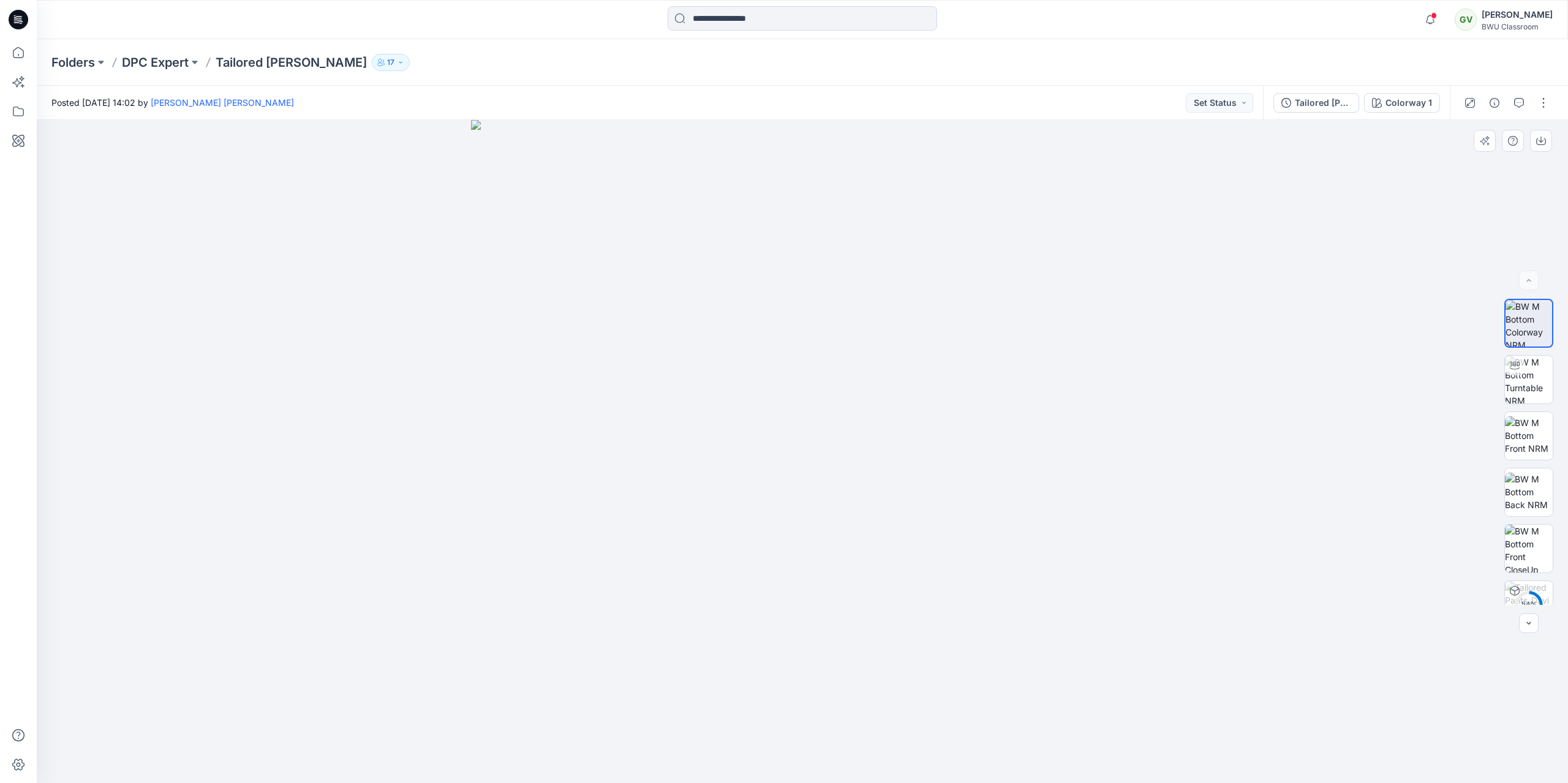
drag, startPoint x: 793, startPoint y: 261, endPoint x: 884, endPoint y: 272, distance: 91.7
click at [884, 272] on img at bounding box center [803, 451] width 663 height 663
click at [1538, 422] on img at bounding box center [1529, 435] width 48 height 38
click at [1527, 493] on img at bounding box center [1529, 491] width 48 height 38
click at [1527, 529] on img at bounding box center [1529, 549] width 48 height 48
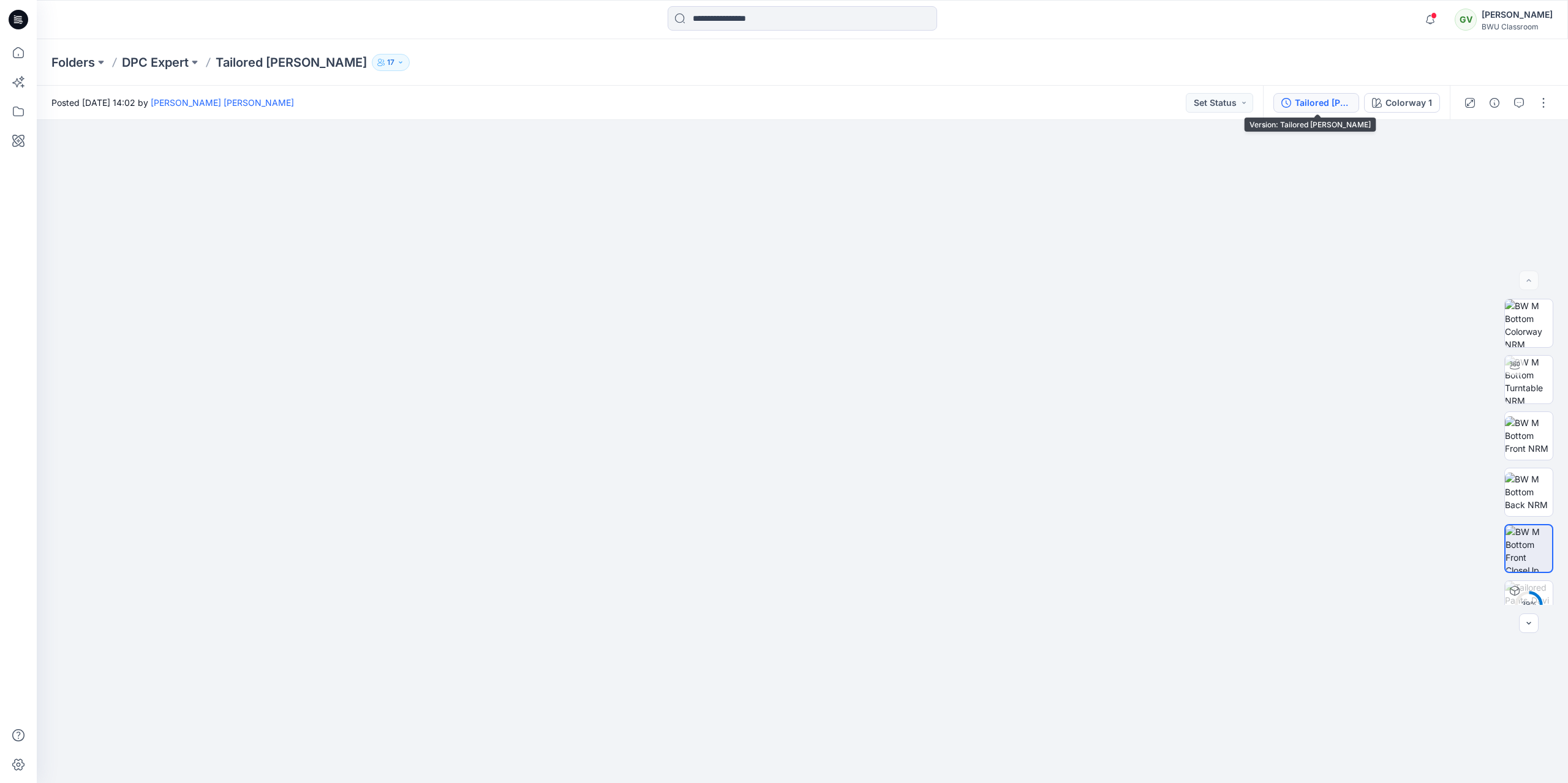
click at [1331, 107] on div "Tailored Pants_David Pradeep" at bounding box center [1323, 102] width 57 height 14
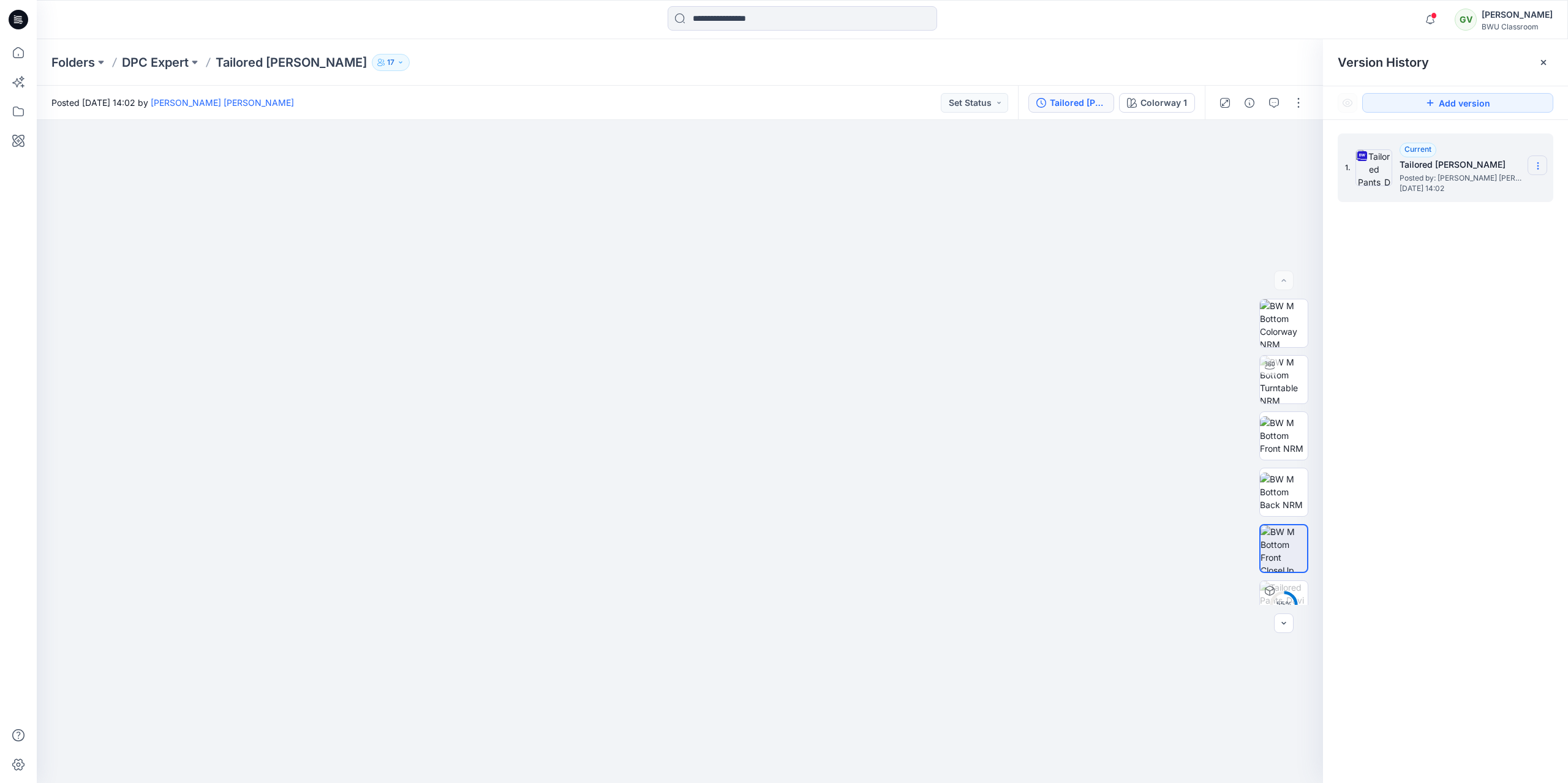
click at [1537, 167] on icon at bounding box center [1538, 166] width 10 height 10
click at [1512, 189] on span "Download Source BW File" at bounding box center [1477, 189] width 103 height 15
click at [1438, 22] on icon "button" at bounding box center [1430, 20] width 23 height 25
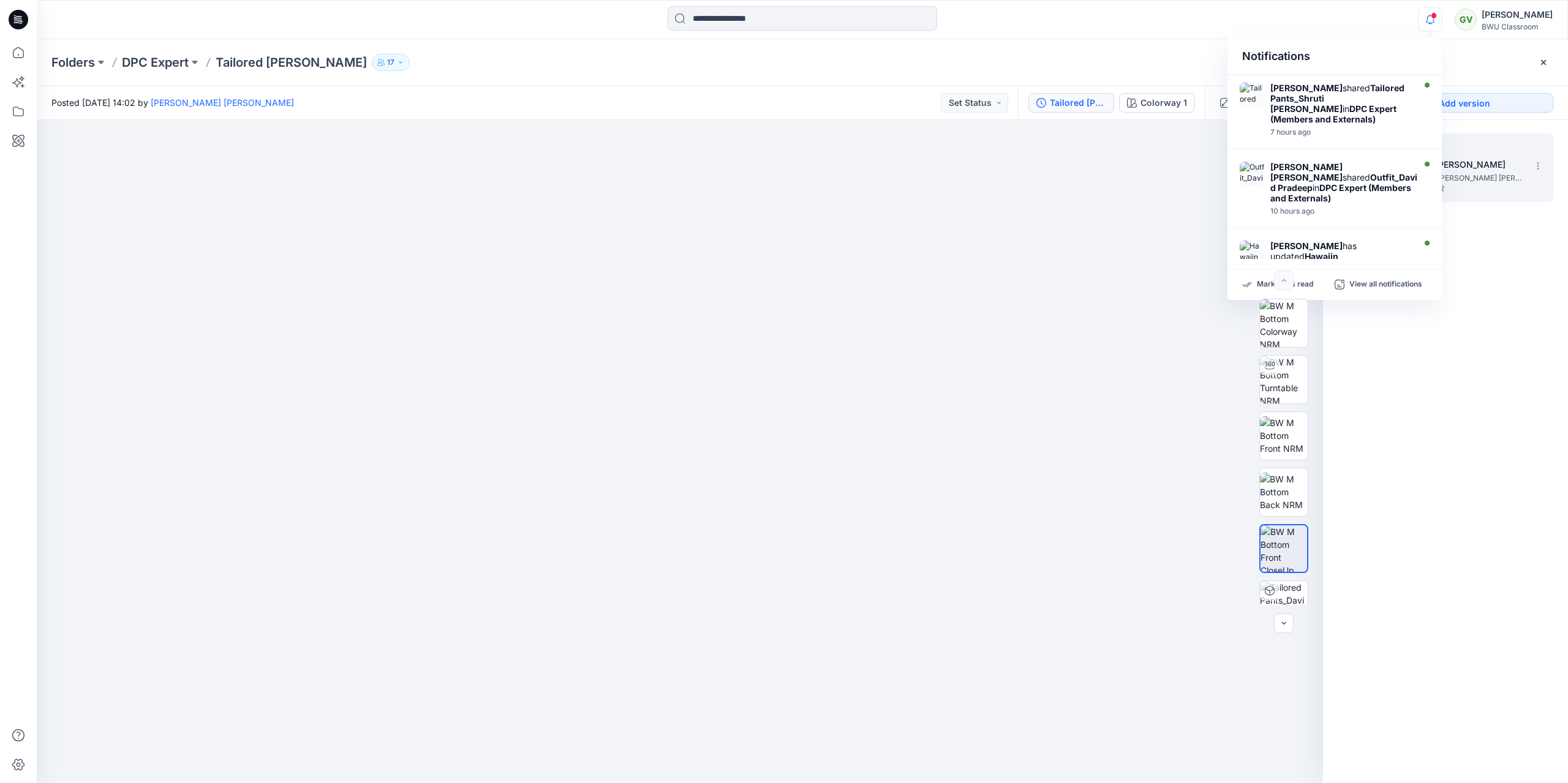
click at [1438, 22] on icon "button" at bounding box center [1430, 20] width 23 height 25
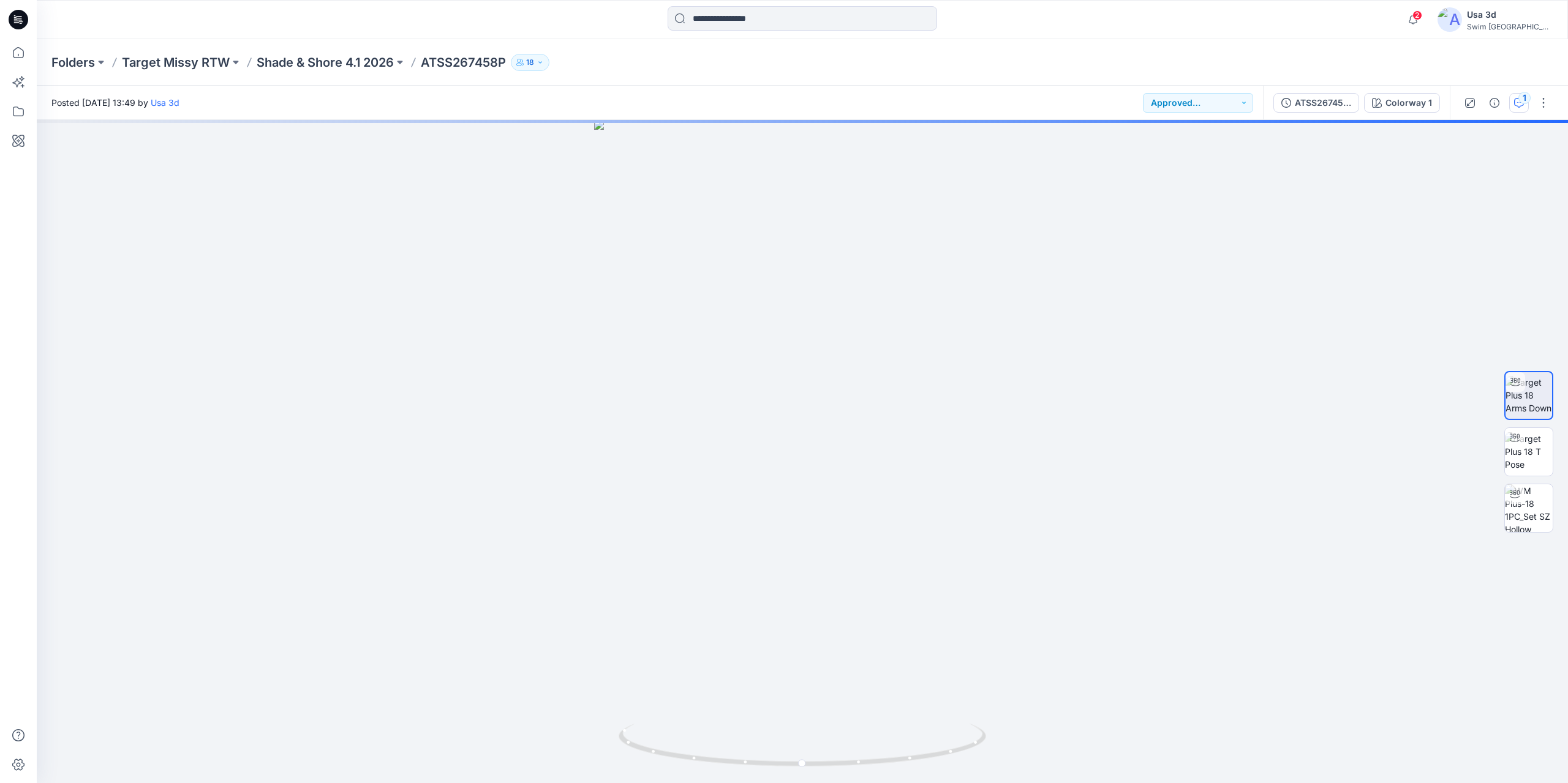
click at [1524, 107] on button "1" at bounding box center [1519, 102] width 20 height 20
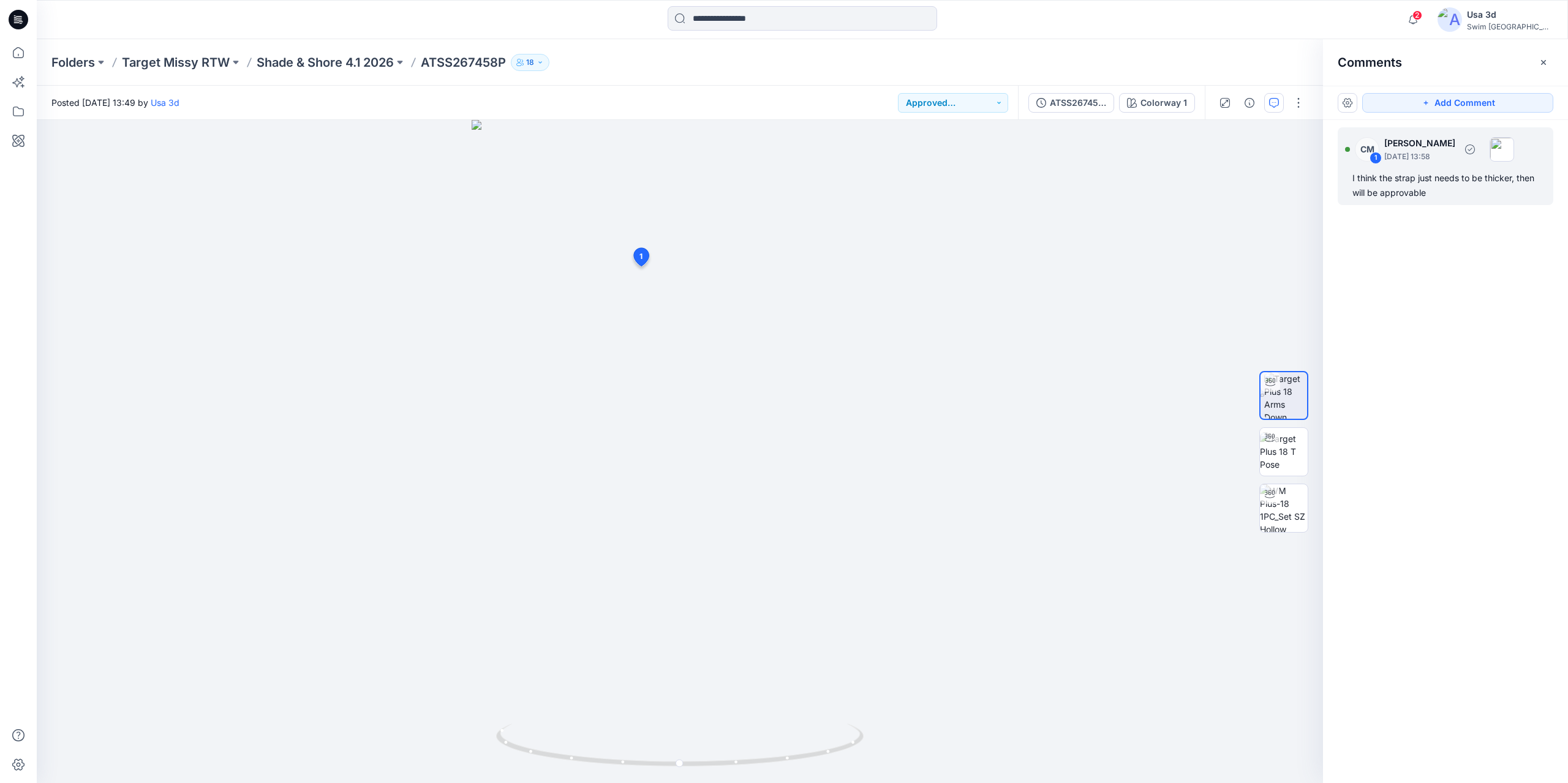
click at [1446, 197] on div "I think the strap just needs to be thicker, then will be approvable" at bounding box center [1445, 185] width 187 height 30
drag, startPoint x: 849, startPoint y: 191, endPoint x: 1119, endPoint y: 172, distance: 270.7
click at [1119, 172] on button at bounding box center [1059, 171] width 201 height 7
click at [738, 81] on div "Folders Target Missy RTW Shade & Shore 4.1 2026 ATSS267458P 18" at bounding box center [803, 62] width 1532 height 46
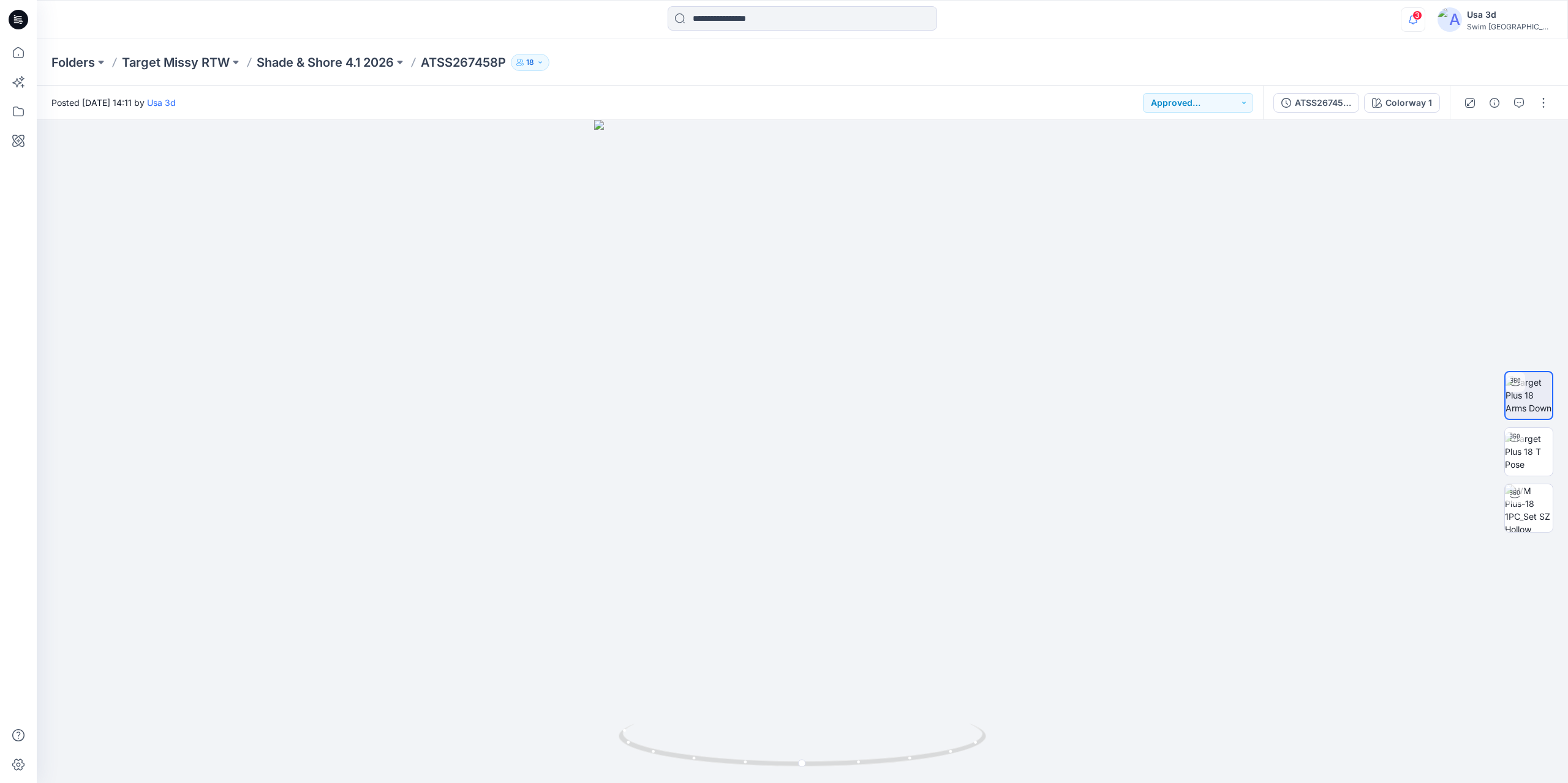
click at [1425, 24] on icon "button" at bounding box center [1413, 20] width 23 height 25
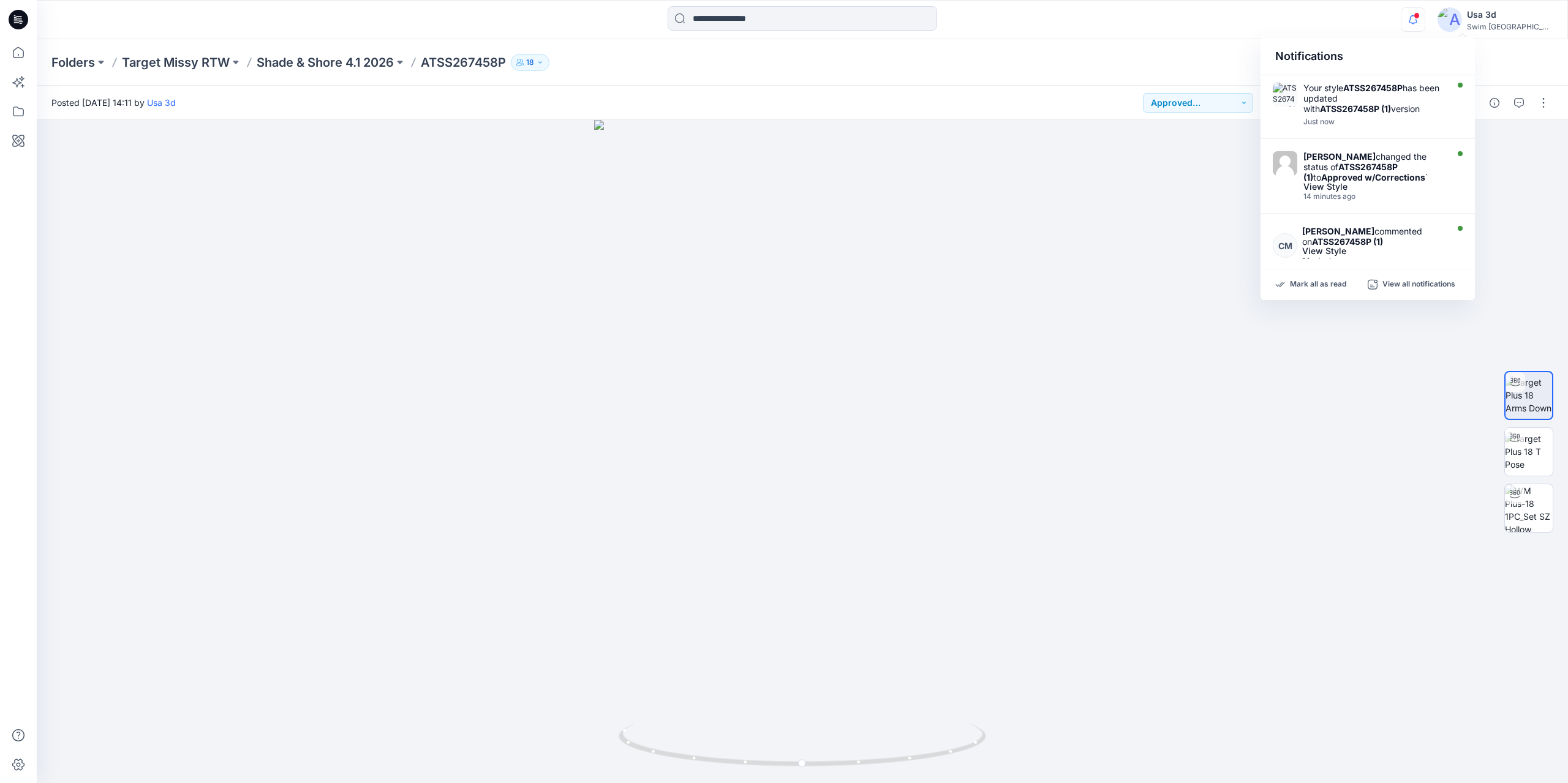
click at [986, 64] on div "Folders Target Missy RTW Shade & Shore 4.1 2026 ATSS267458P 18" at bounding box center [754, 62] width 1406 height 17
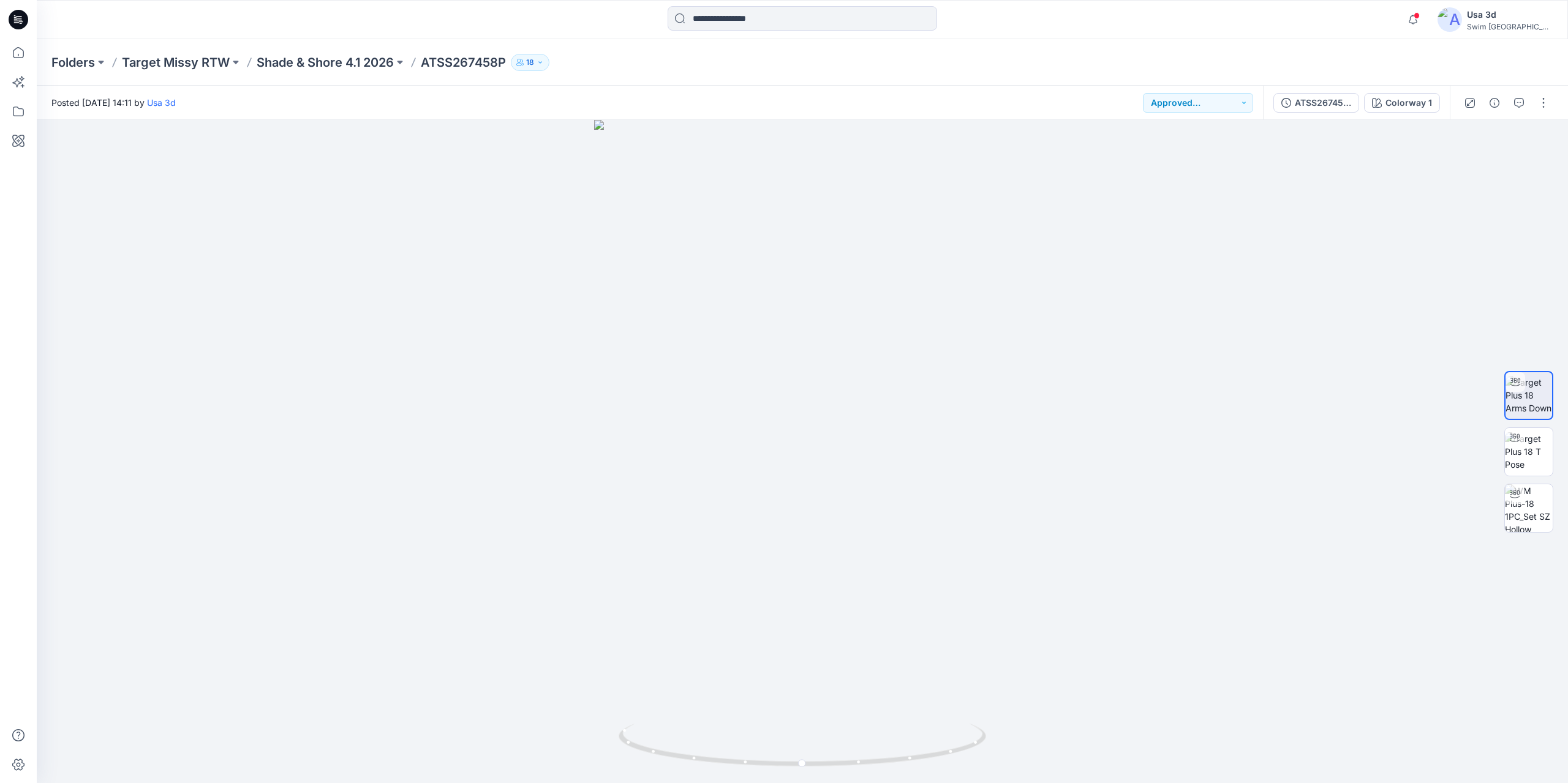
click at [1316, 12] on div "Notifications Your style ATSS267458P has been updated with ATSS267458P (1) vers…" at bounding box center [802, 19] width 1531 height 27
click at [1159, 60] on div "Folders Target Missy RTW Shade & Shore 4.1 2026 ATSS267458P 18" at bounding box center [754, 62] width 1406 height 17
click at [1022, 34] on div "Notifications Your style ATSS267458P has been updated with ATSS267458P (1) vers…" at bounding box center [803, 20] width 1532 height 39
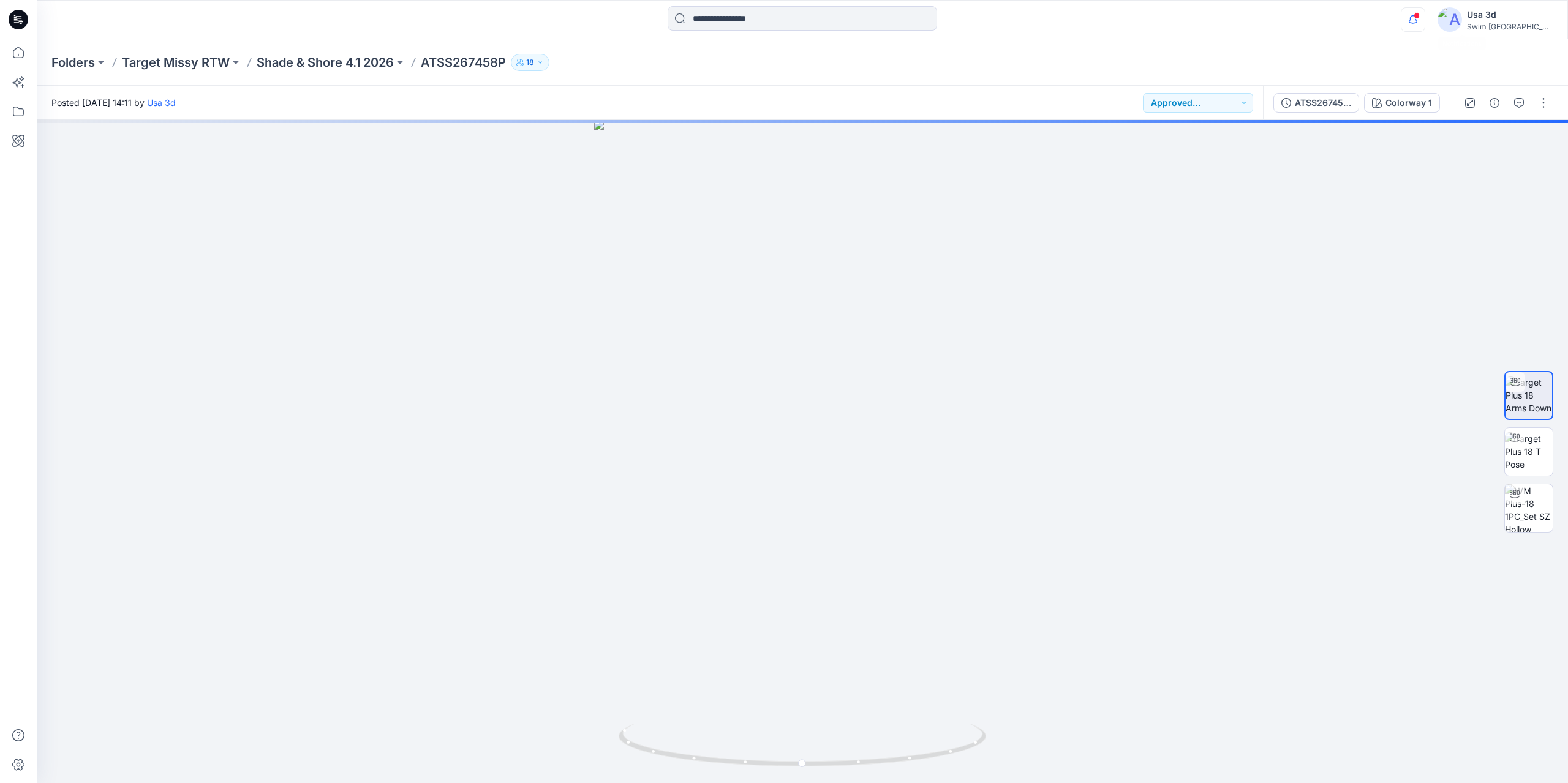
click at [1425, 14] on icon "button" at bounding box center [1413, 20] width 23 height 25
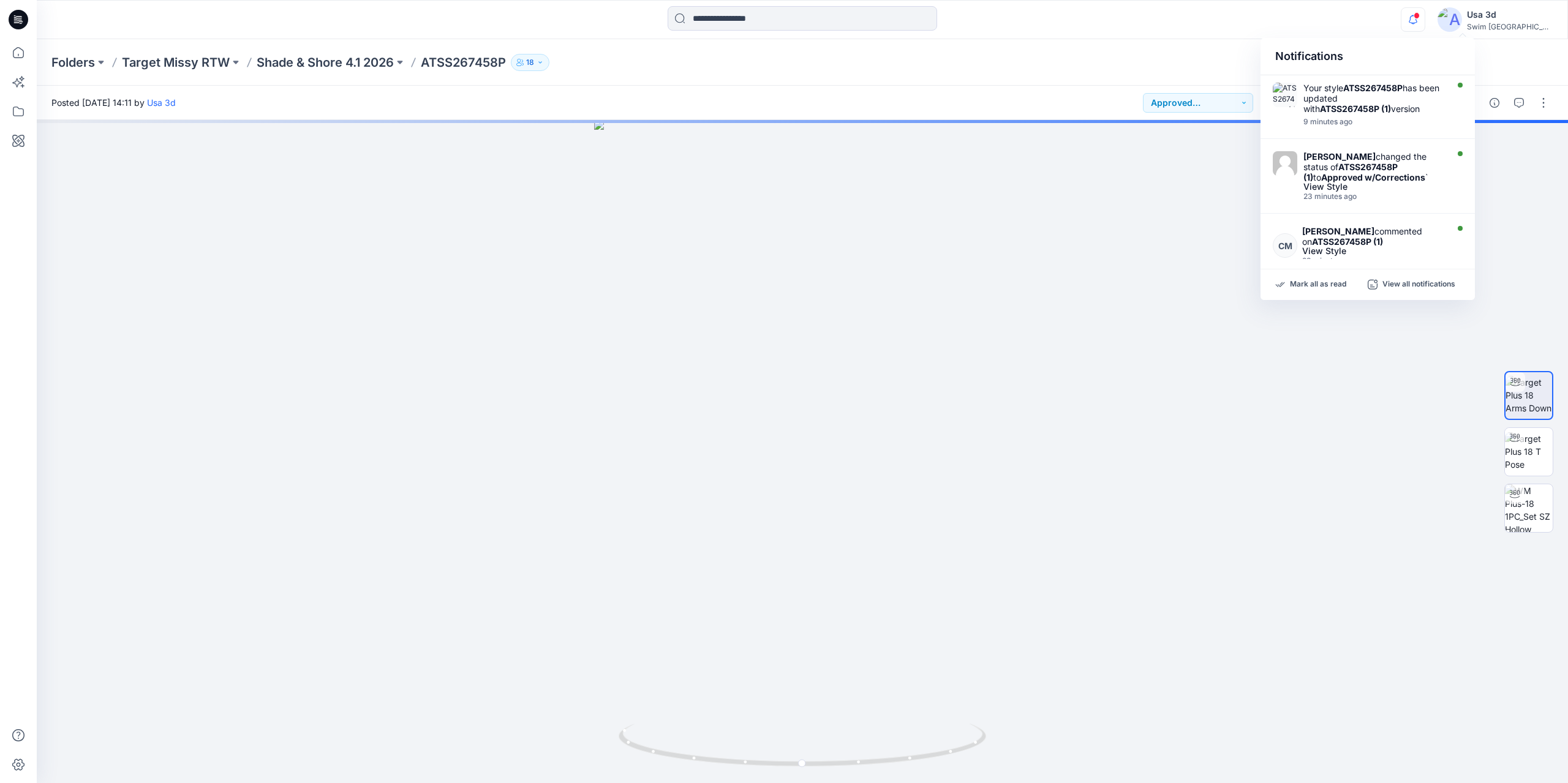
click at [1425, 14] on icon "button" at bounding box center [1413, 20] width 23 height 25
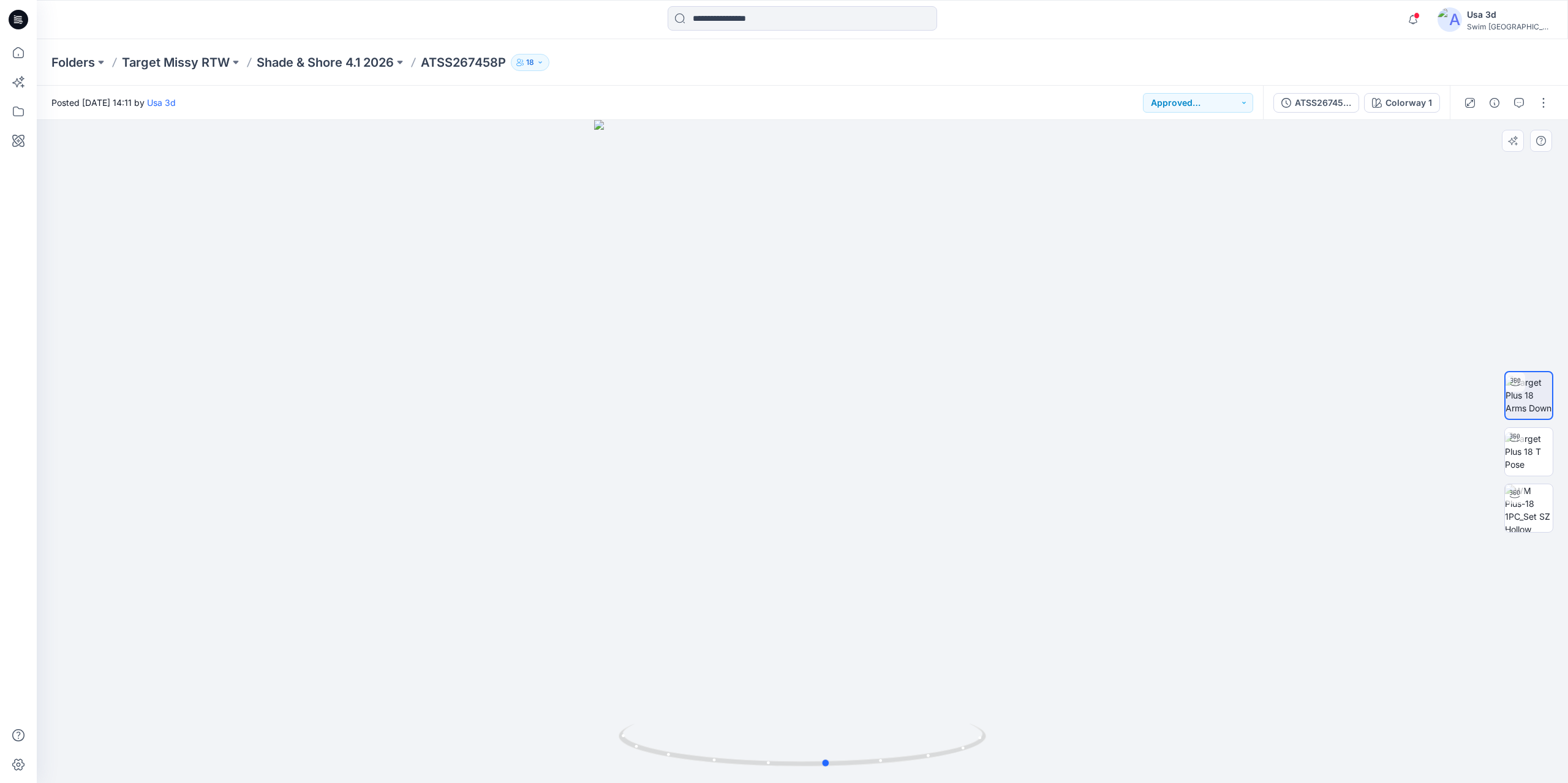
drag, startPoint x: 853, startPoint y: 477, endPoint x: 878, endPoint y: 480, distance: 25.2
click at [878, 480] on div at bounding box center [803, 451] width 1532 height 663
click at [324, 457] on div at bounding box center [803, 451] width 1532 height 663
click at [1425, 16] on icon "button" at bounding box center [1413, 20] width 23 height 25
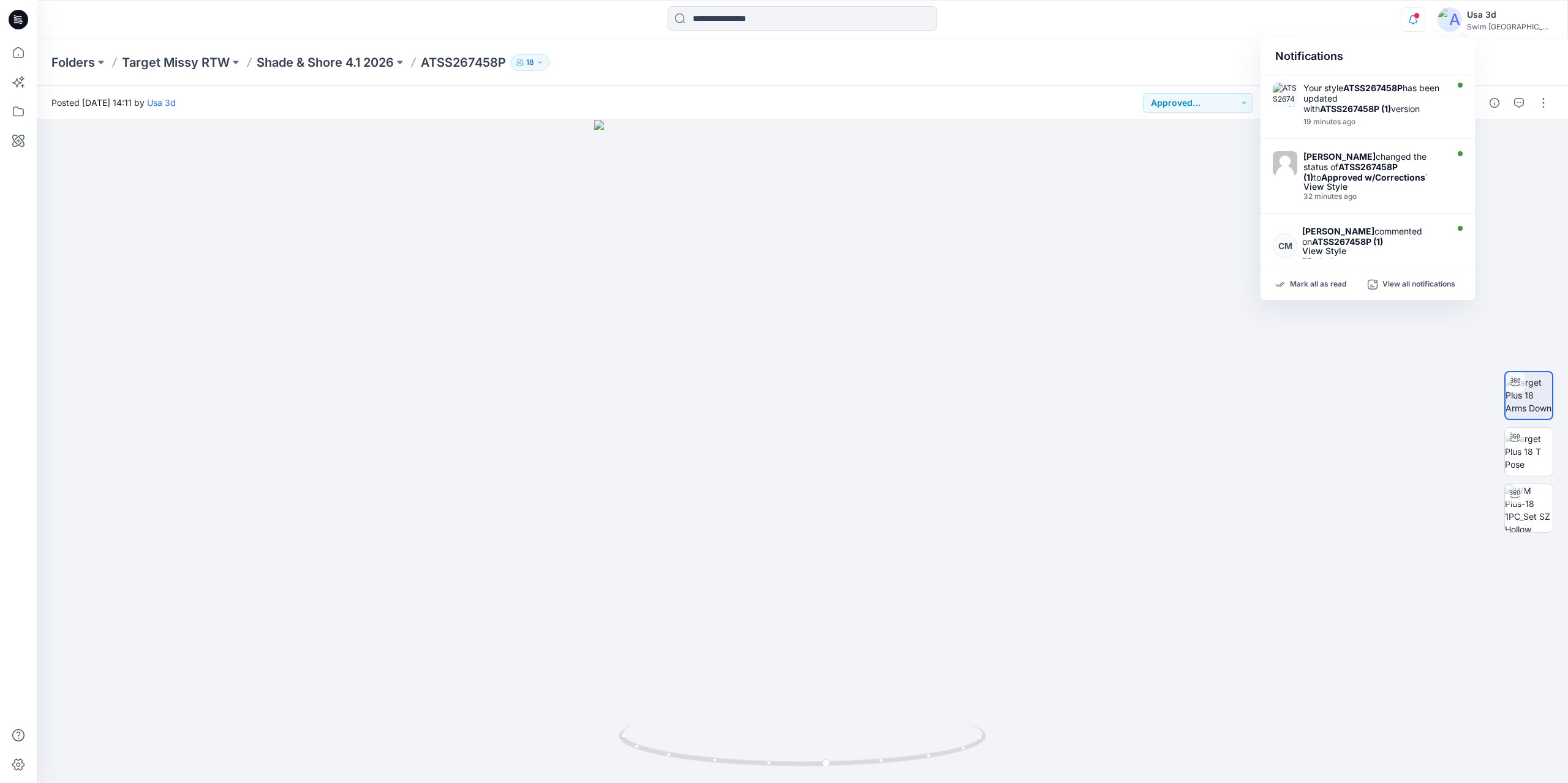
click at [9, 19] on icon at bounding box center [18, 20] width 20 height 20
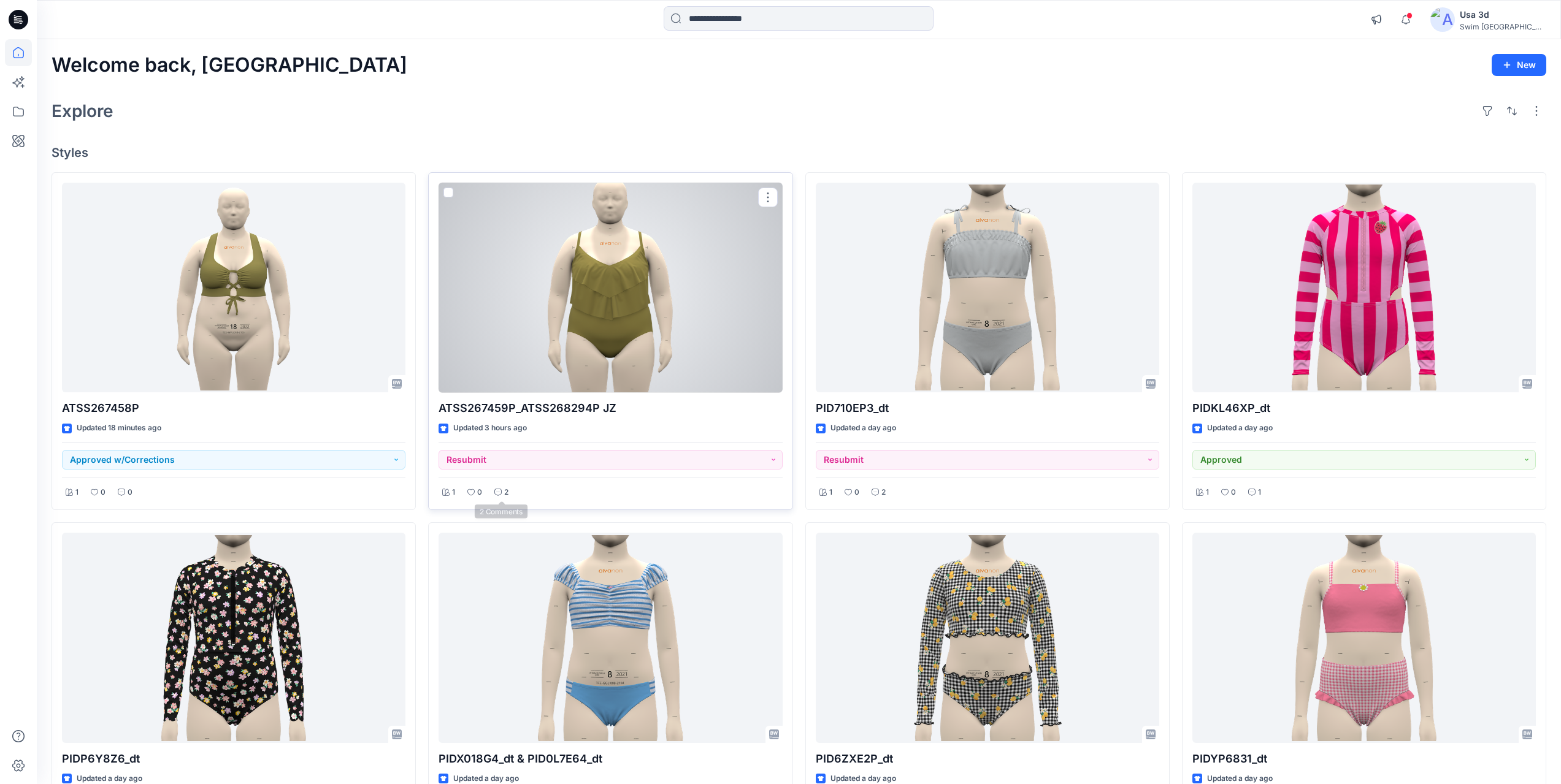
click at [504, 488] on p "2" at bounding box center [507, 493] width 4 height 13
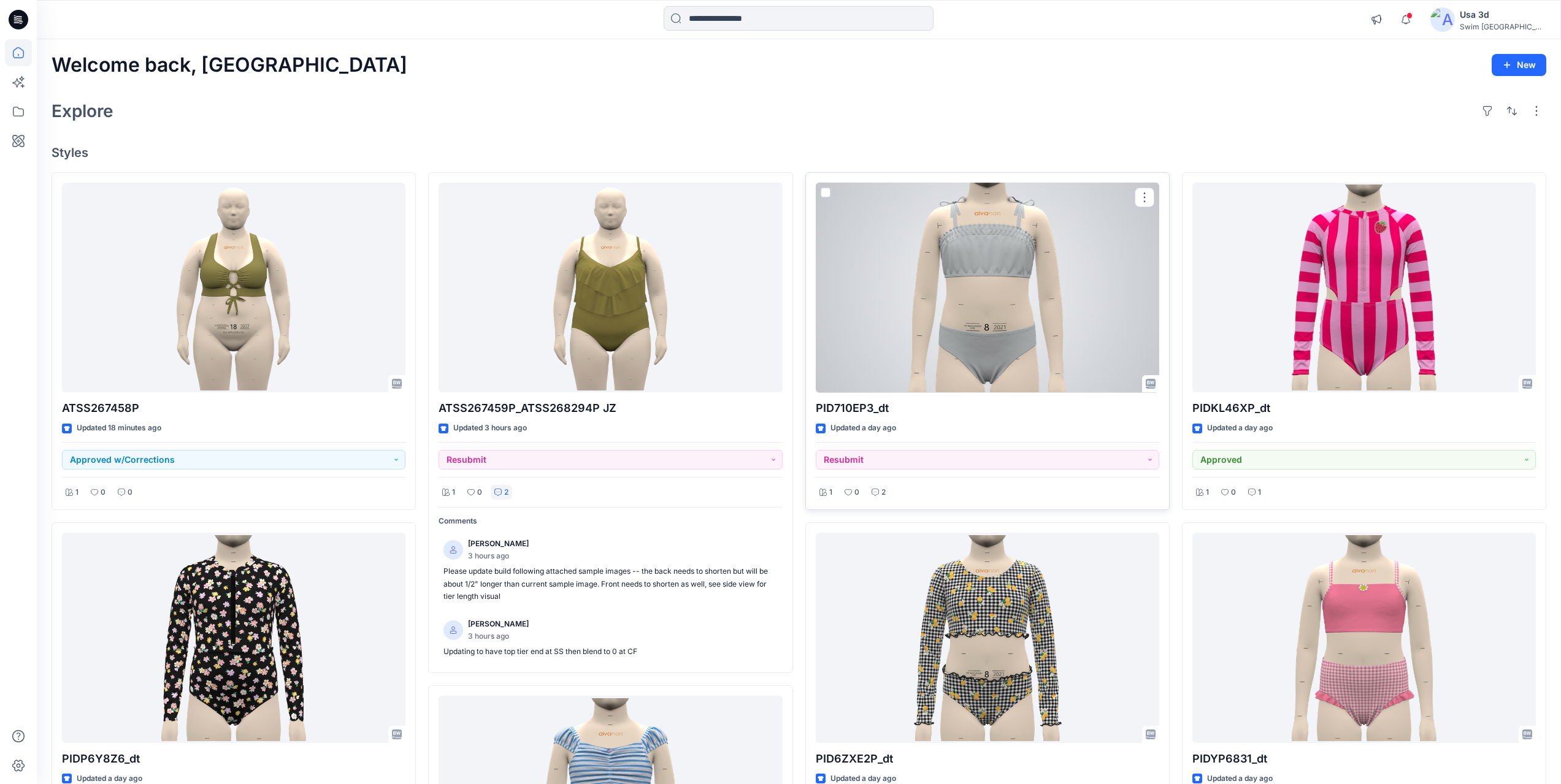
click at [886, 492] on div "2" at bounding box center [879, 492] width 22 height 15
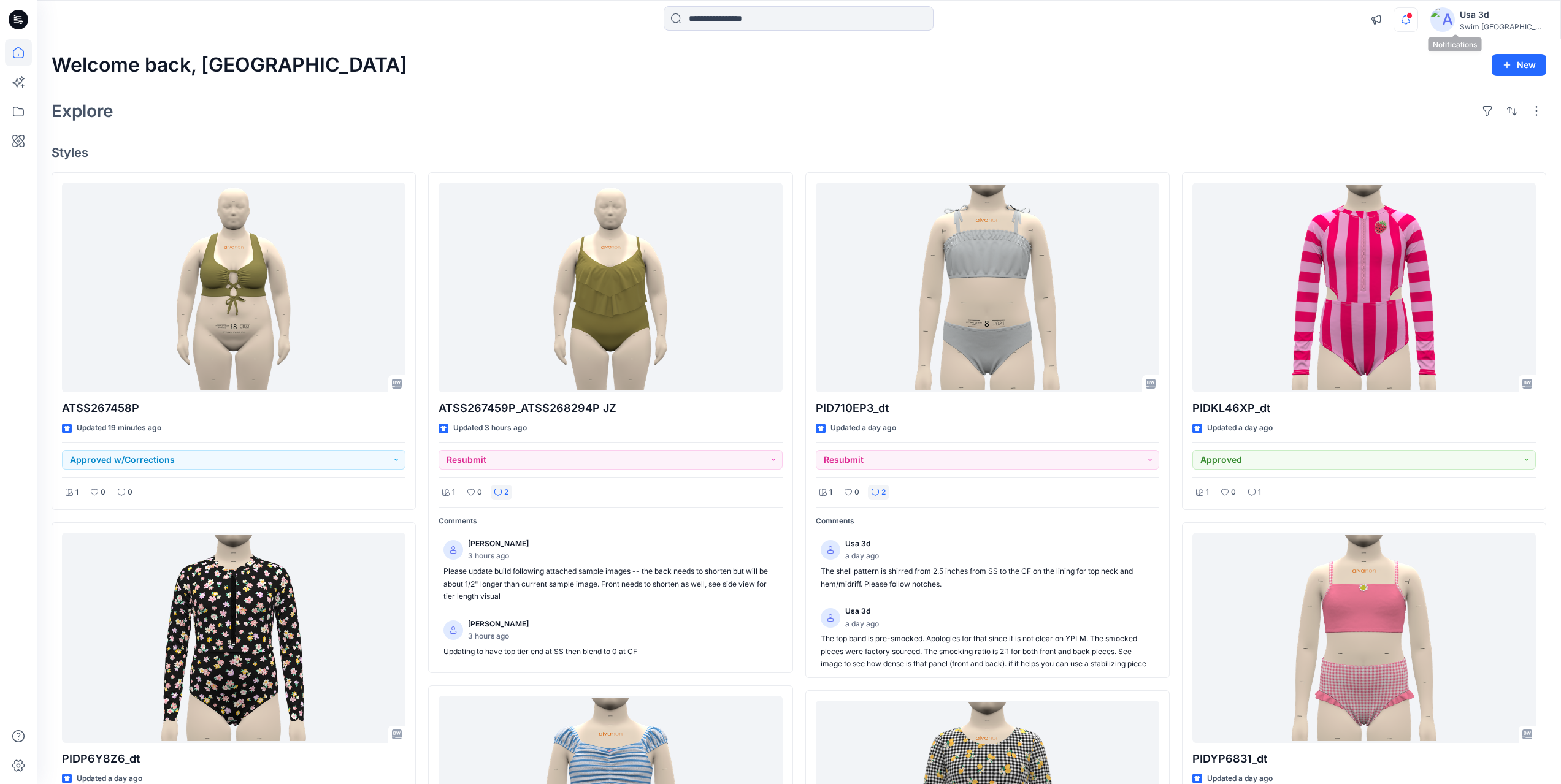
click at [1417, 24] on icon "button" at bounding box center [1405, 20] width 23 height 25
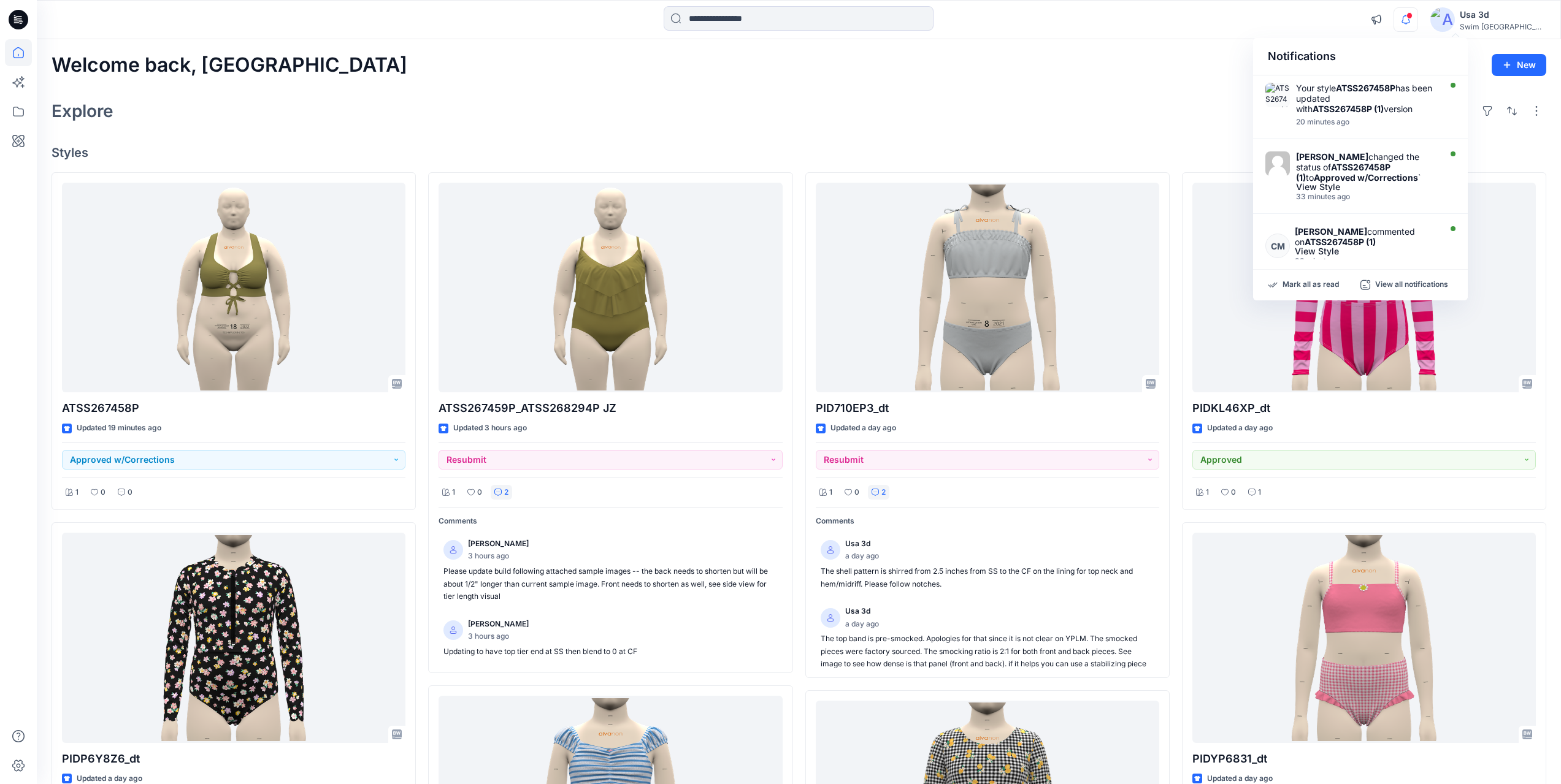
click at [1417, 22] on icon "button" at bounding box center [1405, 20] width 23 height 25
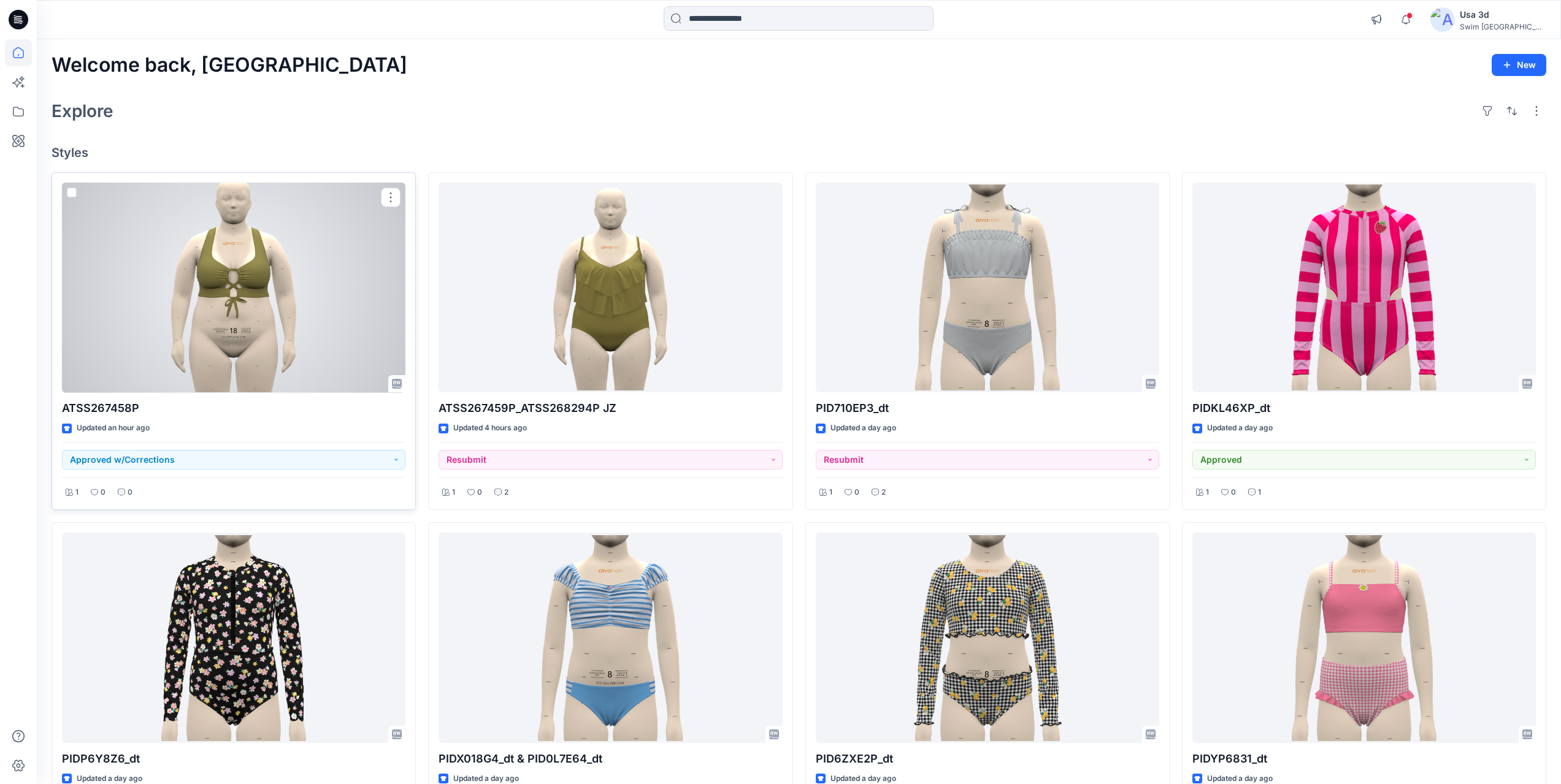
click at [254, 337] on div at bounding box center [233, 287] width 344 height 210
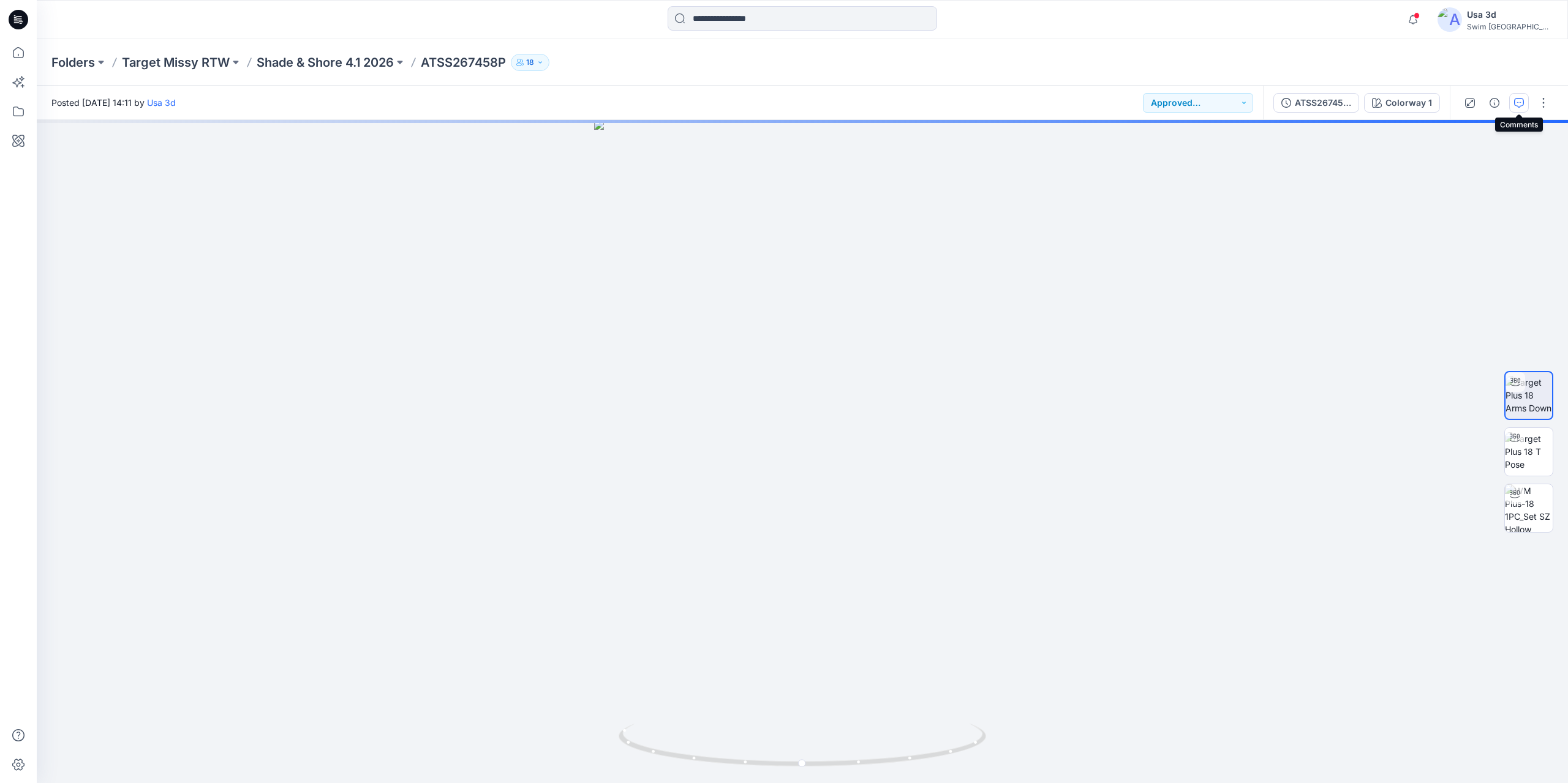
click at [1522, 103] on icon "button" at bounding box center [1519, 103] width 10 height 10
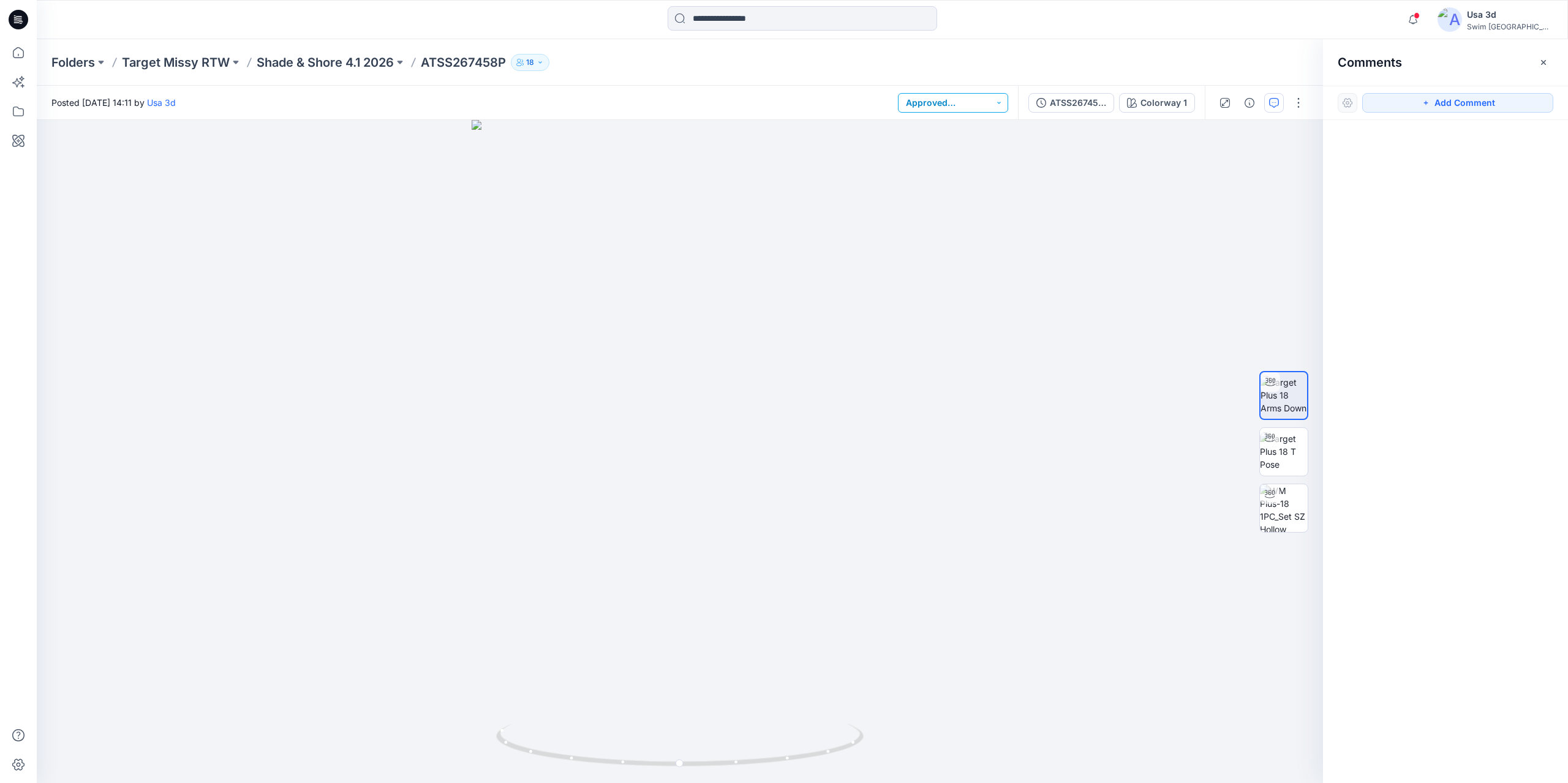
click at [998, 108] on button "Approved w/Corrections" at bounding box center [953, 102] width 110 height 20
click at [947, 155] on p "For Review" at bounding box center [946, 160] width 44 height 16
click at [783, 89] on div "Posted [DATE] 14:11 by Usa 3d For Review" at bounding box center [528, 102] width 981 height 33
click at [1425, 16] on icon "button" at bounding box center [1413, 20] width 23 height 25
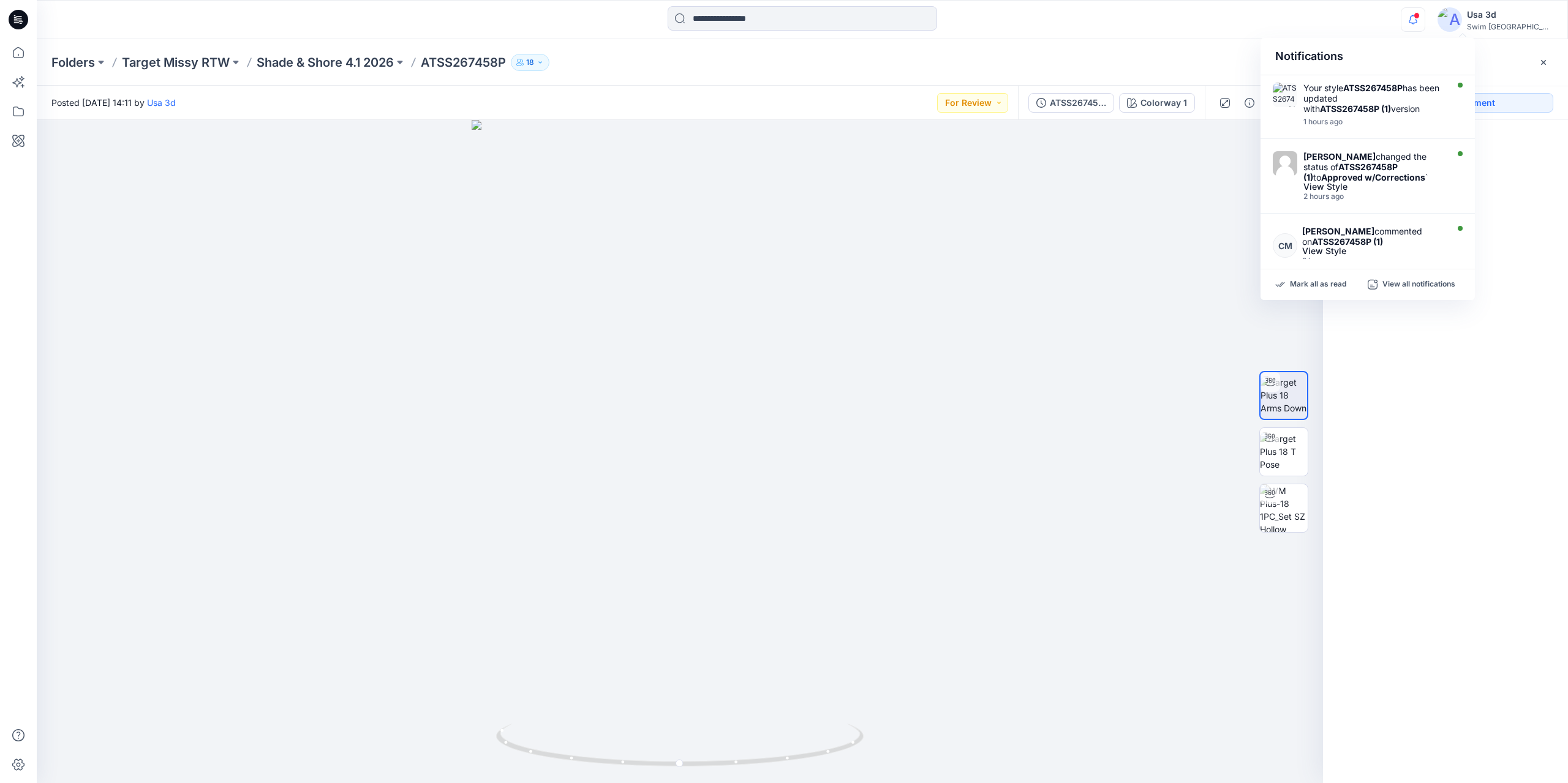
click at [1425, 16] on icon "button" at bounding box center [1413, 20] width 23 height 25
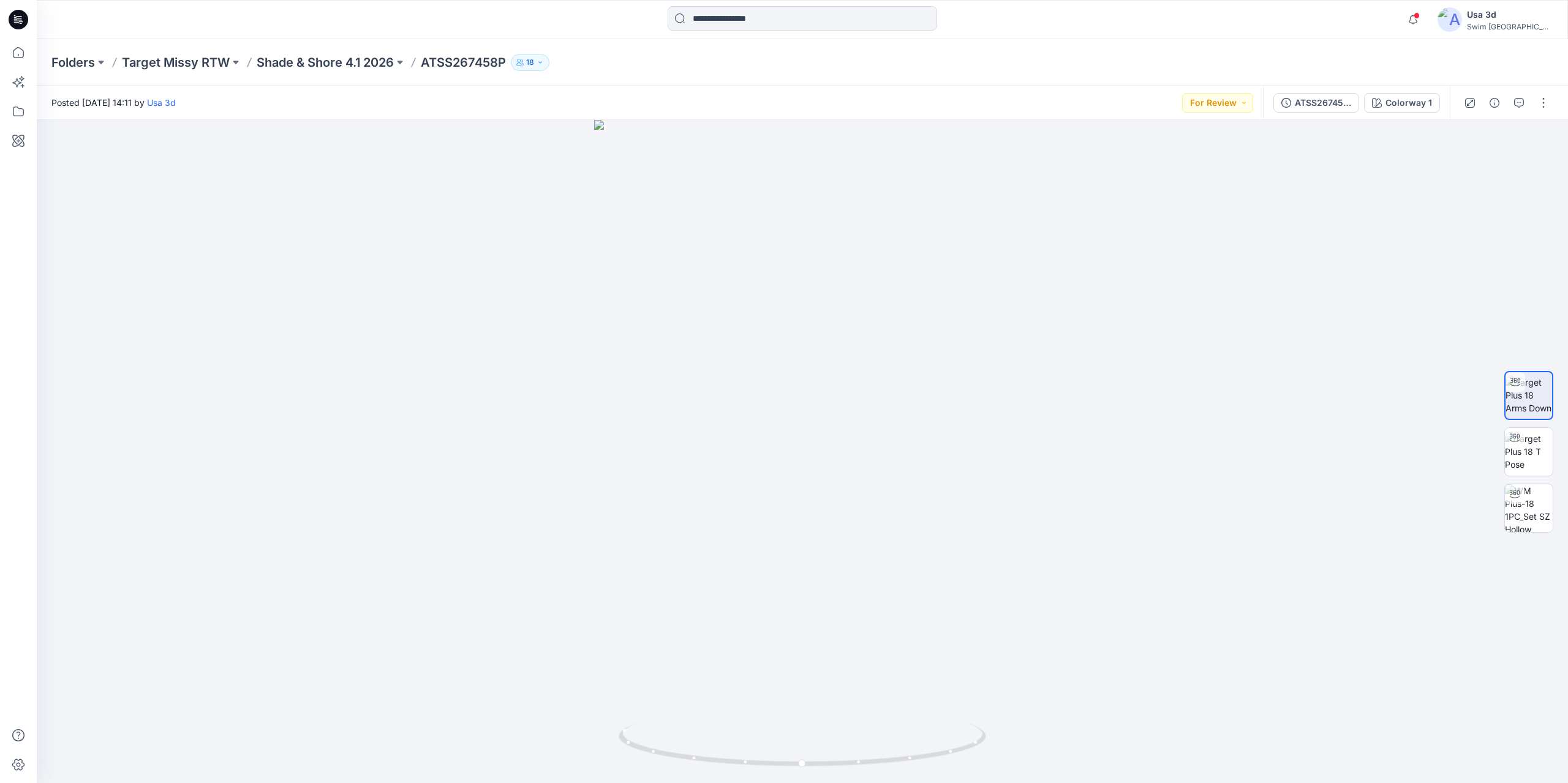
click at [1448, 22] on div "Notifications Your style ATSS267458P has been updated with ATSS267458P (1) vers…" at bounding box center [802, 19] width 1531 height 27
click at [1425, 21] on icon "button" at bounding box center [1413, 20] width 23 height 25
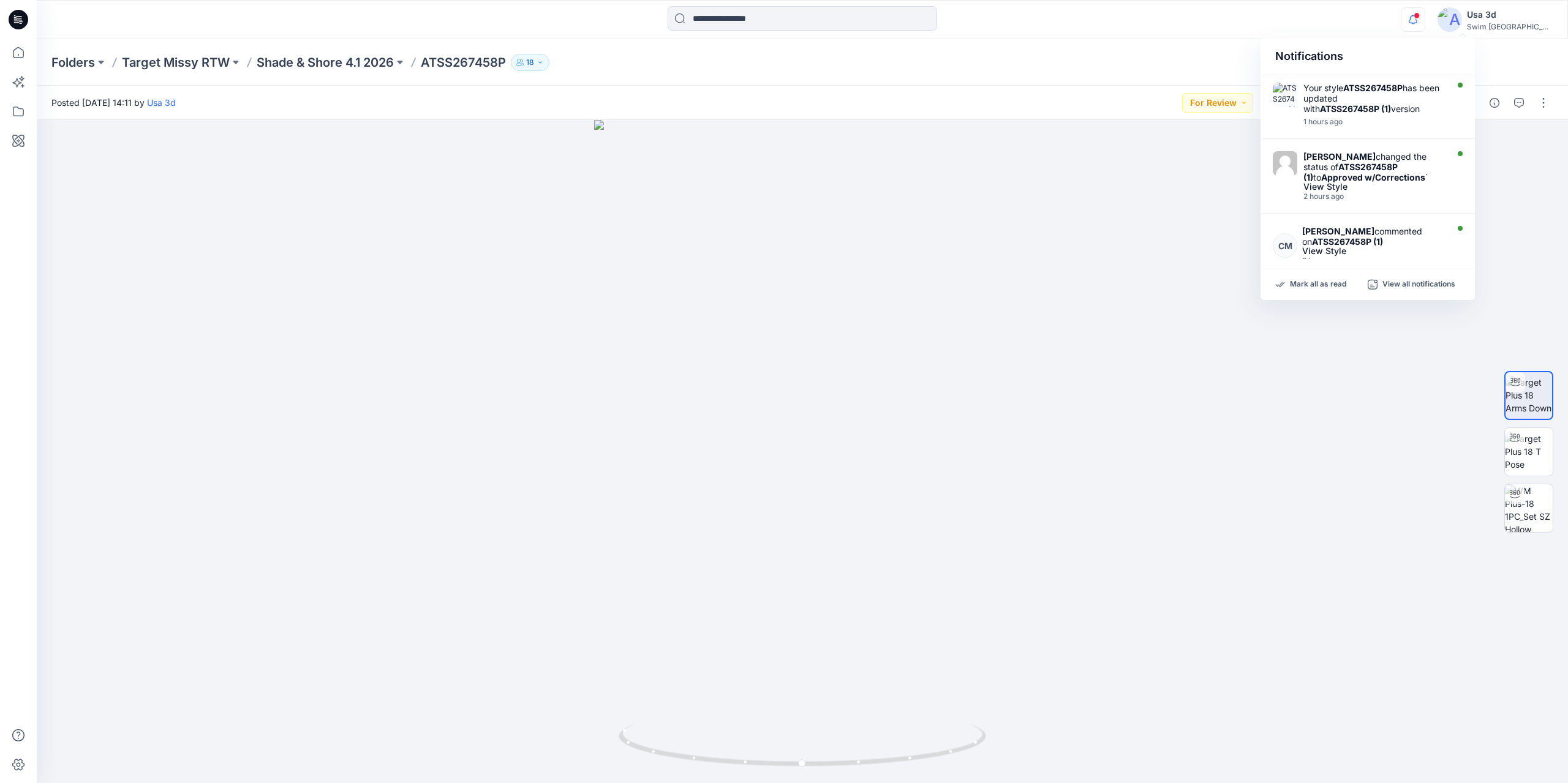
click at [1425, 20] on icon "button" at bounding box center [1413, 20] width 23 height 25
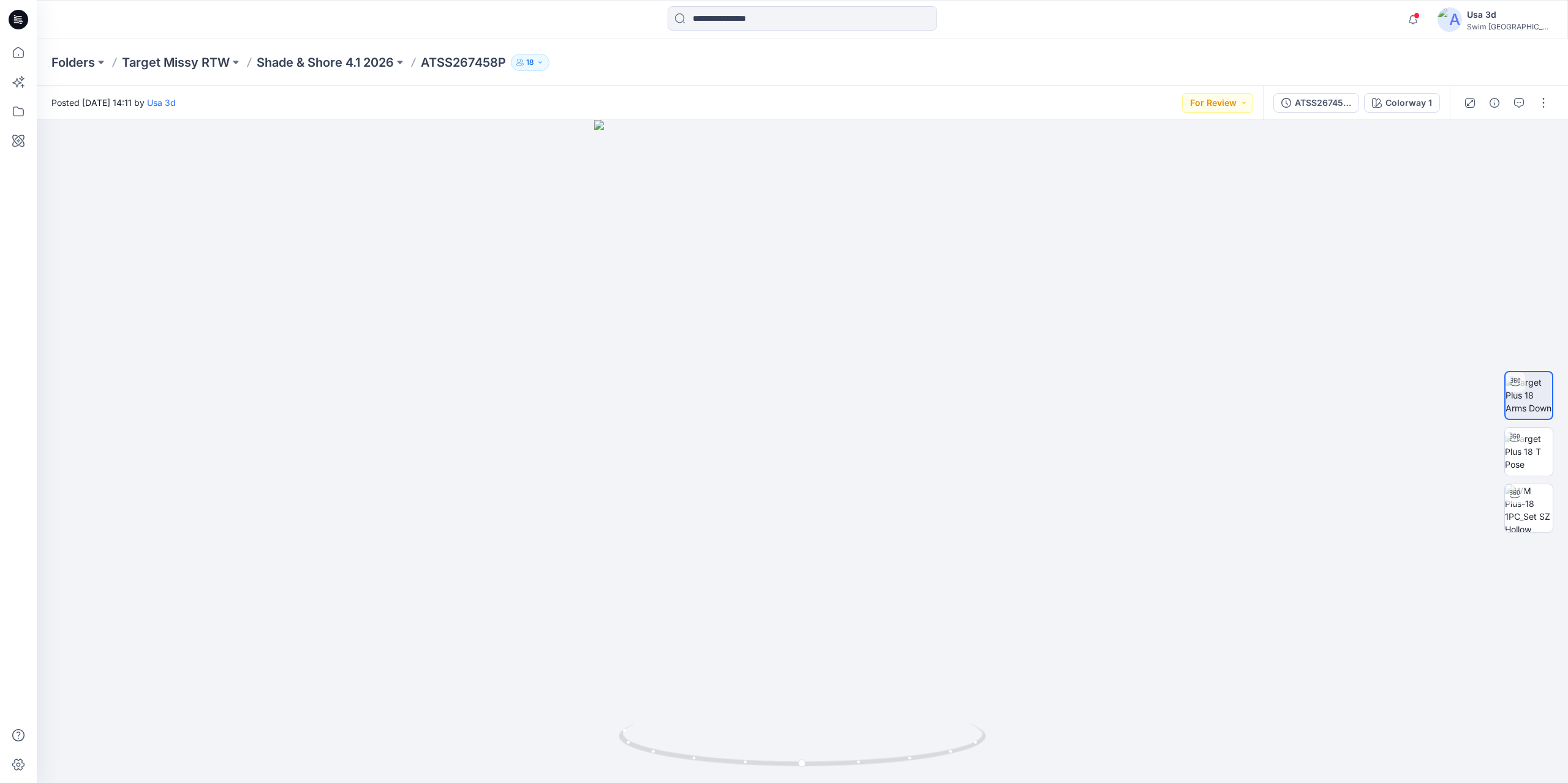
click at [1408, 15] on div "Notifications Your style ATSS267458P has been updated with ATSS267458P (1) vers…" at bounding box center [802, 19] width 1531 height 27
click at [1425, 18] on icon "button" at bounding box center [1413, 20] width 23 height 25
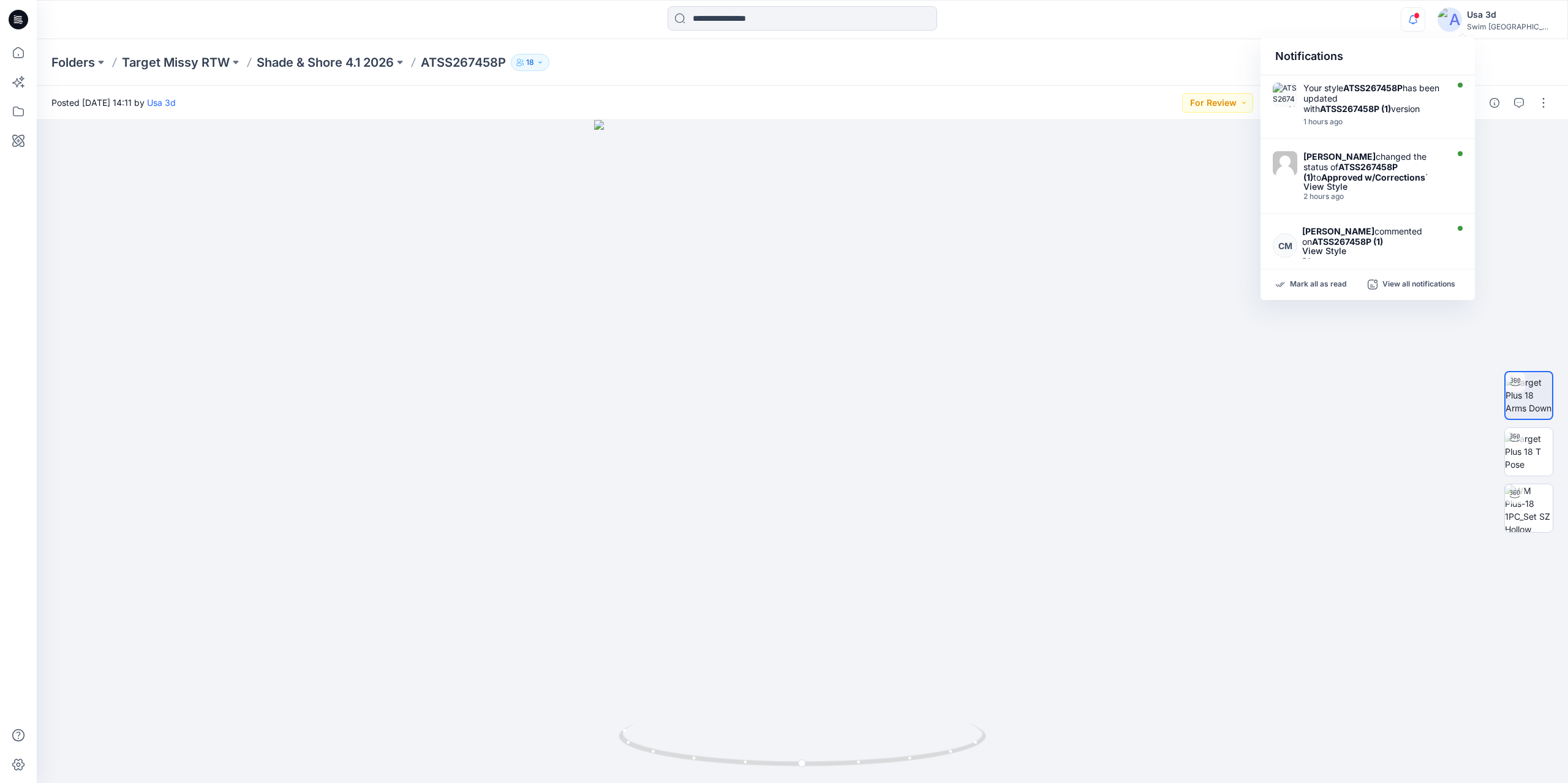
click at [1425, 18] on icon "button" at bounding box center [1413, 20] width 23 height 25
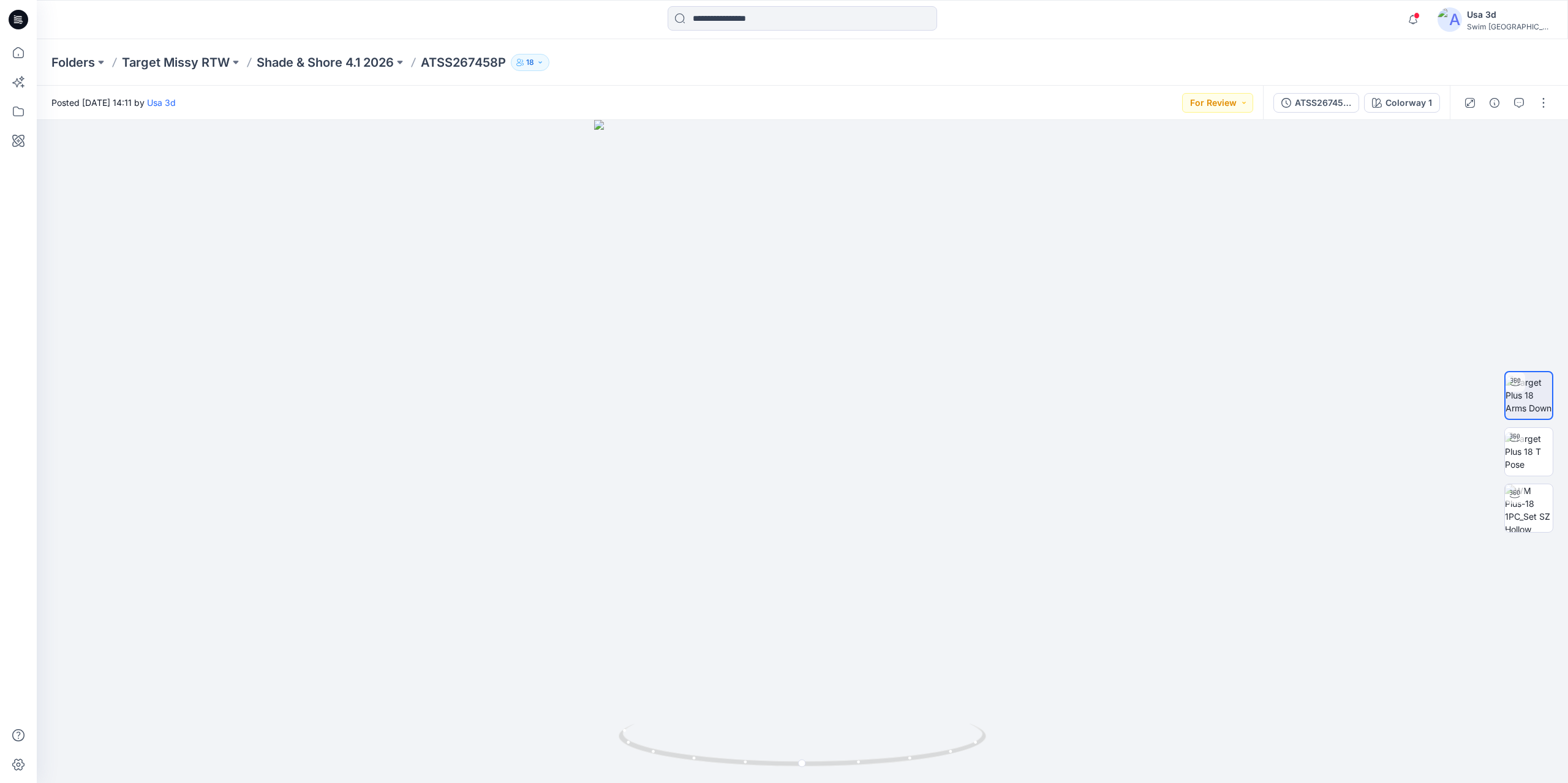
click at [25, 17] on icon at bounding box center [18, 20] width 20 height 20
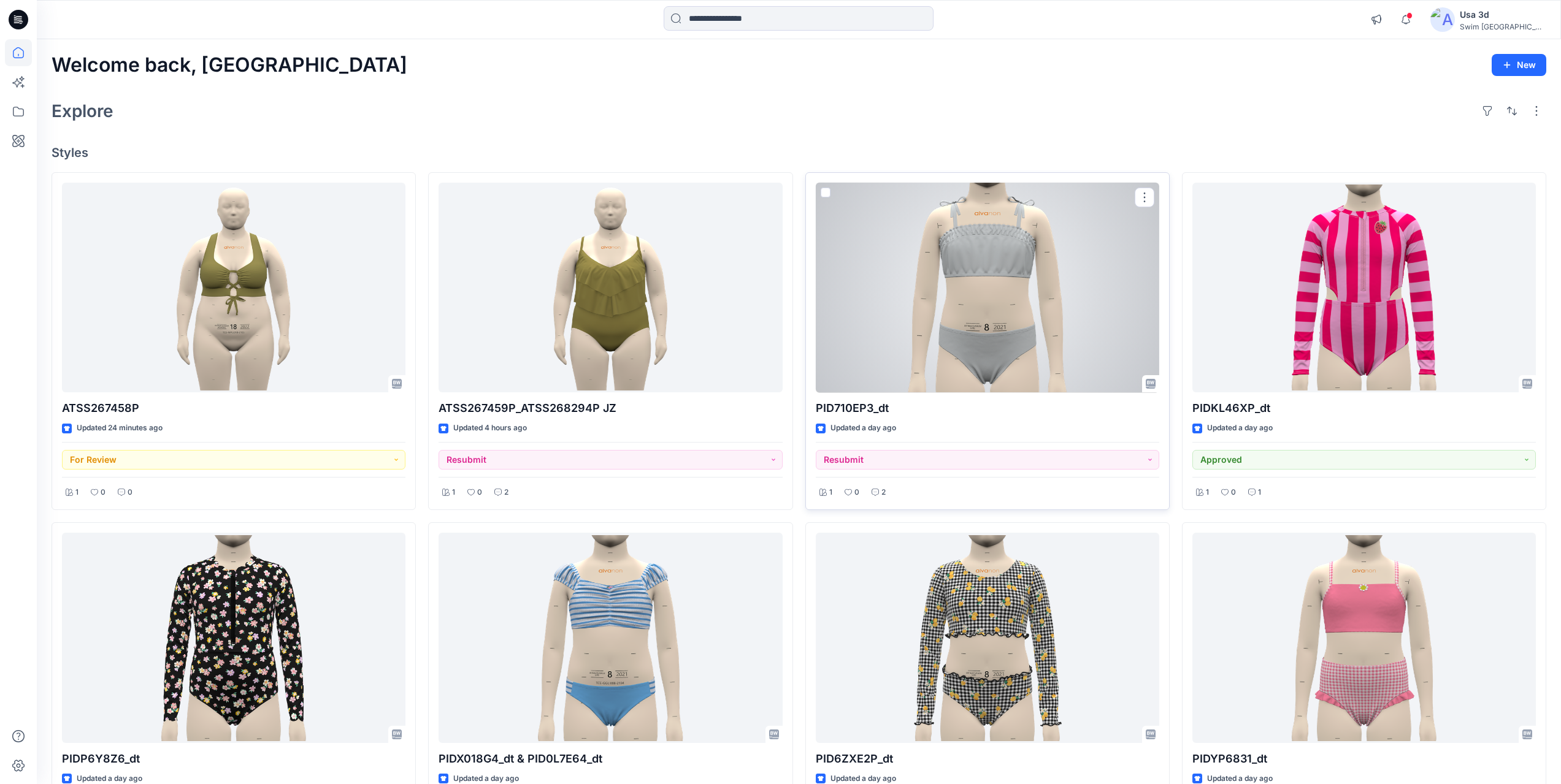
click at [1034, 344] on div at bounding box center [987, 287] width 344 height 210
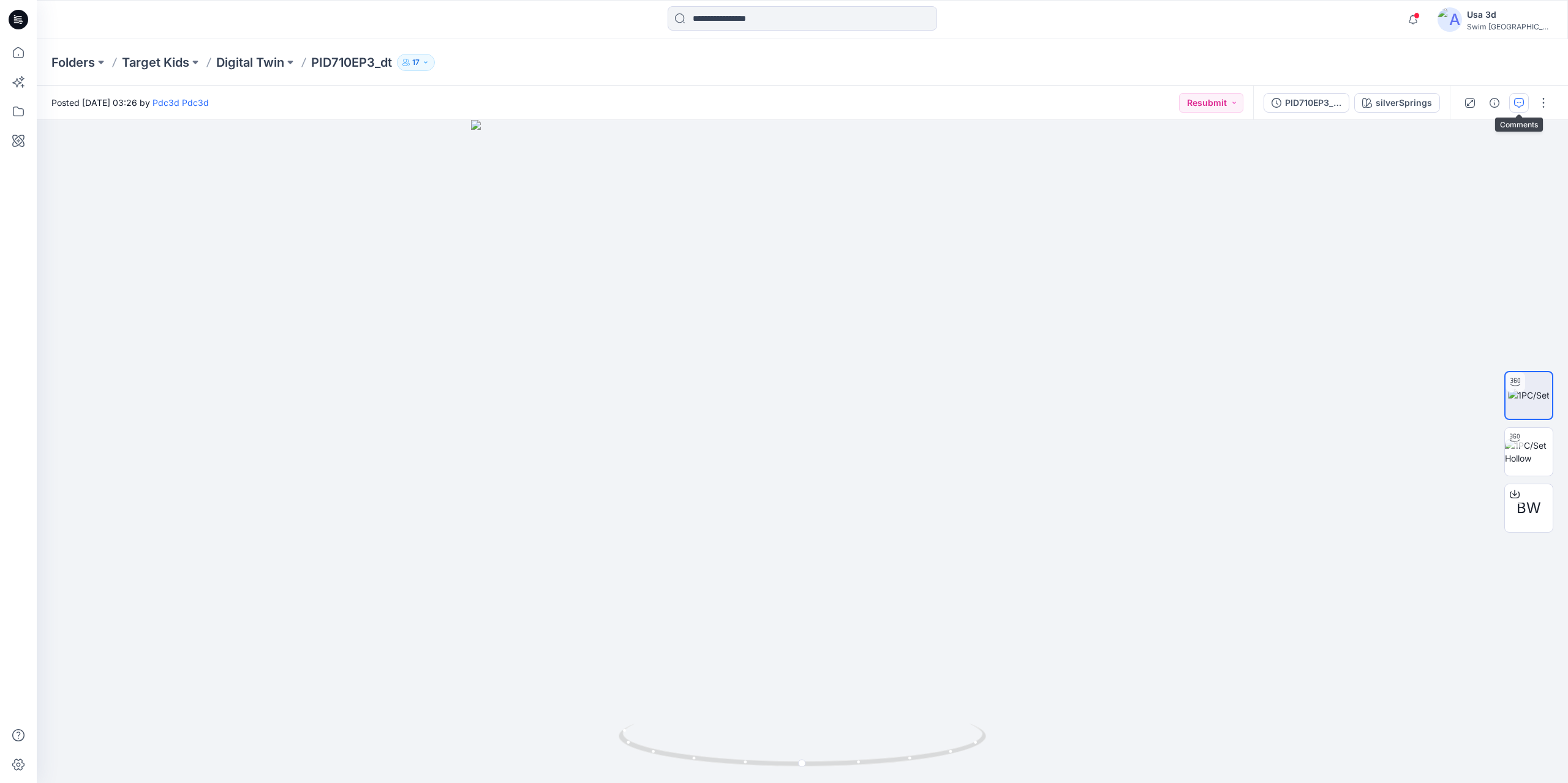
click at [1519, 104] on icon "button" at bounding box center [1519, 103] width 10 height 10
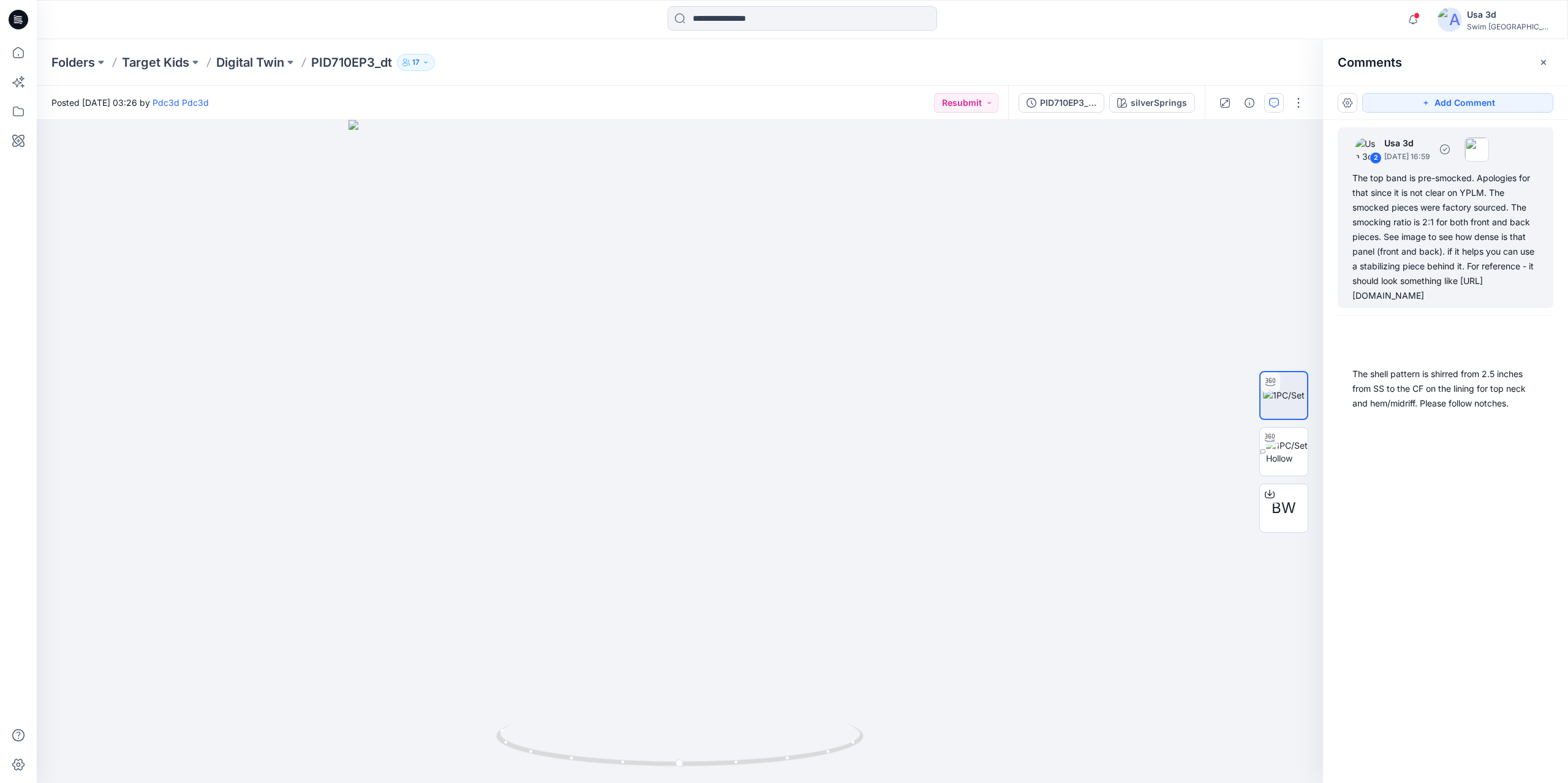
click at [1442, 250] on div "The top band is pre-smocked. Apologies for that since it is not clear on YPLM. …" at bounding box center [1445, 237] width 187 height 132
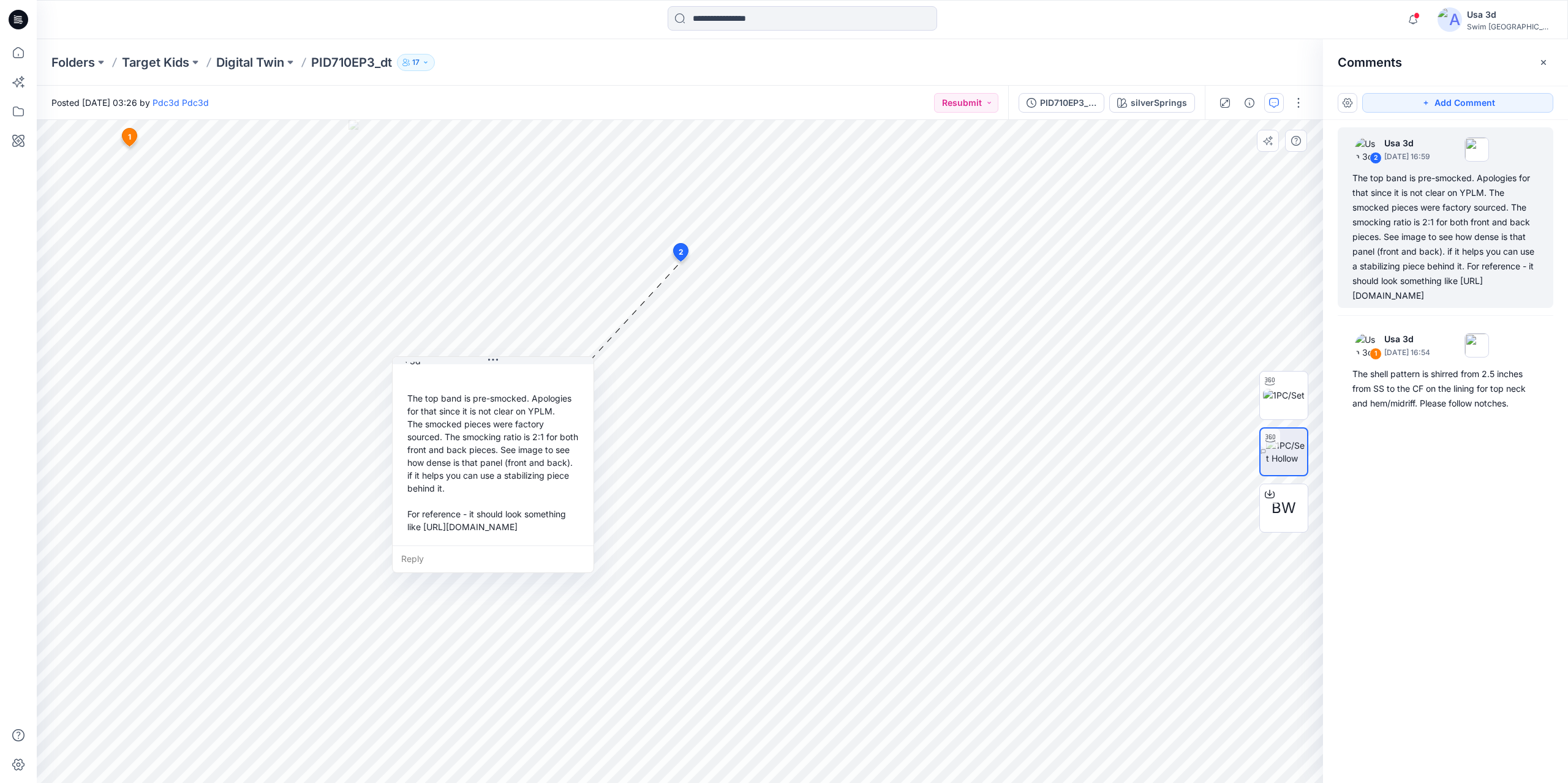
scroll to position [60, 0]
